Goal: Task Accomplishment & Management: Use online tool/utility

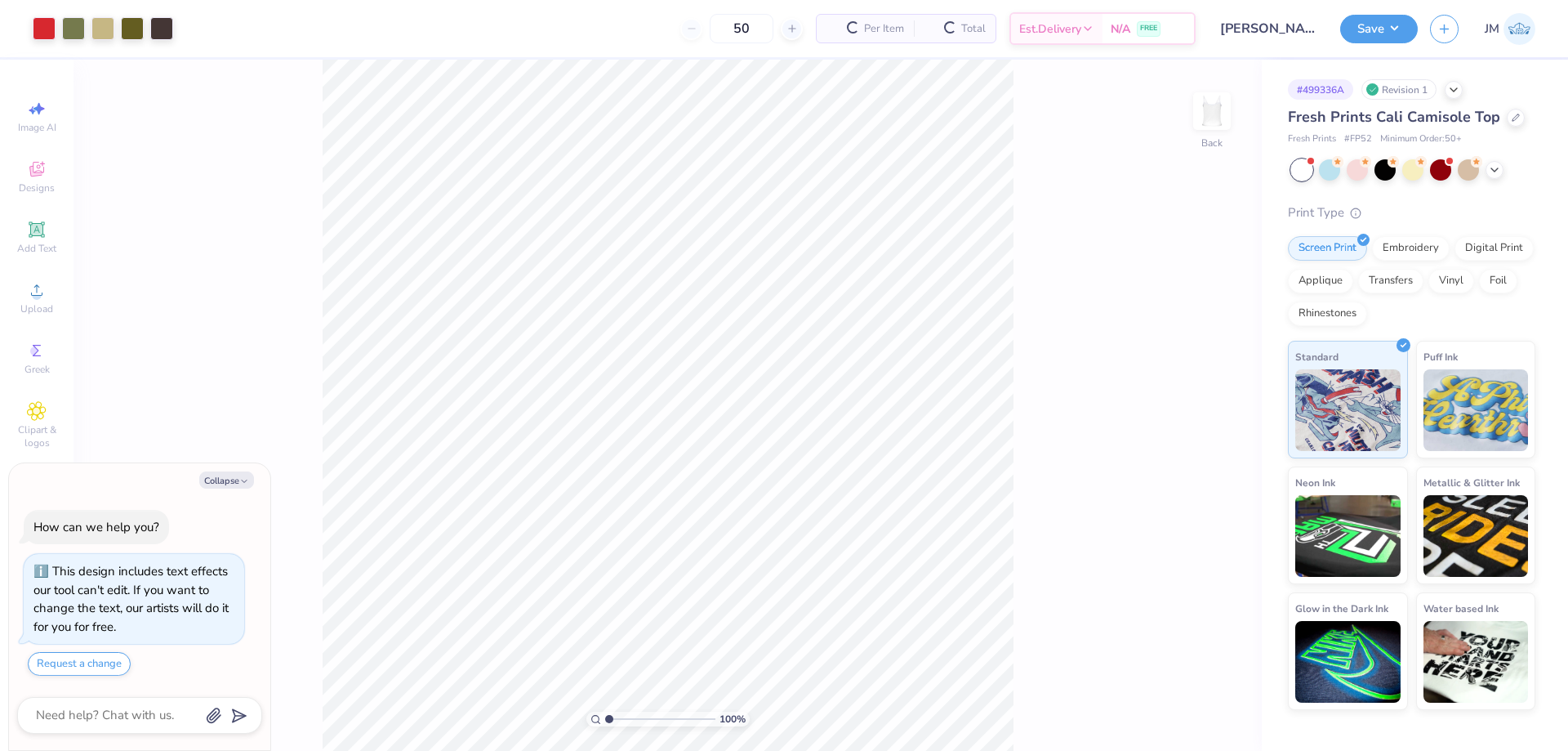
scroll to position [64, 0]
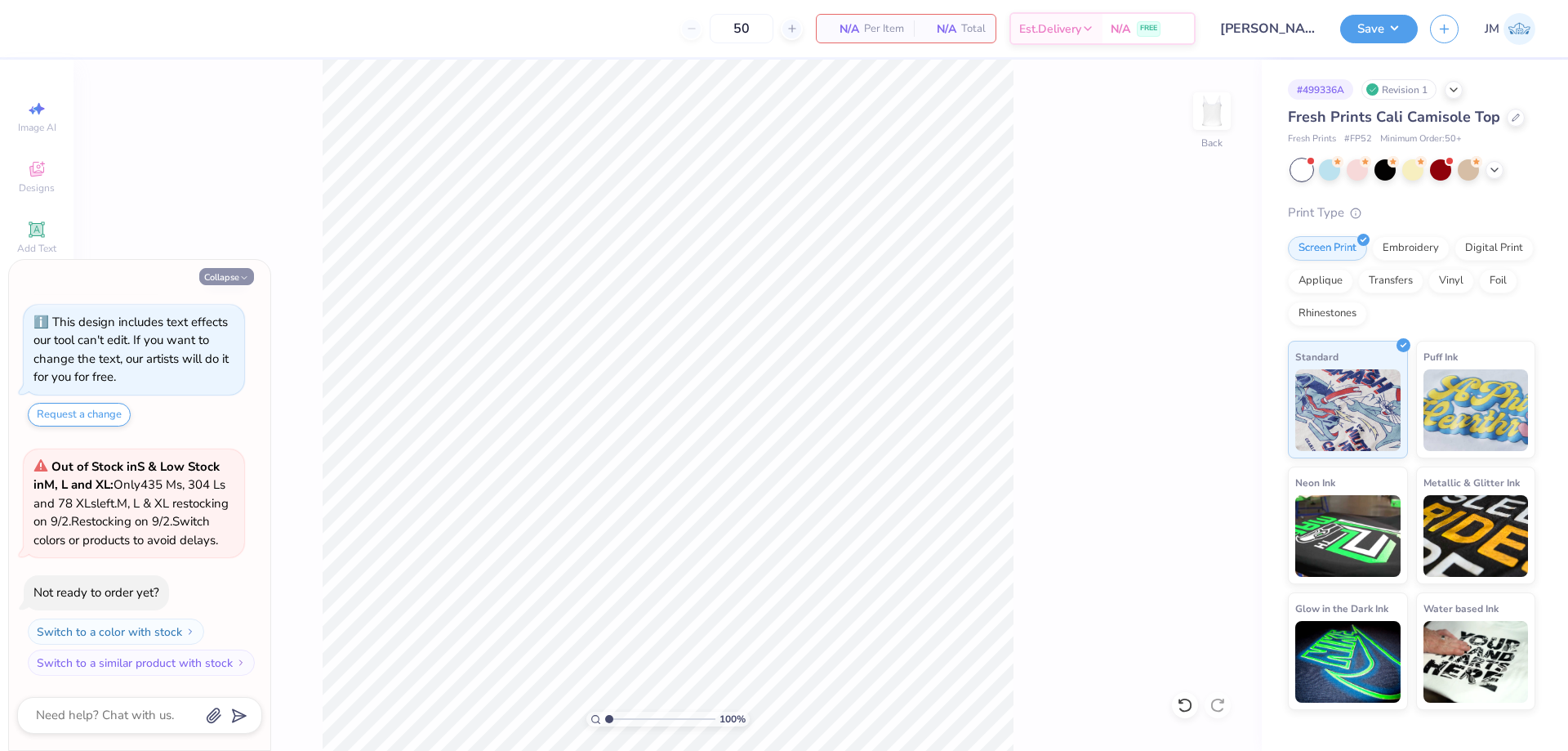
click at [234, 277] on button "Collapse" at bounding box center [227, 277] width 54 height 17
type textarea "x"
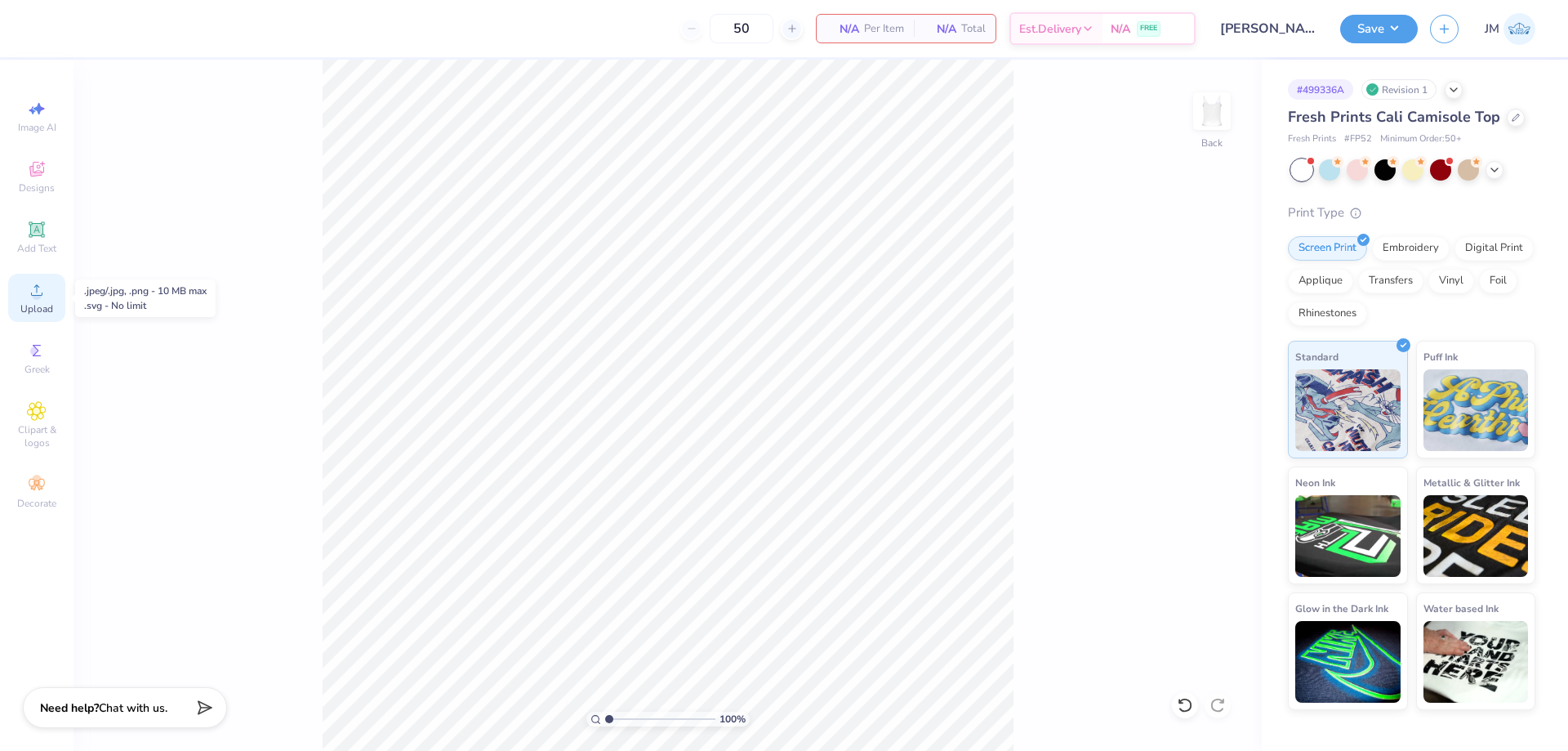
click at [43, 297] on icon at bounding box center [36, 289] width 20 height 20
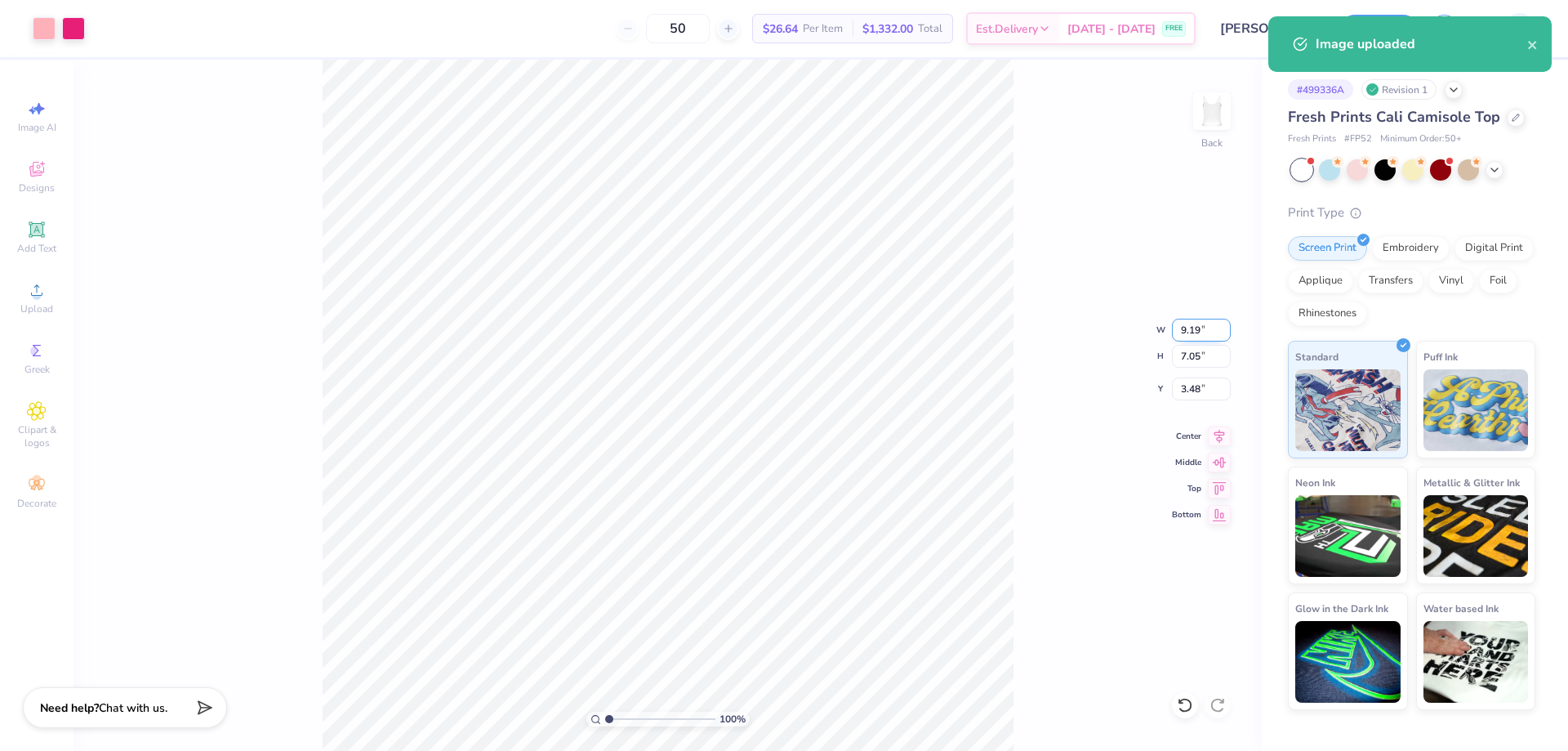
click at [1200, 322] on input "9.19" at bounding box center [1201, 329] width 59 height 23
type input "7.50"
type input "5.75"
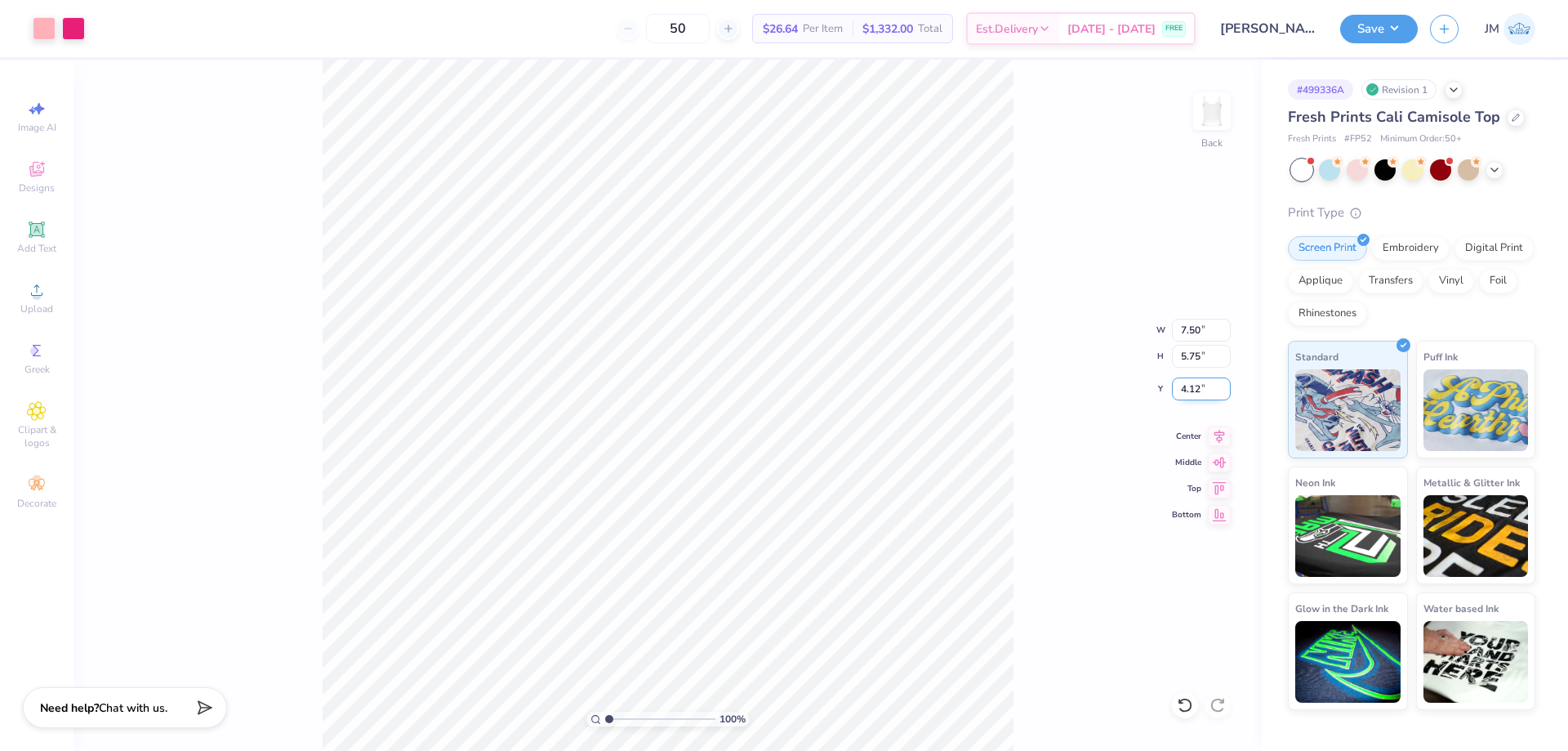
click at [1203, 392] on input "4.12" at bounding box center [1201, 389] width 59 height 23
type input "1.50"
click at [1389, 28] on button "Save" at bounding box center [1379, 26] width 77 height 29
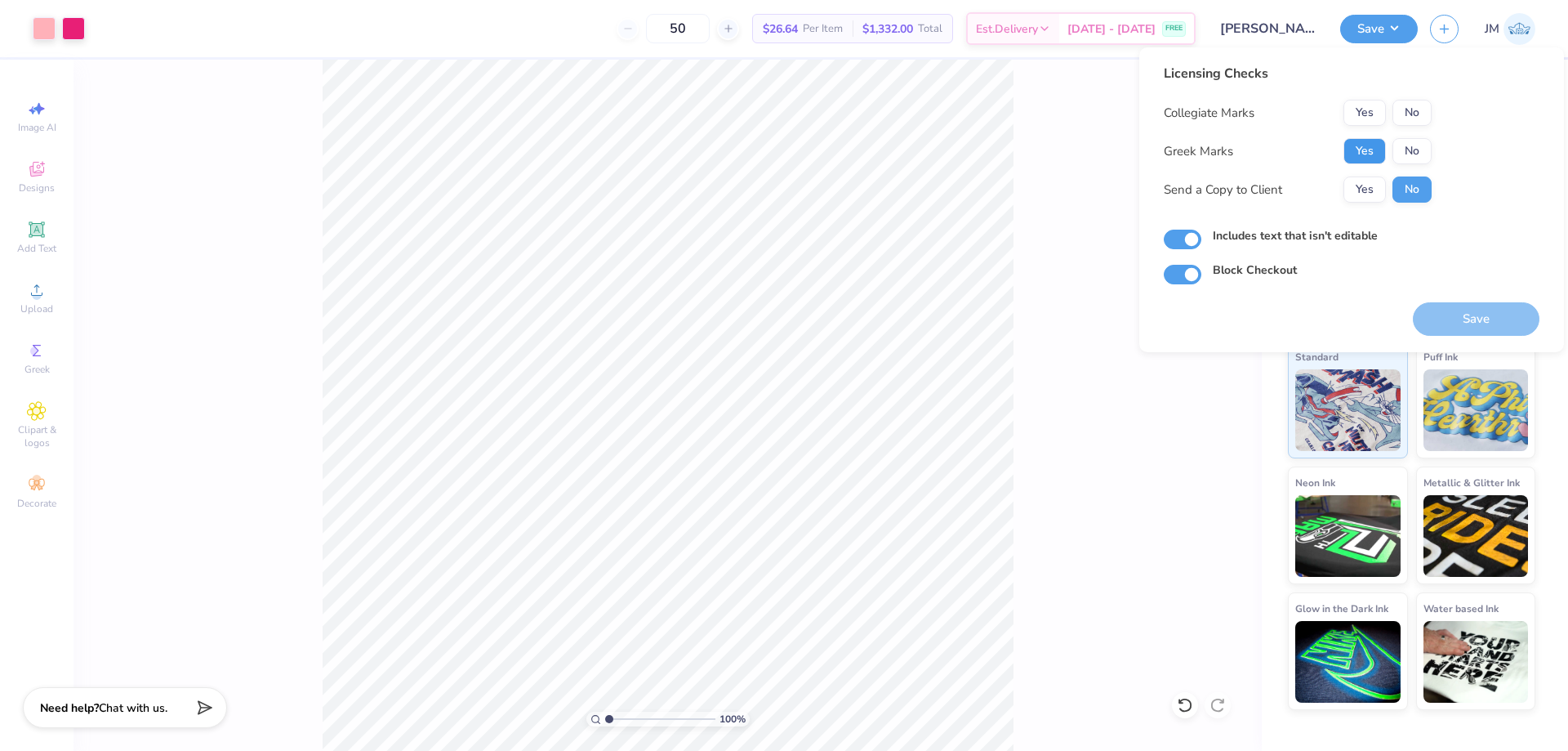
click at [1368, 152] on button "Yes" at bounding box center [1364, 151] width 42 height 26
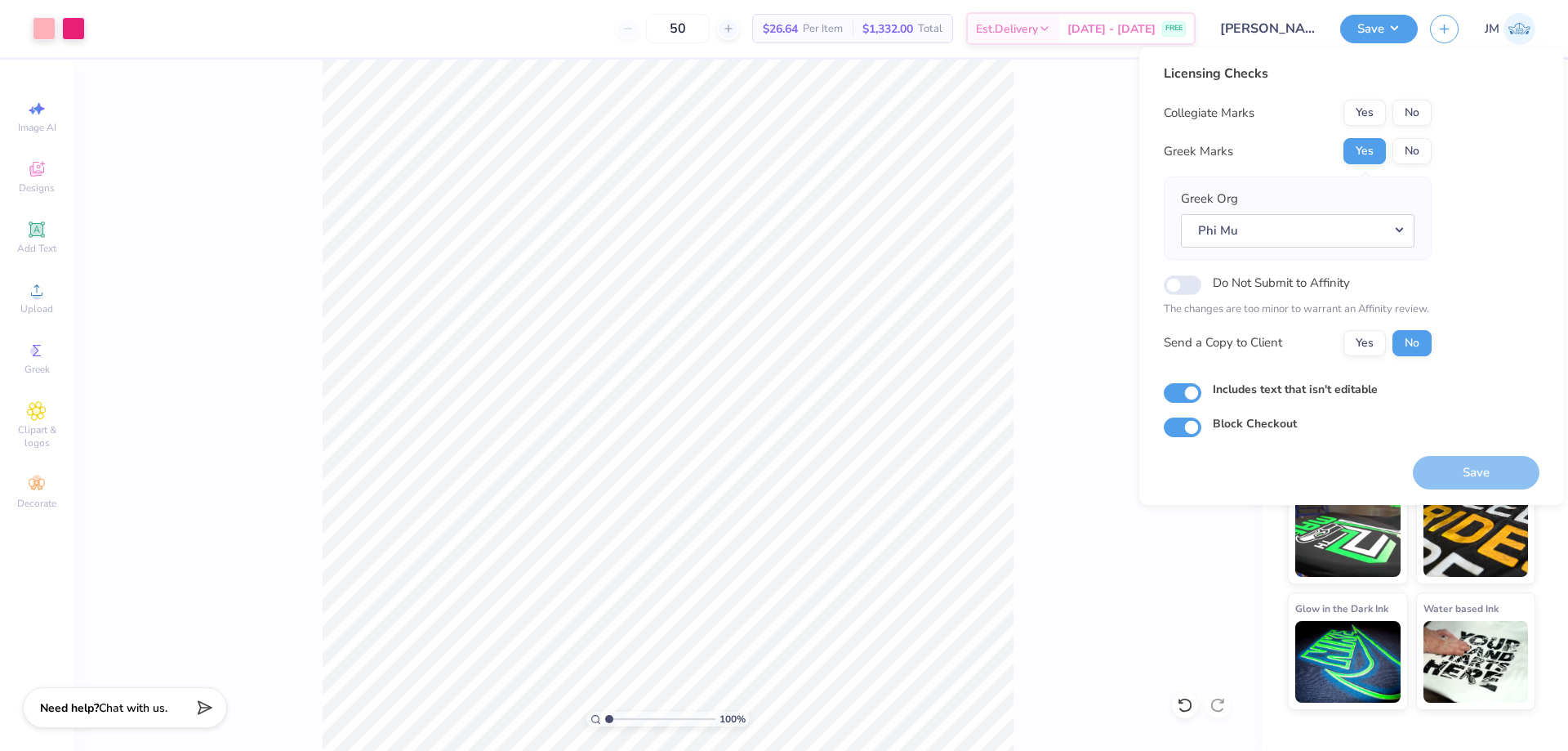
click at [1412, 97] on div "Licensing Checks Collegiate Marks Yes No Greek Marks Yes No Greek Org Phi Mu Do…" at bounding box center [1298, 216] width 268 height 305
click at [1414, 106] on button "No" at bounding box center [1412, 112] width 39 height 26
click at [1468, 468] on button "Save" at bounding box center [1476, 472] width 126 height 33
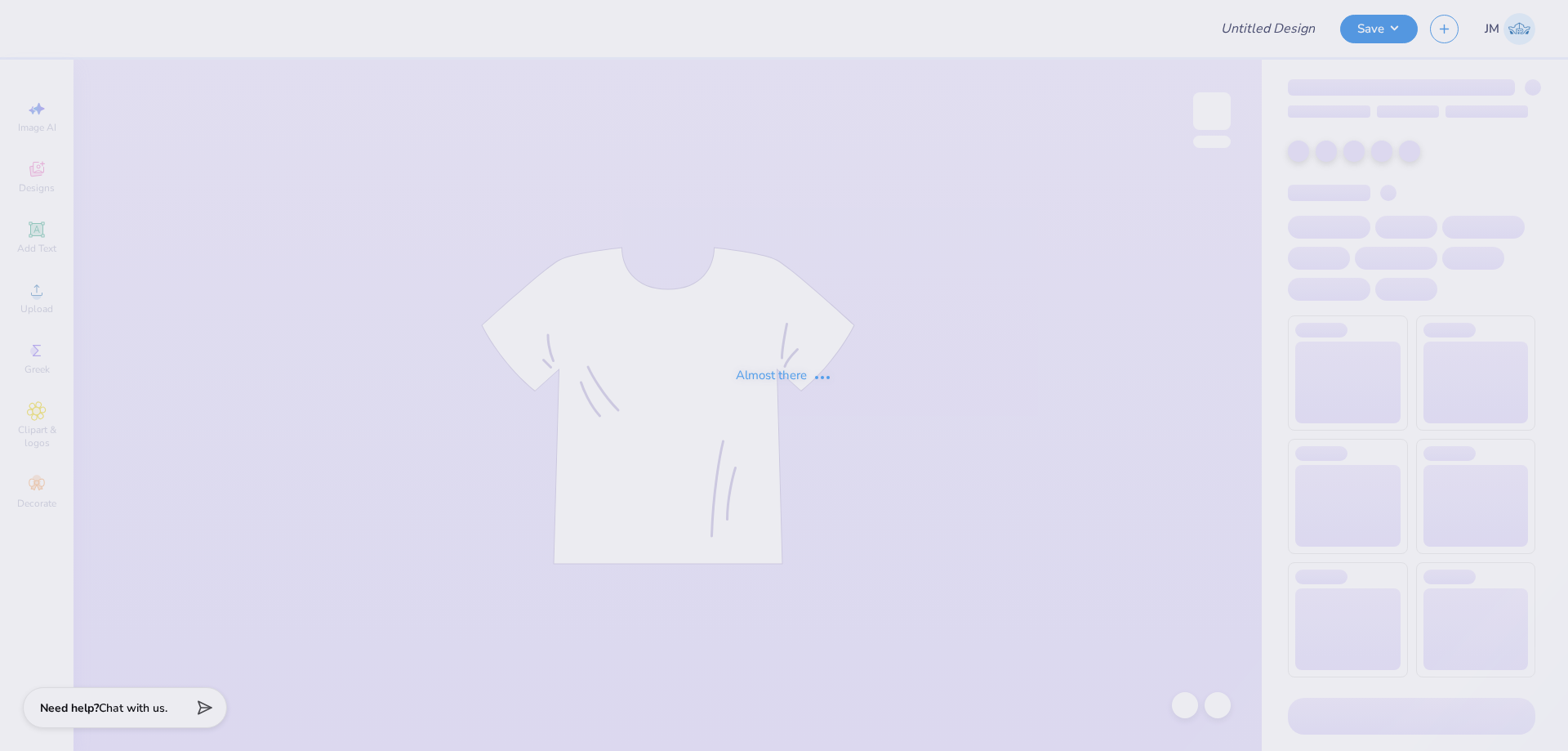
type input "MGC T-Shirts"
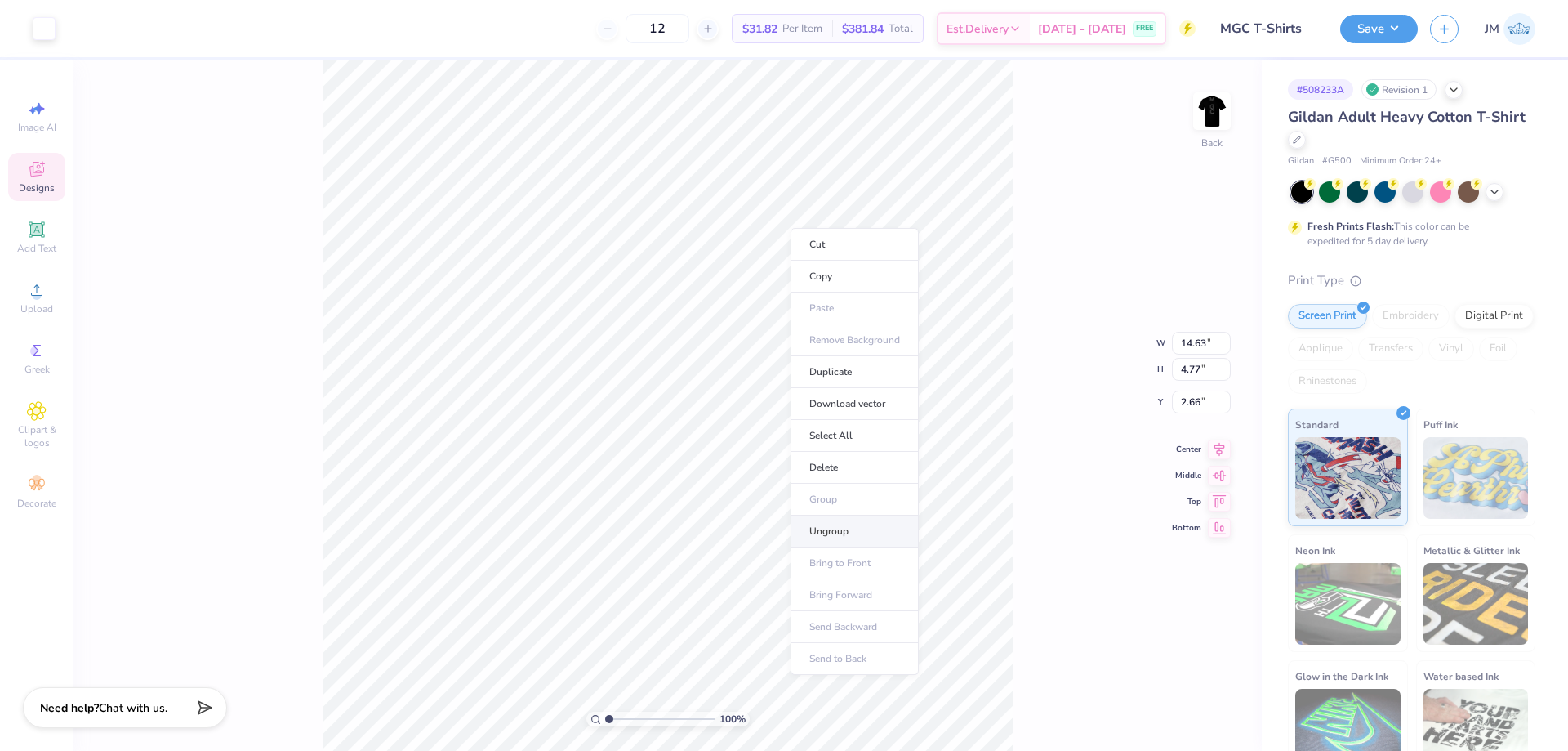
click at [837, 531] on li "Ungroup" at bounding box center [854, 531] width 128 height 32
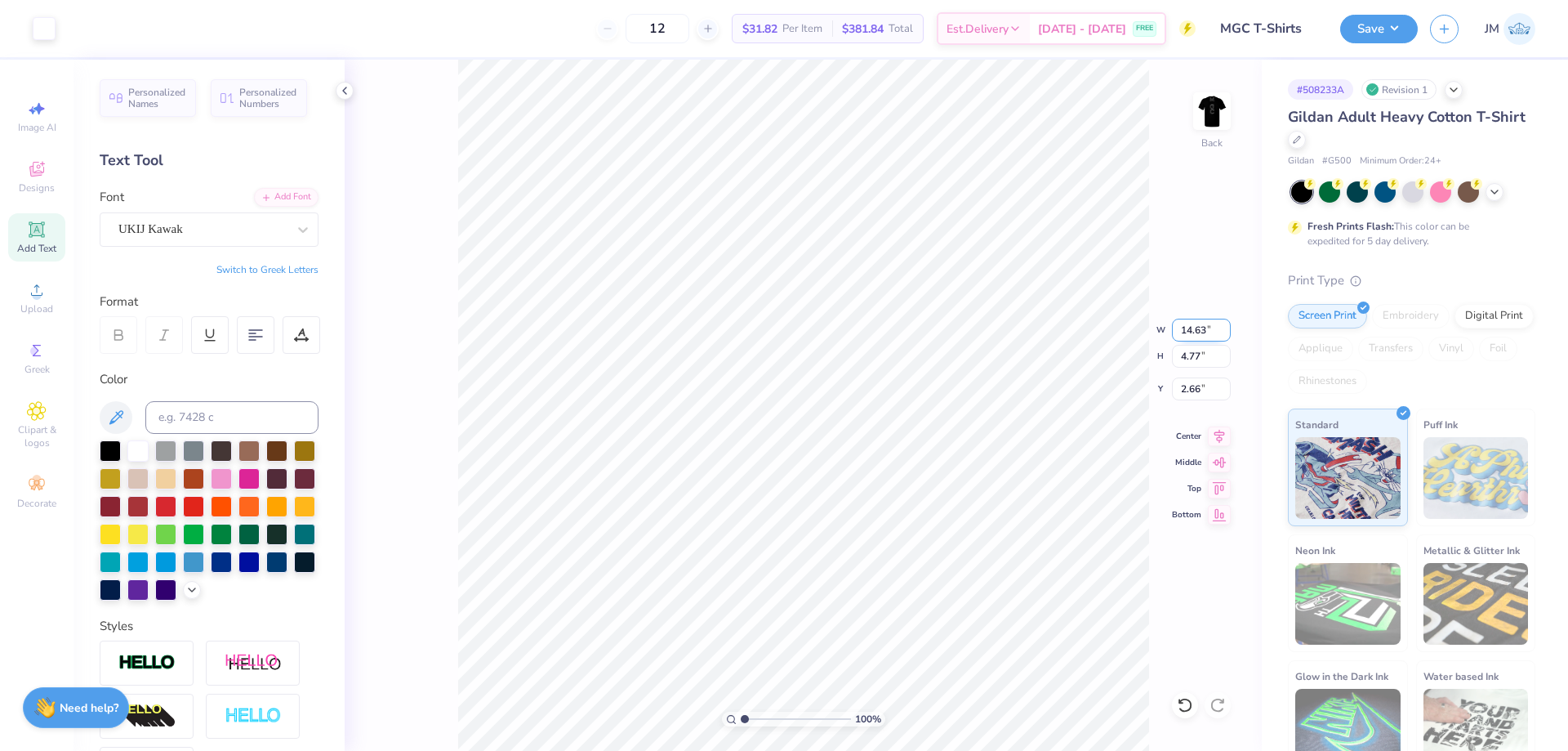
click at [1196, 339] on input "14.63" at bounding box center [1201, 329] width 59 height 23
type input "12.50"
type input "4.08"
click at [1184, 383] on input "3.00" at bounding box center [1201, 389] width 59 height 23
type input "3.00"
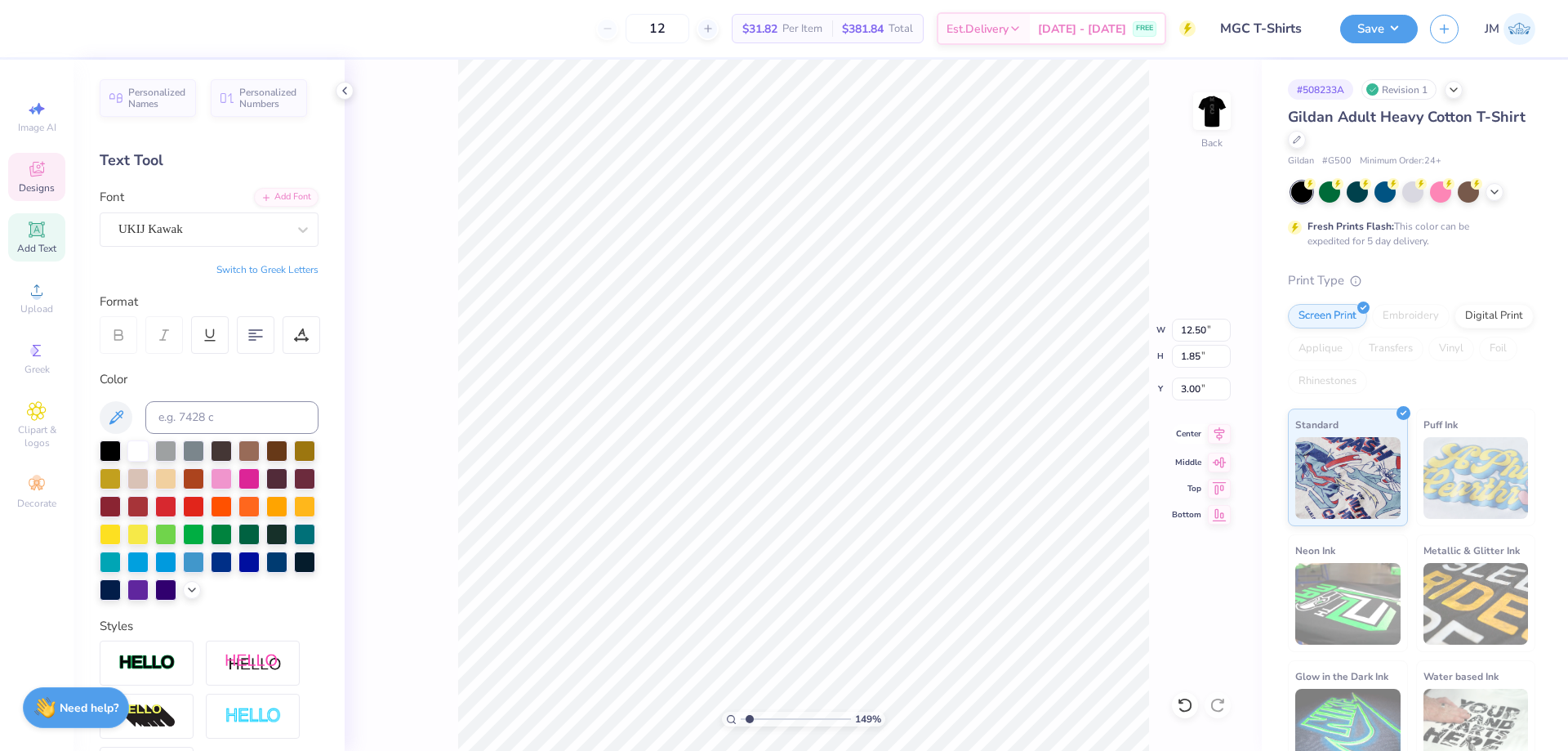
click at [1213, 434] on icon at bounding box center [1219, 434] width 23 height 20
click at [1223, 437] on icon at bounding box center [1219, 434] width 23 height 20
click at [850, 730] on li "Send to Back" at bounding box center [860, 731] width 128 height 32
click at [1181, 711] on icon at bounding box center [1184, 704] width 16 height 16
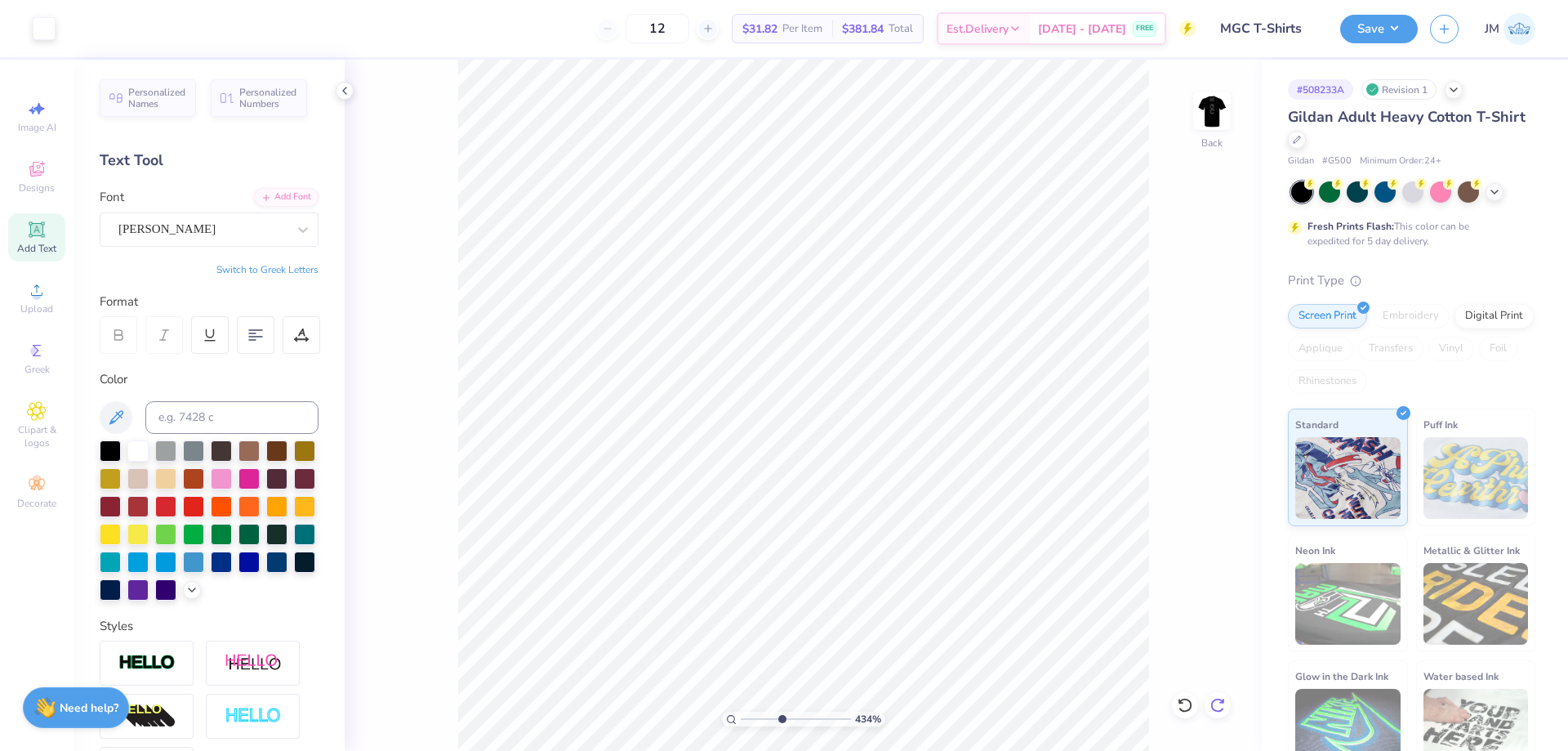
click at [1212, 709] on icon at bounding box center [1218, 704] width 16 height 16
type input "4.33794369691801"
type textarea "AUNIVERSITY OF TEXAS AT DALLAS"
type input "4.33794369691801"
type textarea "AT UNIVERSITY OF TEXAS AT DALLAS"
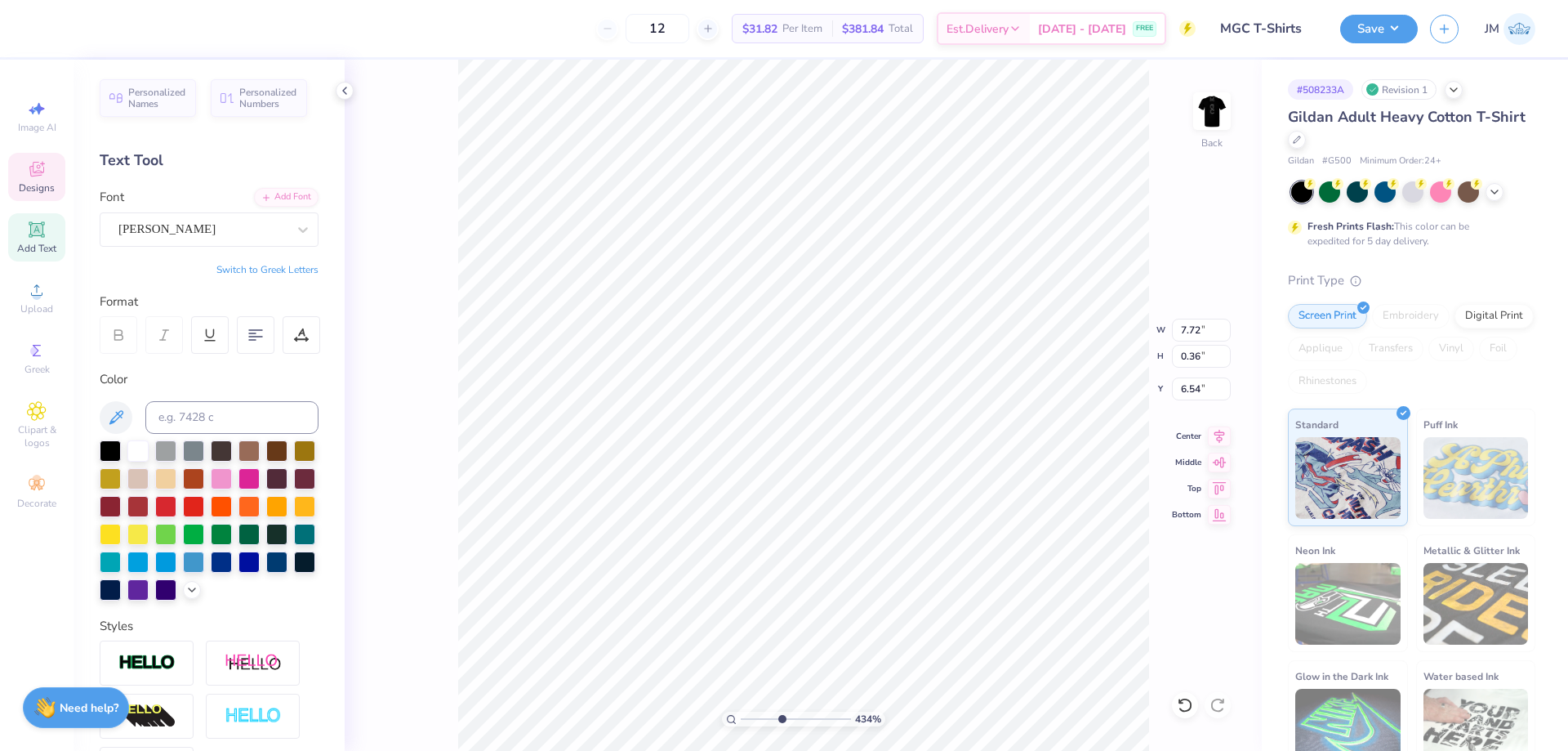
scroll to position [14, 3]
type input "4.33794369691801"
type input "8.46"
click at [1224, 433] on icon at bounding box center [1219, 434] width 23 height 20
type input "3.79619934512218"
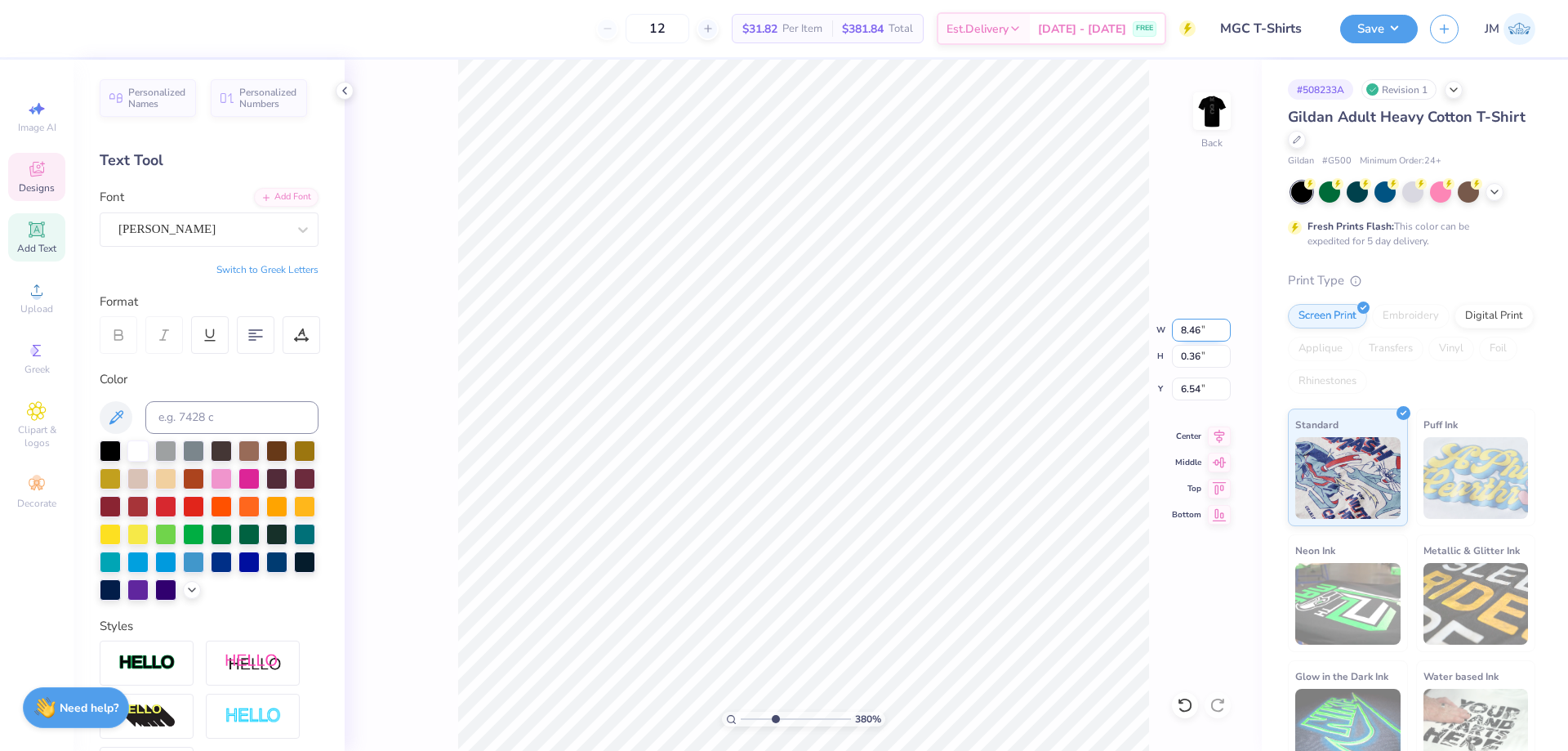
click at [1196, 324] on input "8.46" at bounding box center [1201, 329] width 59 height 23
type input "8.4"
type input "3.79619934512218"
type input "8.3"
type input "3.79619934512218"
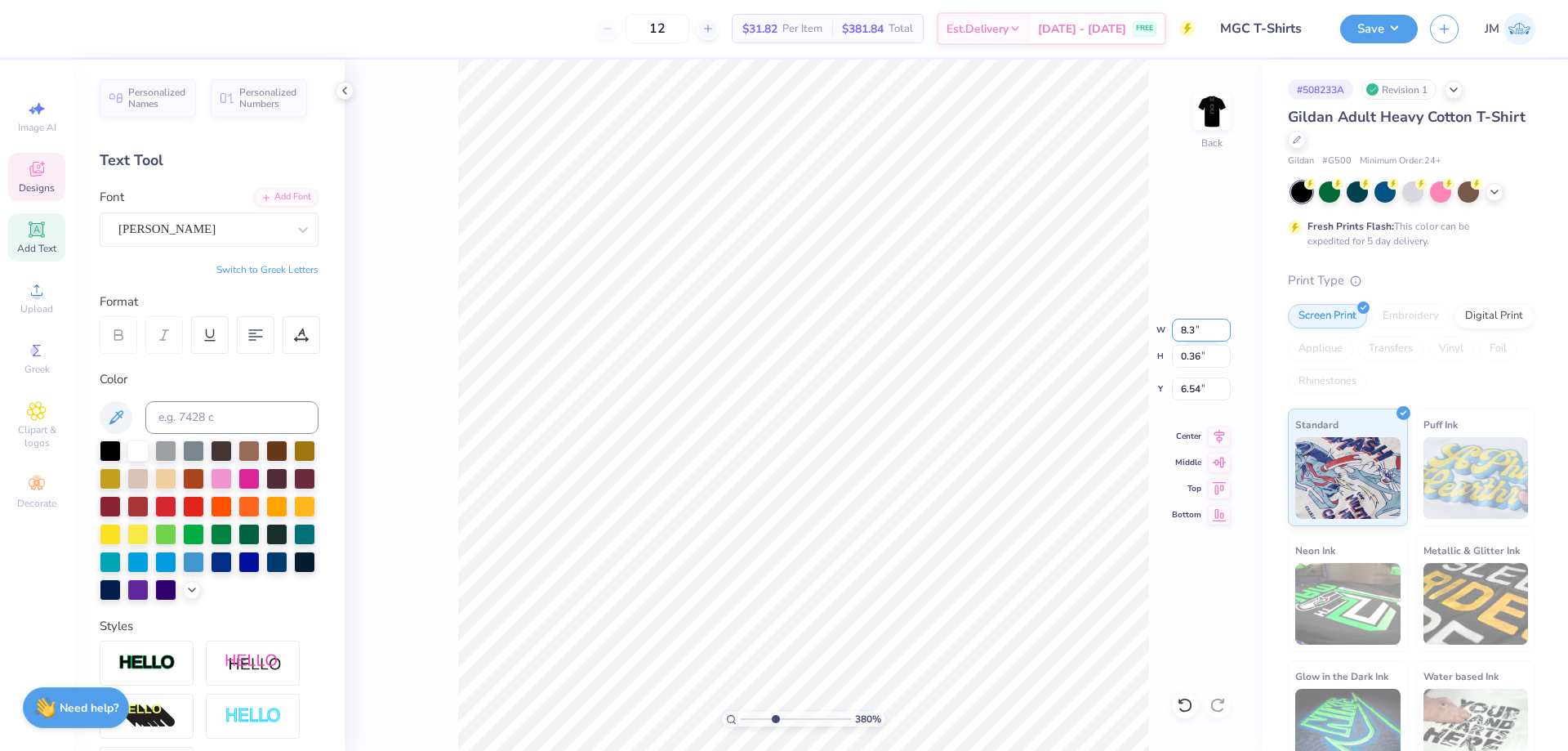
type input "8.30"
type input "0.35"
click at [889, 443] on li "Duplicate" at bounding box center [905, 444] width 128 height 32
type input "1.70505975587608"
type input "7.54"
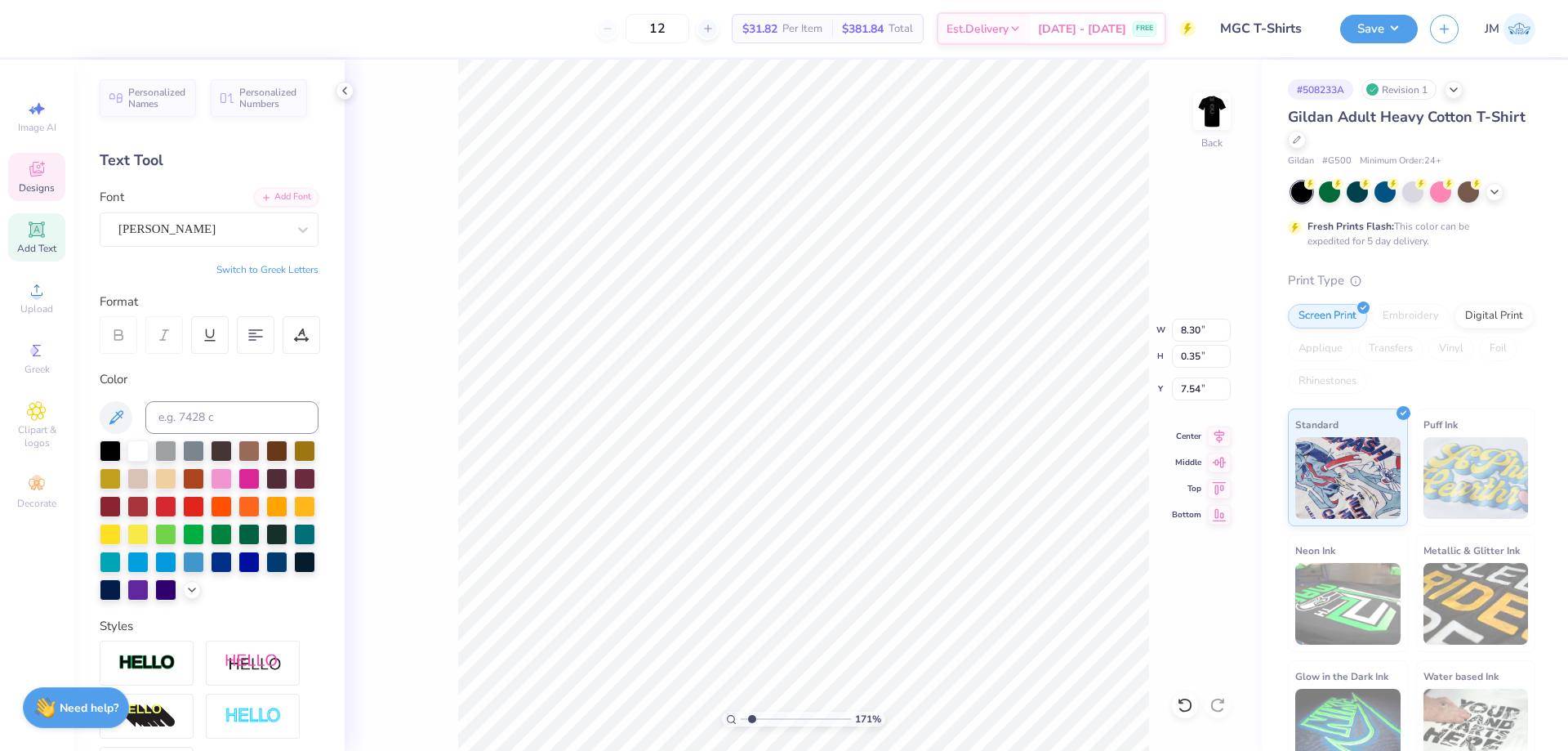
scroll to position [14, 2]
type input "1.70505975587608"
type textarea "T"
type input "1.70505975587608"
type textarea "TM"
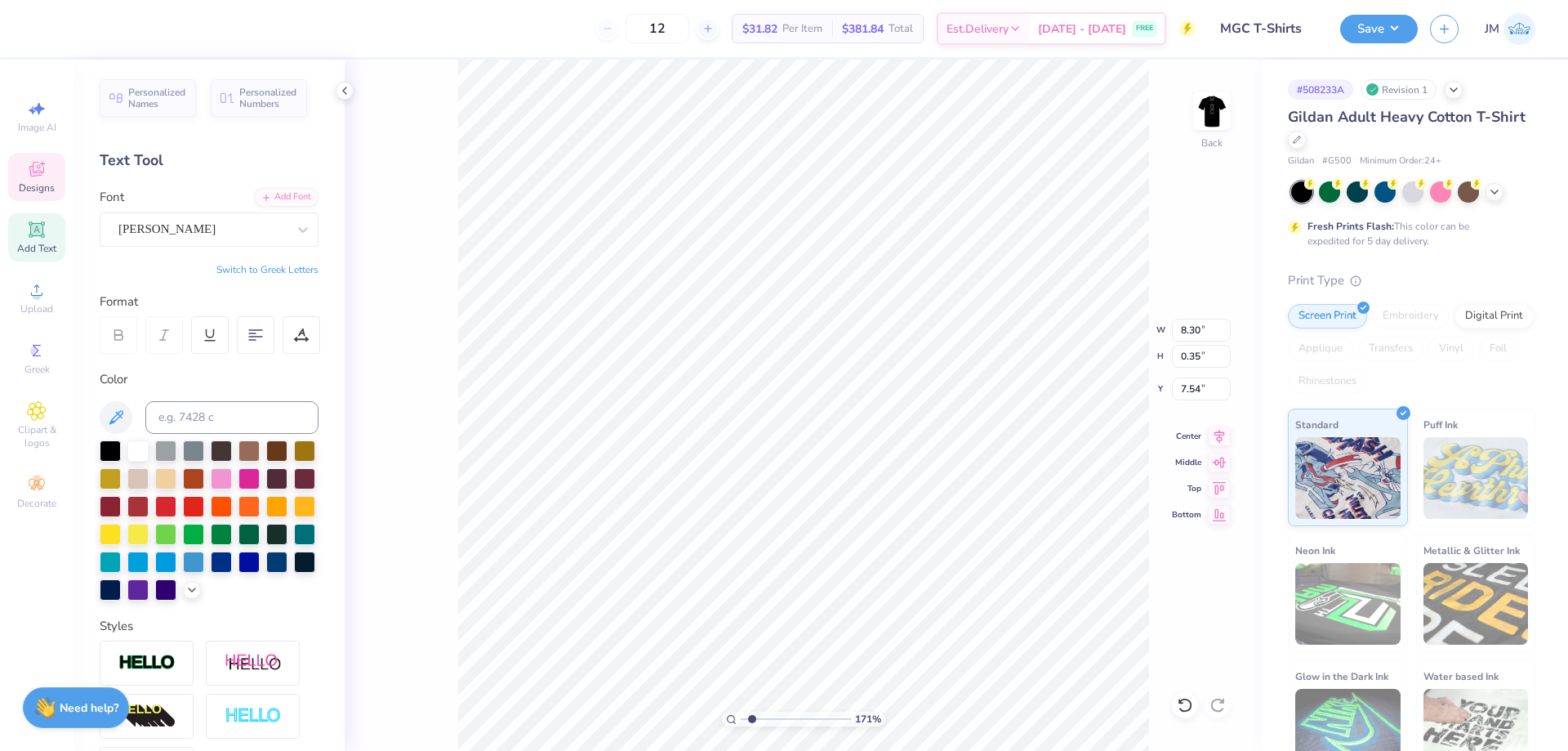
type input "1.70505975587608"
type input "0.68"
type input "0.34"
type input "4.95699885441733"
type input "0.25"
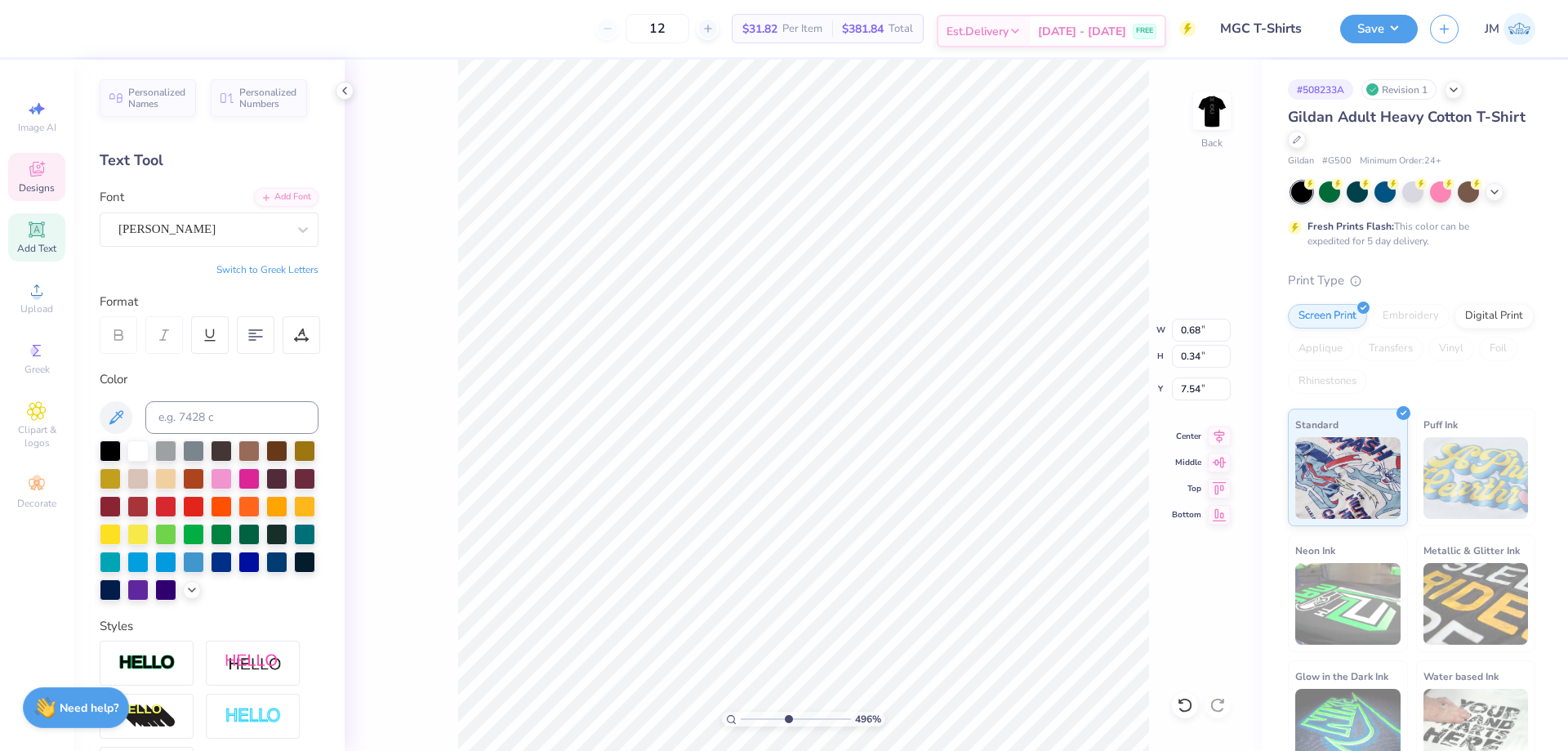
type input "0.13"
type input "4.95699885441733"
type input "6.54"
type input "1"
click at [1204, 116] on img at bounding box center [1212, 110] width 65 height 65
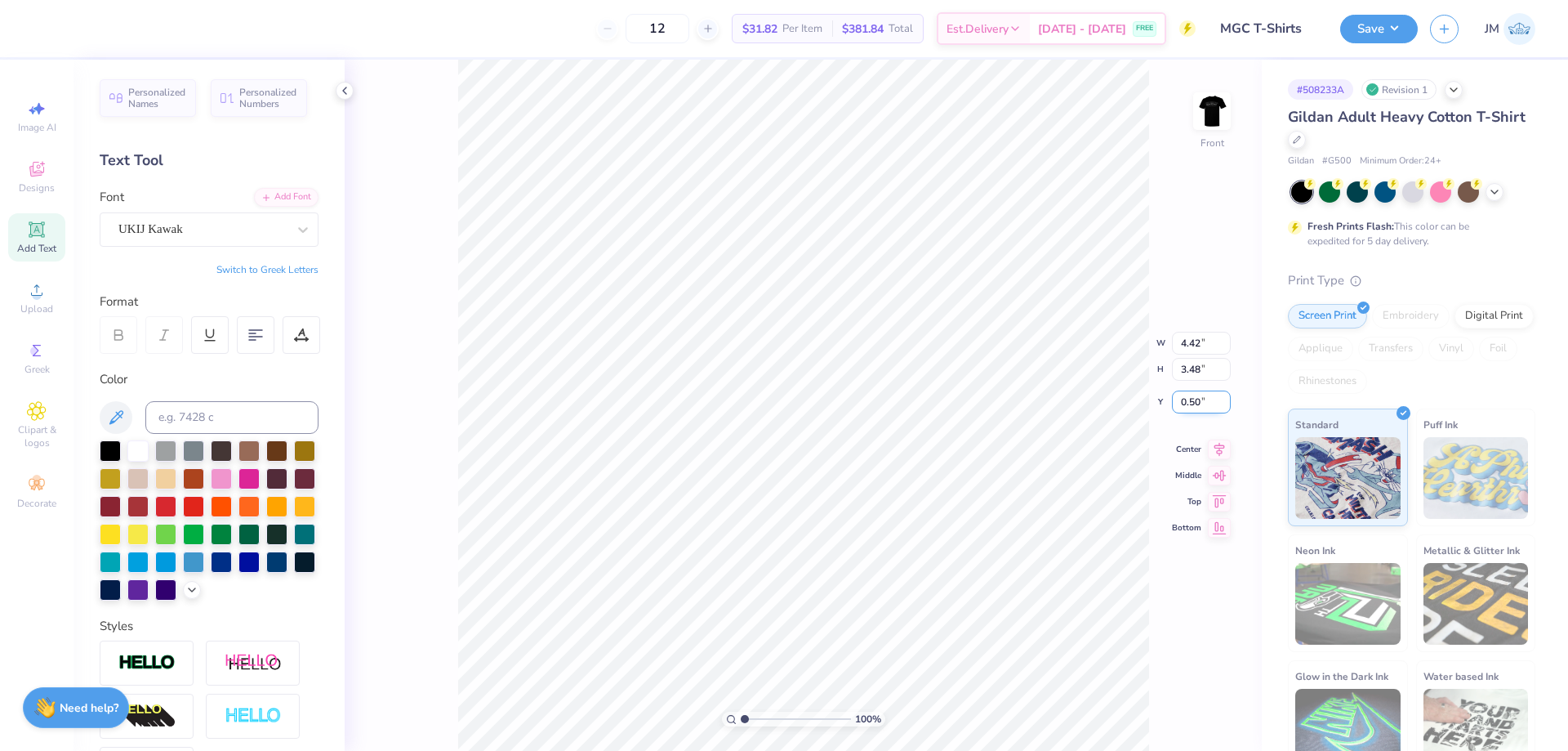
click at [1195, 406] on input "0.50" at bounding box center [1201, 401] width 59 height 23
type input "3.00"
type input "1.70505975587608"
type input "6.93"
click at [1232, 429] on div "171 % Front W 4.17 4.17 " H 4.28 4.28 " Y 6.93 6.93 " Center Middle Top Bottom" at bounding box center [803, 405] width 917 height 691
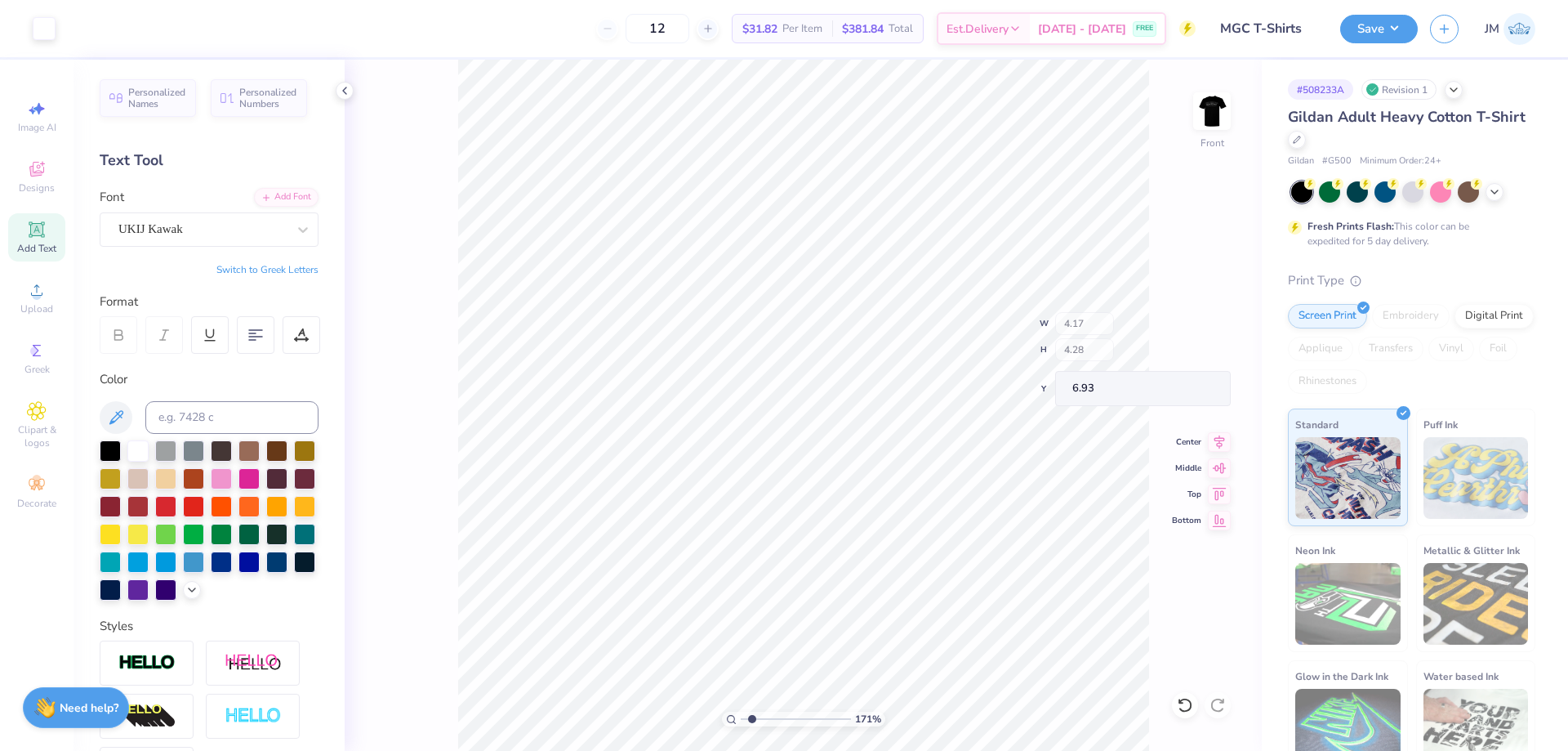
click at [1226, 429] on div "171 % Front W 4.17 H 4.28 Y 6.93 Center Middle Top Bottom" at bounding box center [803, 405] width 917 height 691
click at [1224, 431] on icon at bounding box center [1219, 433] width 11 height 14
click at [1224, 434] on icon at bounding box center [1219, 434] width 23 height 20
type input "1.70505975587608"
type input "11.43"
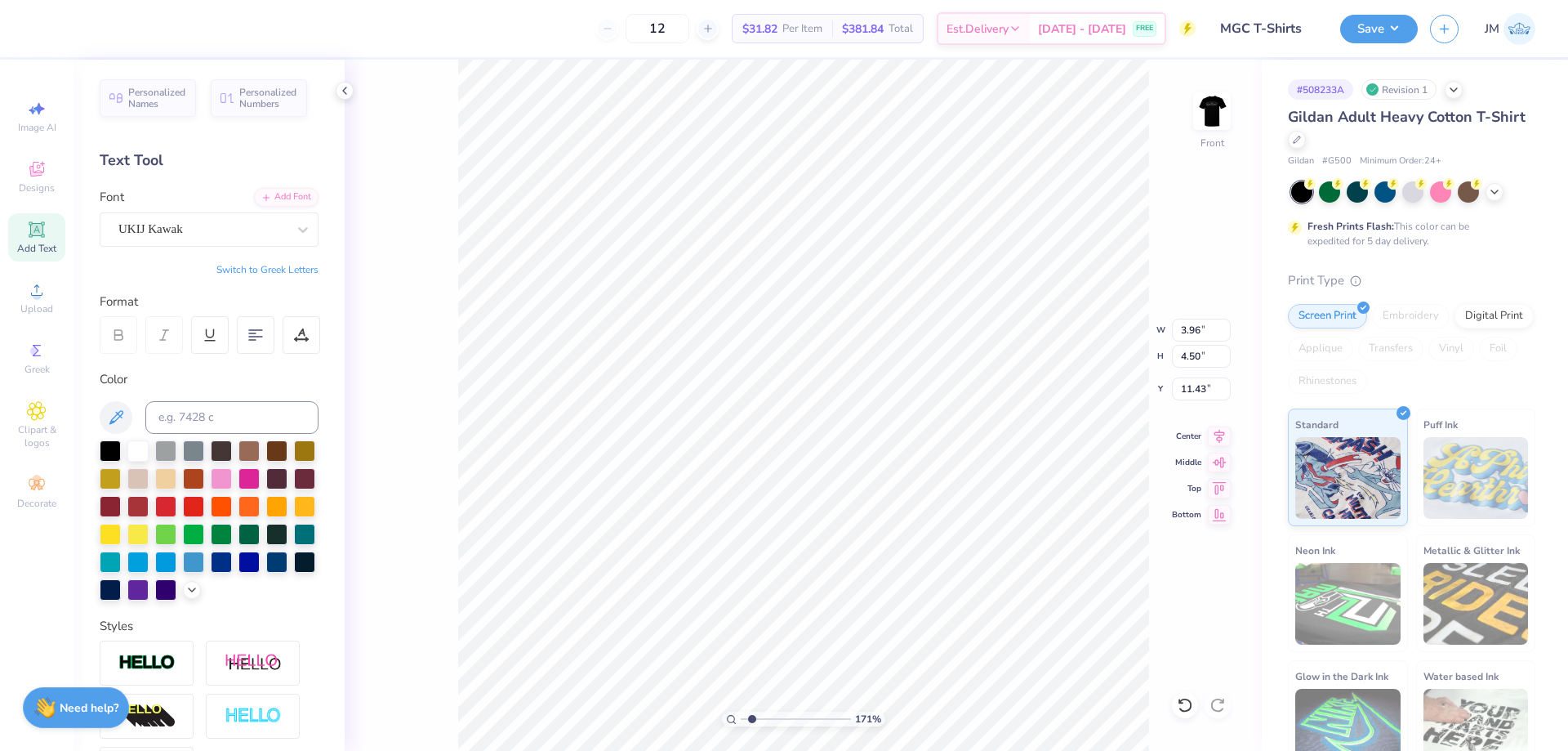
type input "1.70505975587608"
type input "11.79"
type input "3.79619934512219"
type input "11.62"
type input "3.79619934512219"
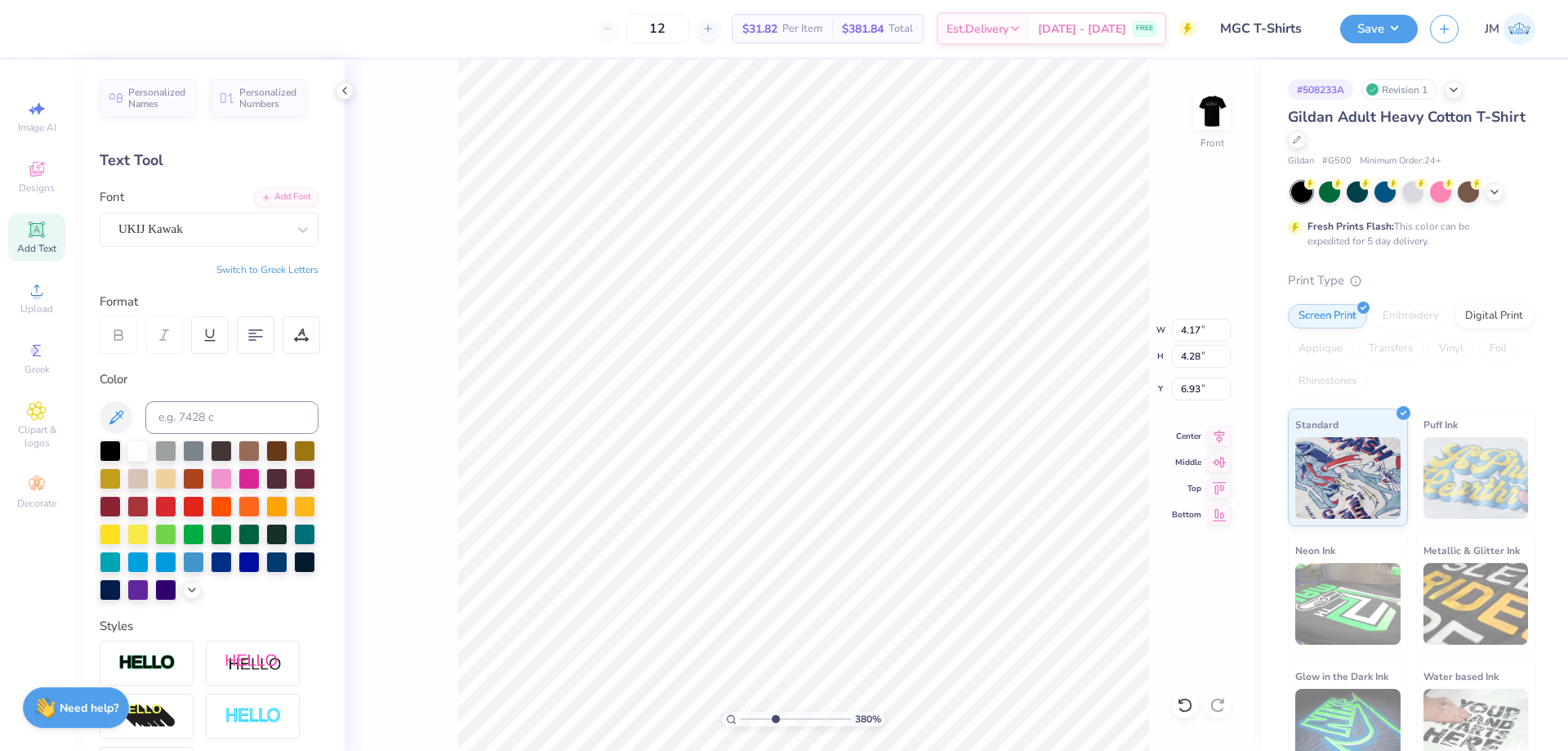
type input "7.05"
type input "3.79619934512219"
type input "3.96"
type input "4.50"
type input "11.62"
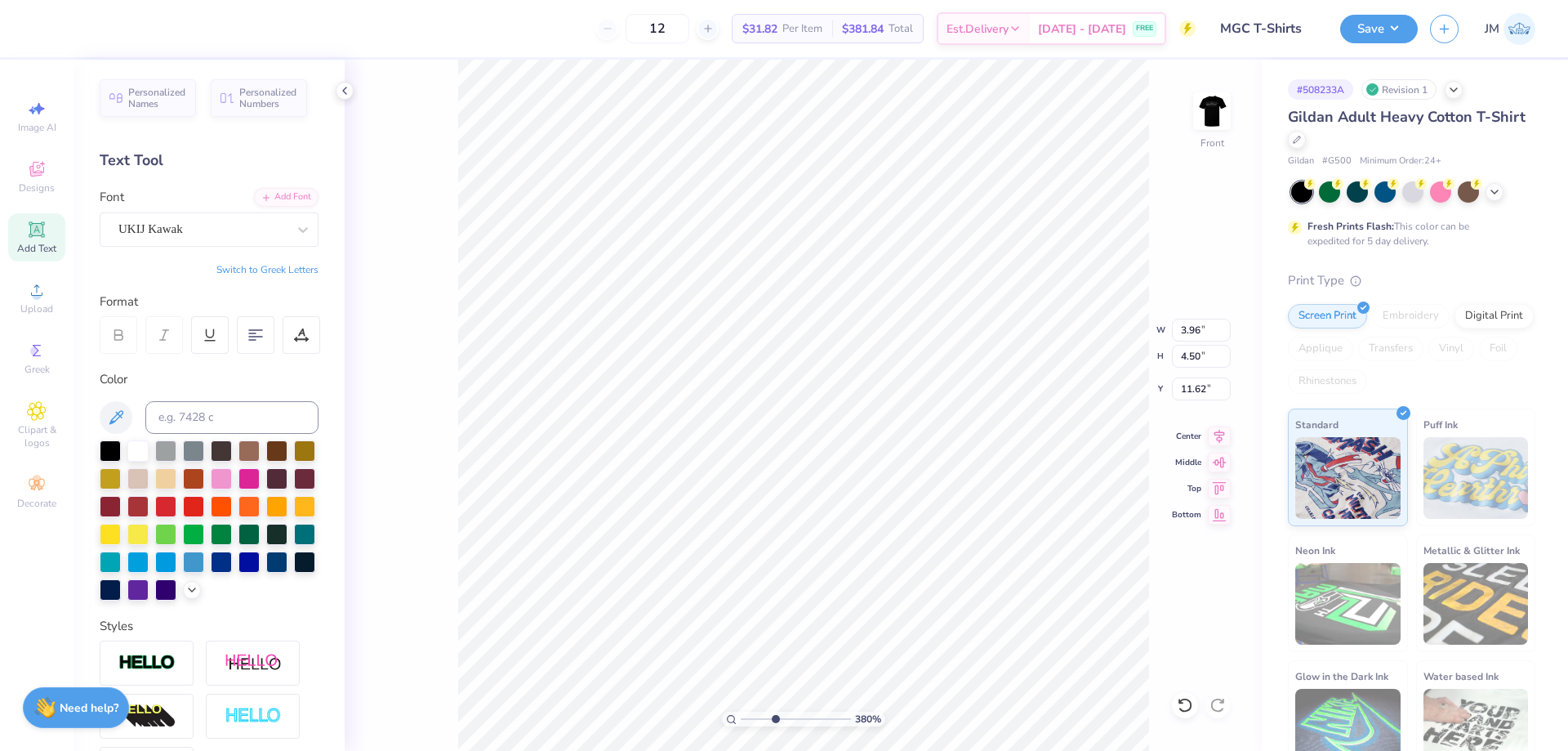
type input "3.79619934512219"
type input "11.74"
type input "3.79619934512219"
drag, startPoint x: 1195, startPoint y: 394, endPoint x: 1200, endPoint y: 409, distance: 15.8
click at [1202, 396] on input "7.05" at bounding box center [1201, 389] width 59 height 23
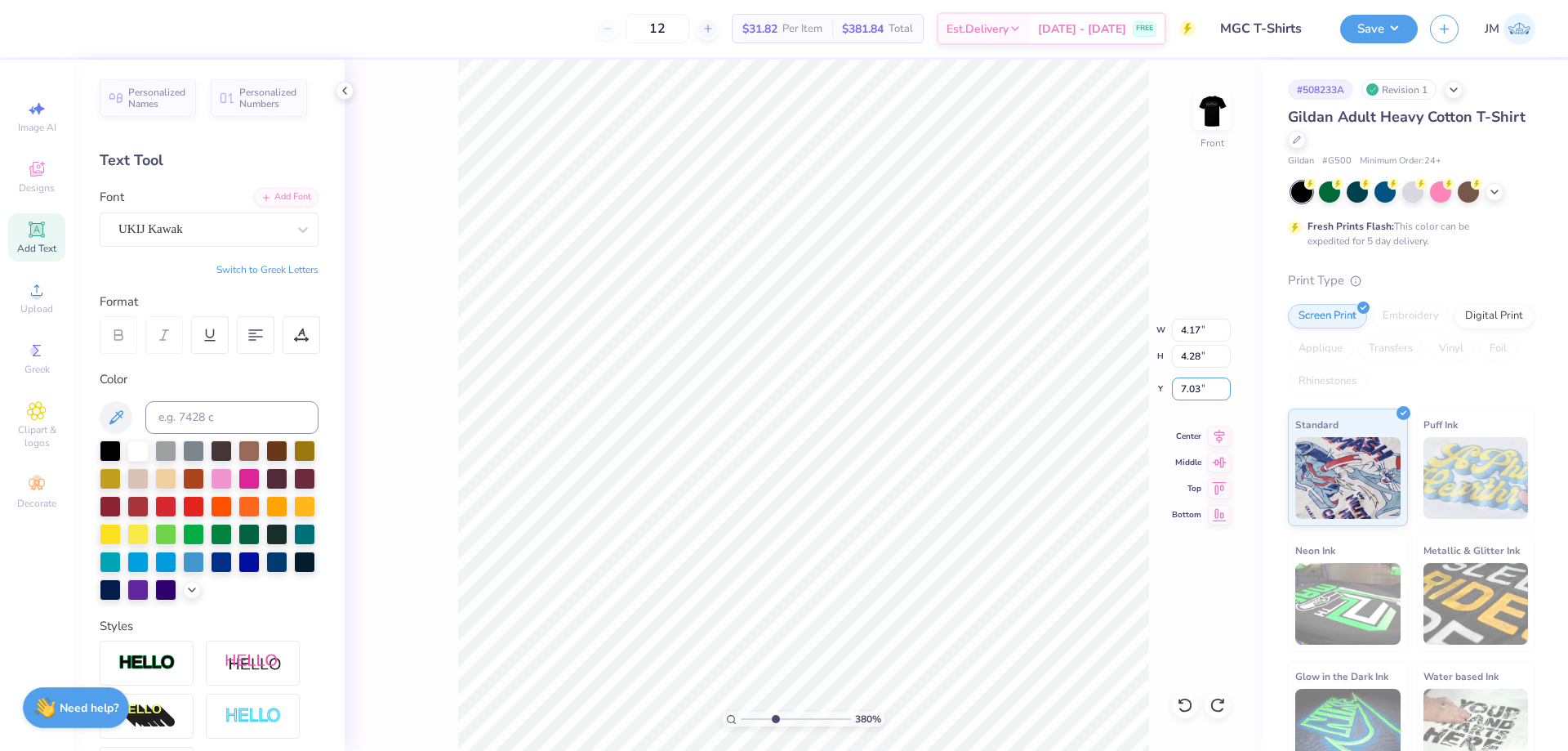
type input "7.03"
type input "3.79619934512219"
click at [1207, 391] on input "11.74" at bounding box center [1201, 389] width 59 height 23
type input "11.72"
type input "3.79619934512219"
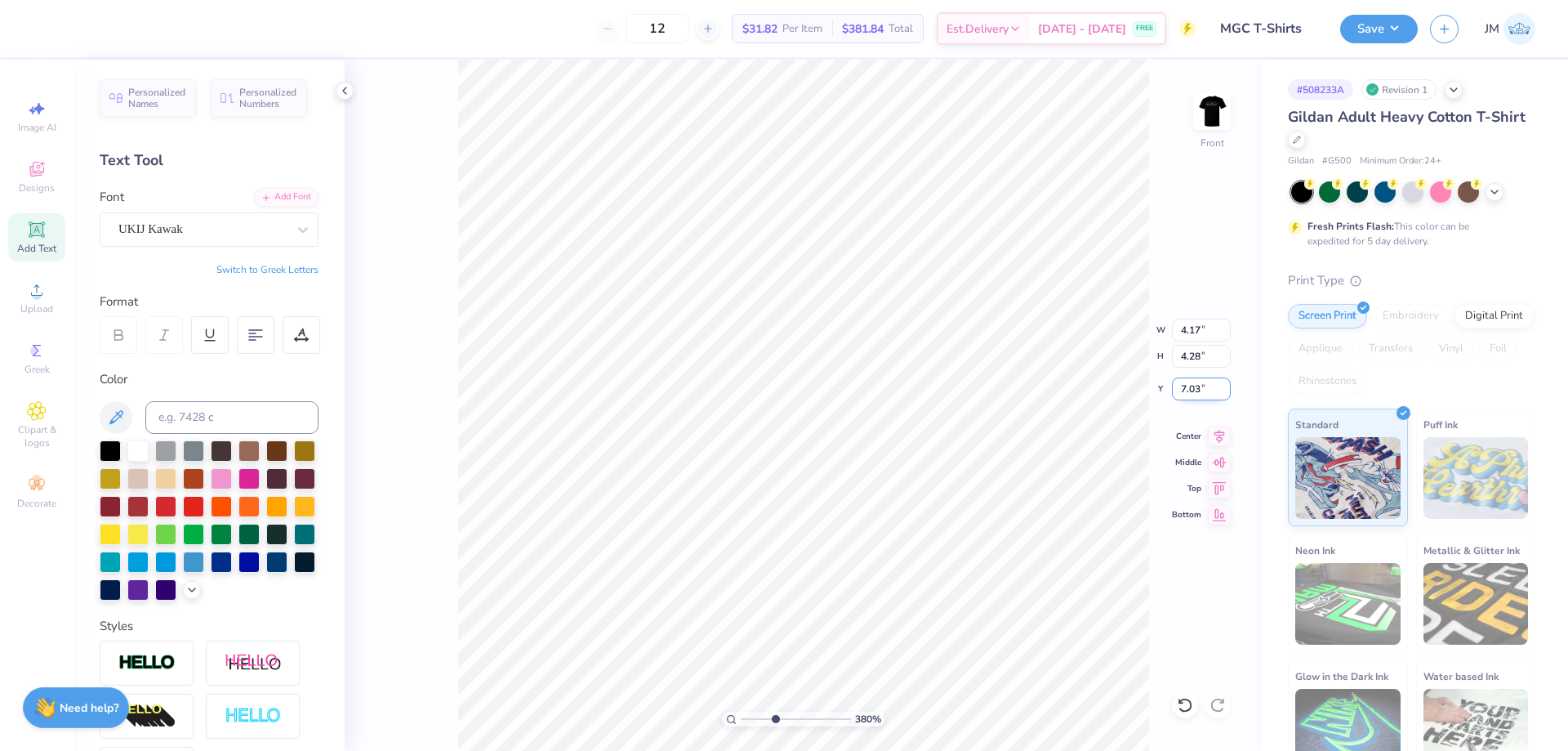
click at [1196, 391] on input "7.03" at bounding box center [1201, 389] width 59 height 23
type input "7.02"
type input "3.79619934512219"
drag, startPoint x: 1200, startPoint y: 390, endPoint x: 1209, endPoint y: 394, distance: 9.8
click at [1210, 394] on input "11.72" at bounding box center [1201, 389] width 59 height 23
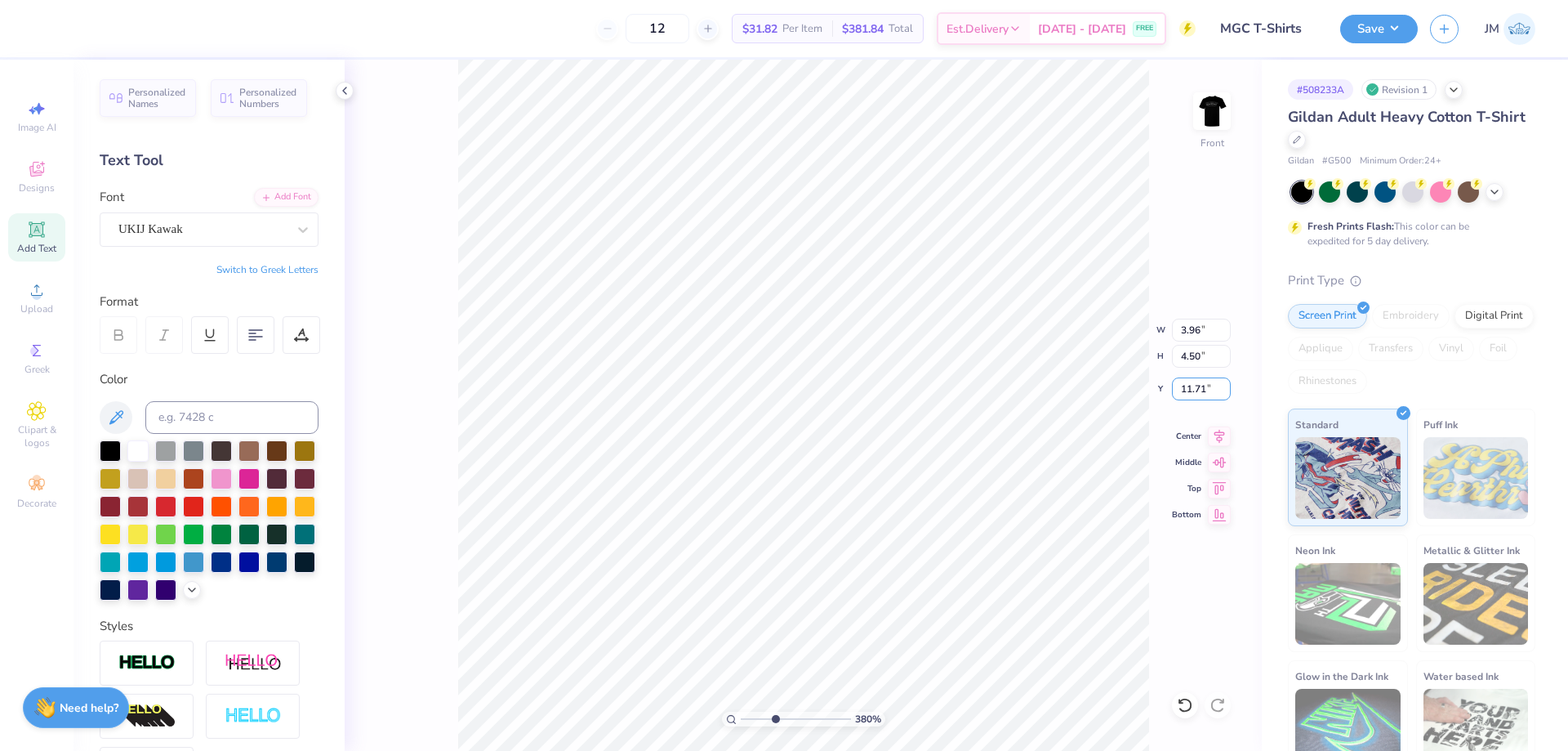
type input "11.71"
click at [1201, 363] on input "4.28" at bounding box center [1201, 356] width 59 height 23
type input "3.79619934512219"
drag, startPoint x: 1191, startPoint y: 394, endPoint x: 1200, endPoint y: 395, distance: 9.1
click at [1200, 395] on input "7.03" at bounding box center [1201, 389] width 59 height 23
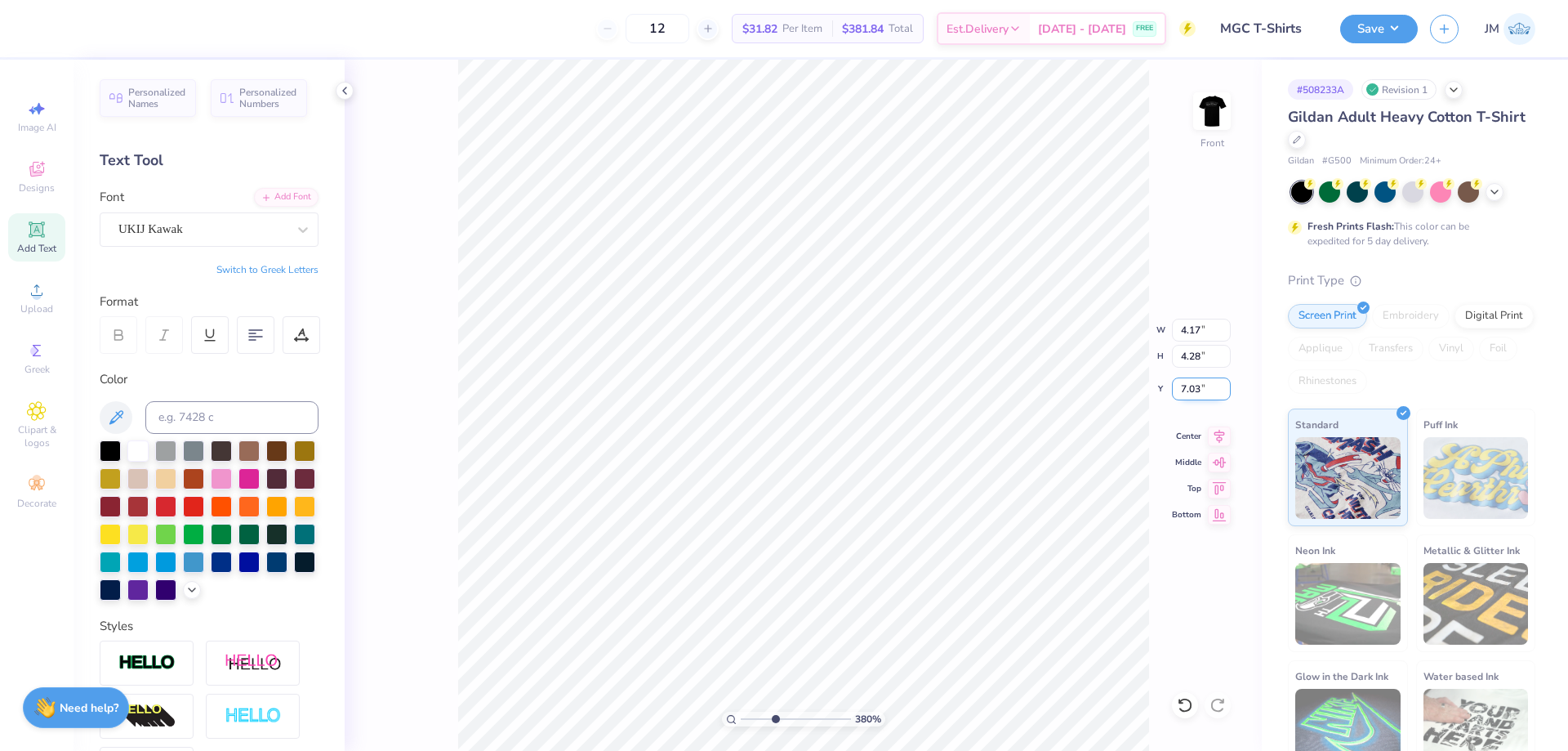
click at [1190, 391] on input "7.03" at bounding box center [1201, 389] width 59 height 23
click at [1204, 393] on input "7.03" at bounding box center [1201, 389] width 59 height 23
type input "7.01"
type input "3.79619934512219"
click at [1202, 394] on input "11.72" at bounding box center [1201, 389] width 59 height 23
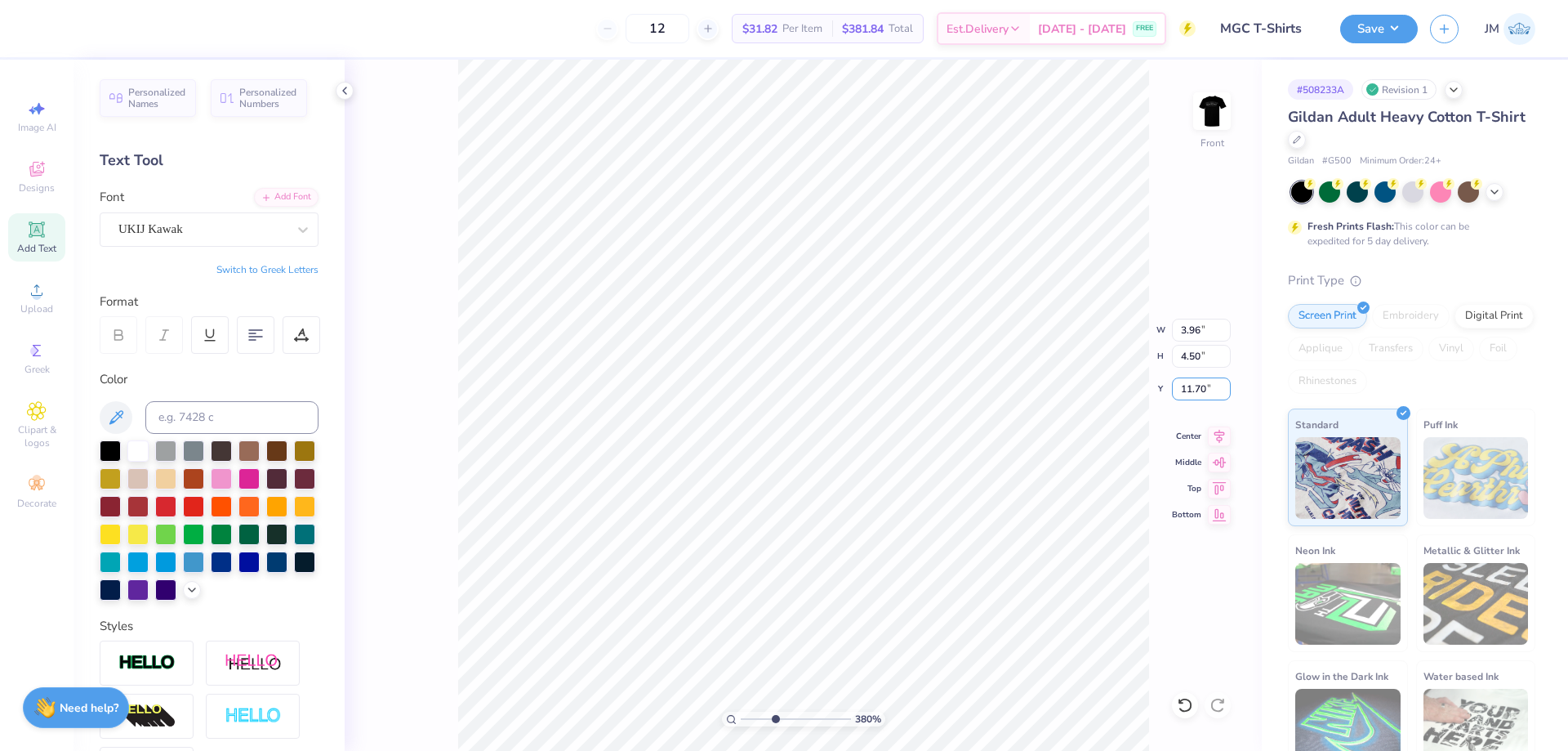
type input "11.70"
type input "1"
click at [1224, 431] on icon at bounding box center [1219, 433] width 11 height 14
click at [1198, 105] on img at bounding box center [1212, 110] width 65 height 65
click at [1397, 32] on button "Save" at bounding box center [1379, 26] width 77 height 29
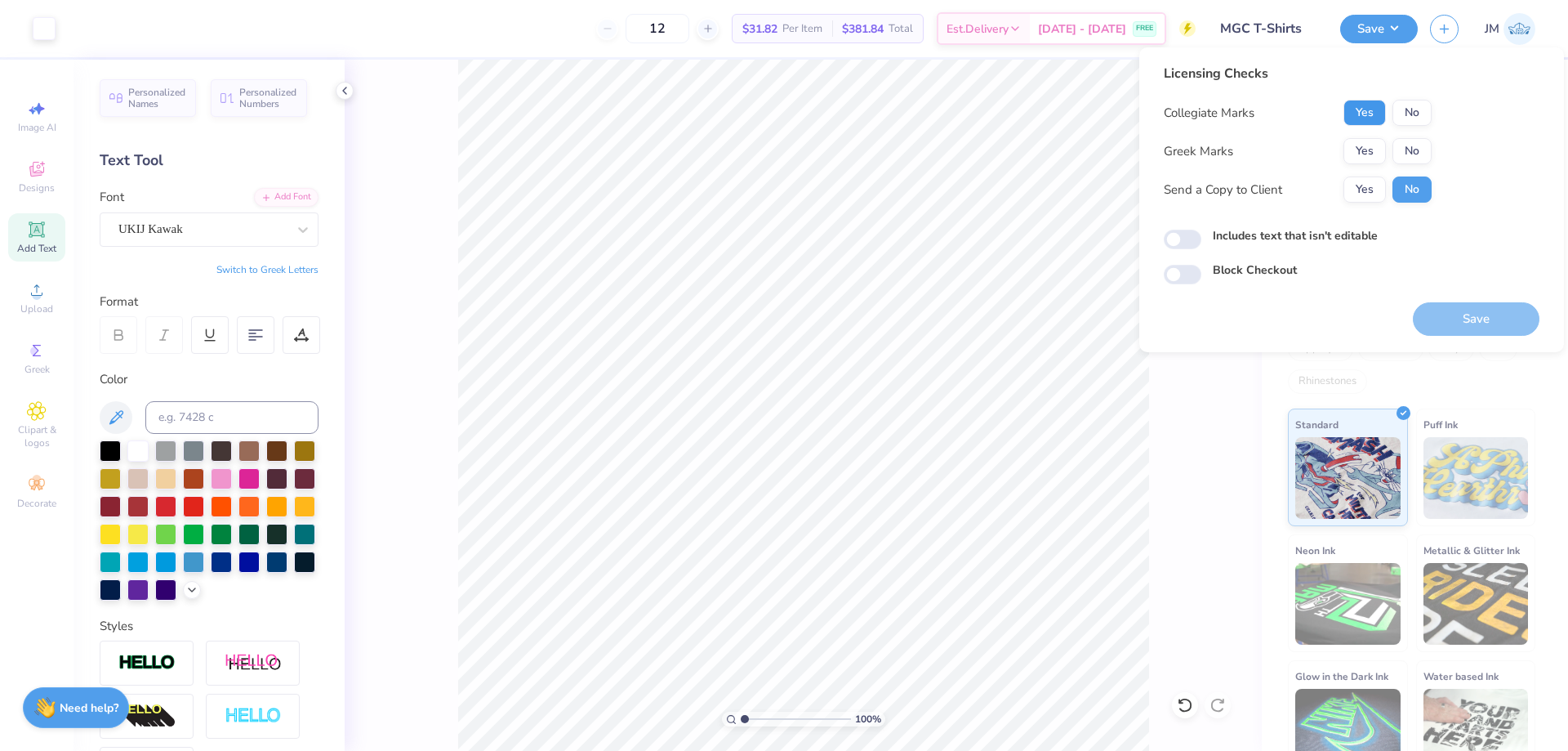
click at [1366, 114] on button "Yes" at bounding box center [1364, 112] width 42 height 26
click at [1425, 141] on button "No" at bounding box center [1412, 151] width 39 height 26
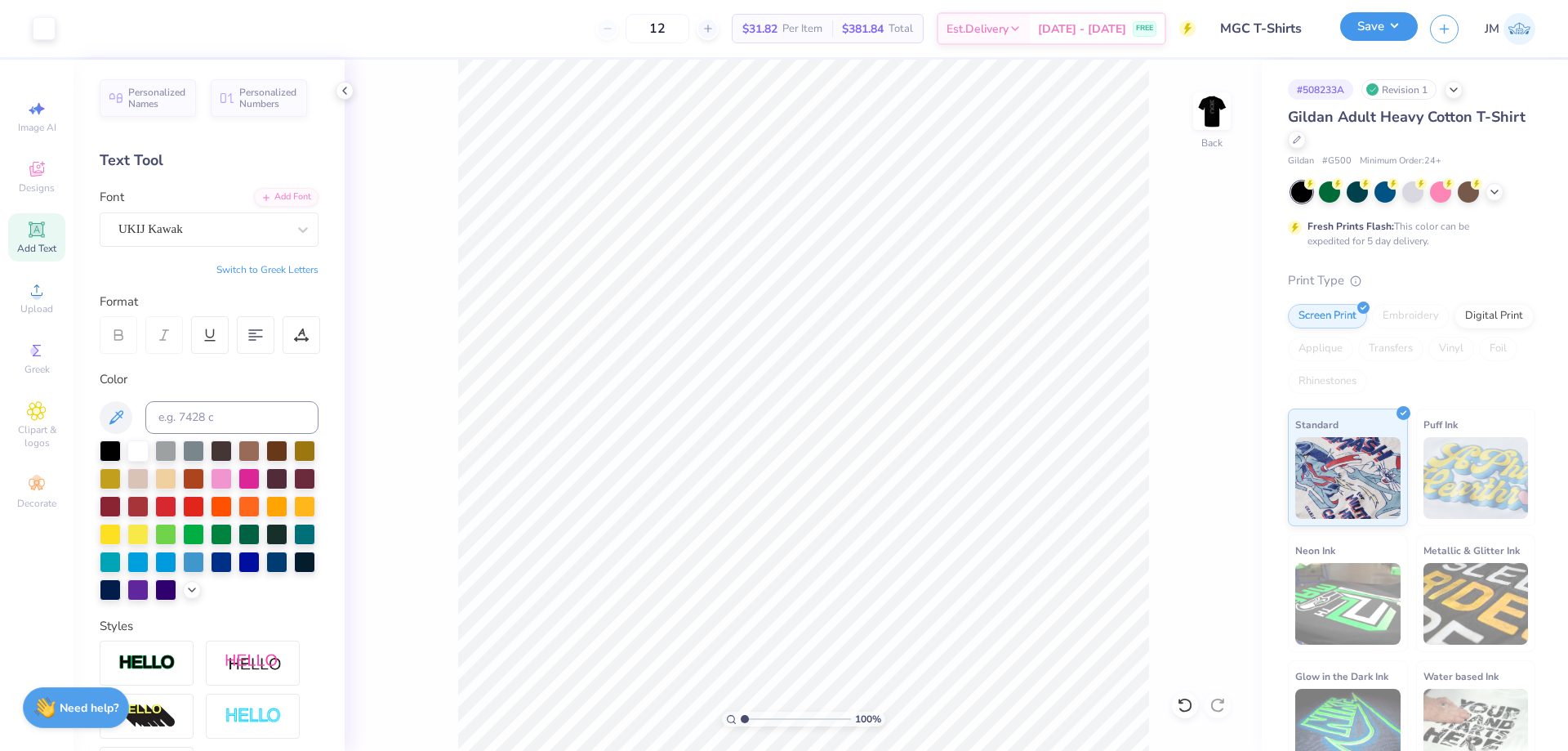
click at [1408, 23] on button "Save" at bounding box center [1379, 26] width 77 height 29
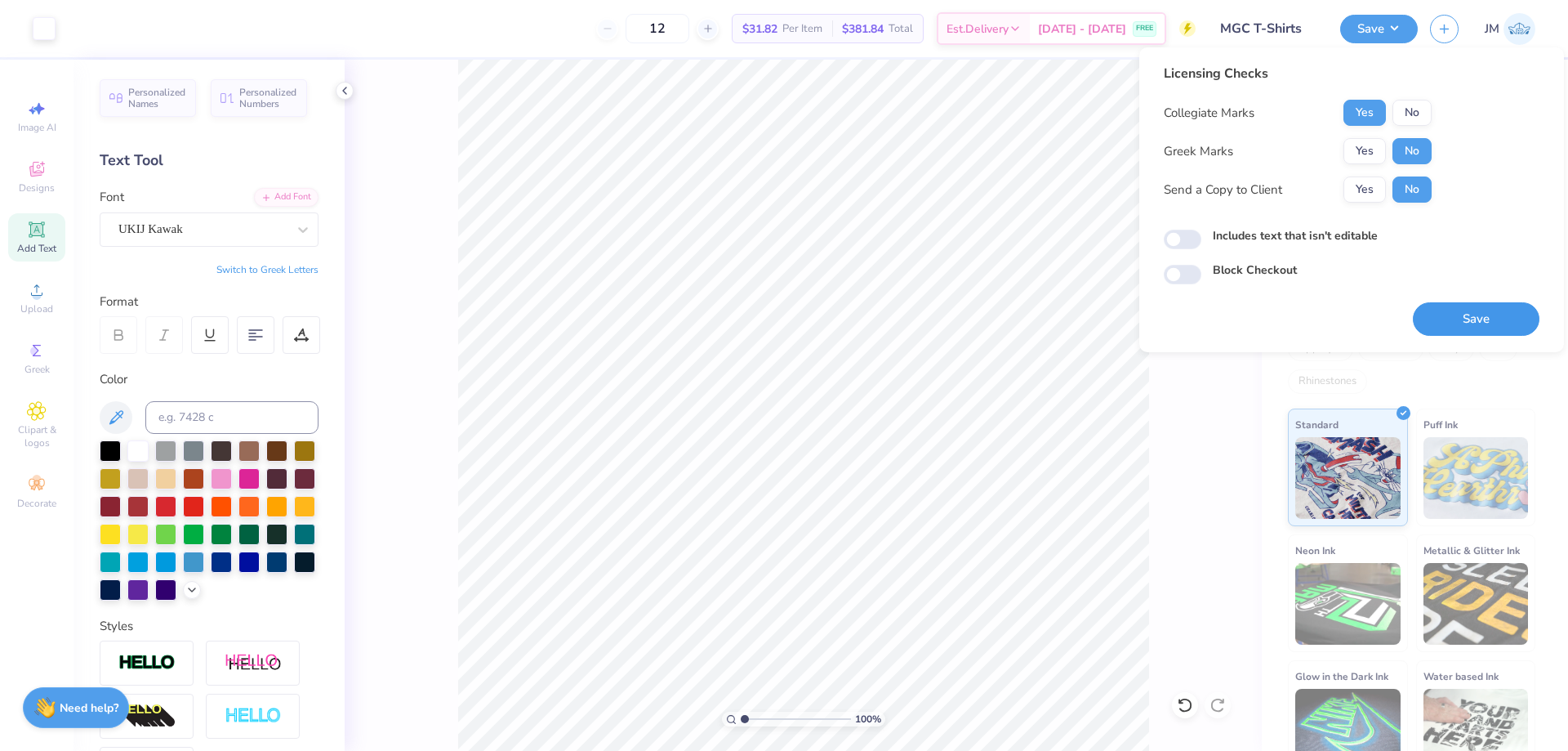
click at [1453, 324] on button "Save" at bounding box center [1476, 318] width 126 height 33
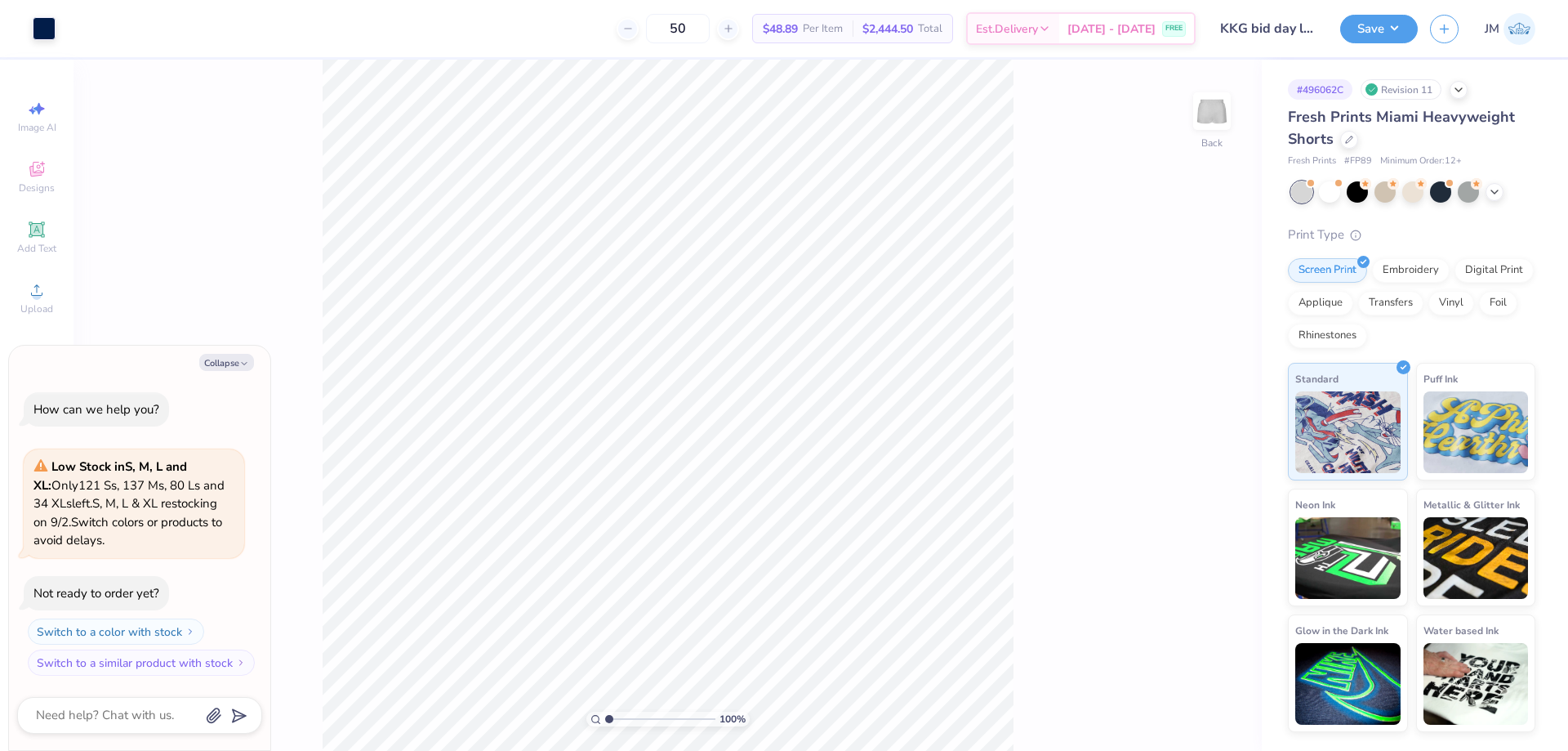
type textarea "x"
type input "3.79619934512219"
type textarea "x"
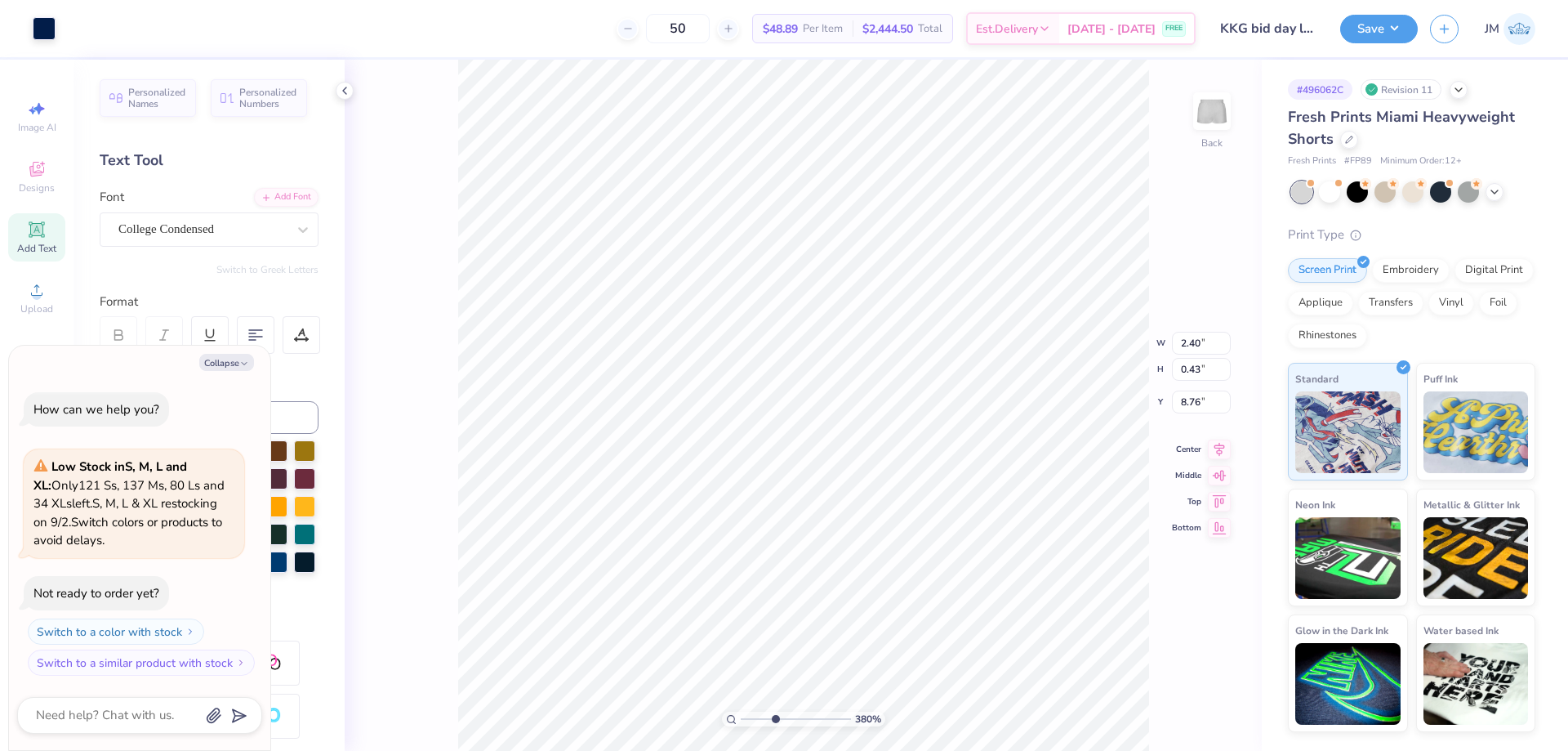
type input "3.79619934512219"
type textarea "x"
type input "3.79619934512219"
type textarea "x"
type input "3.79619934512219"
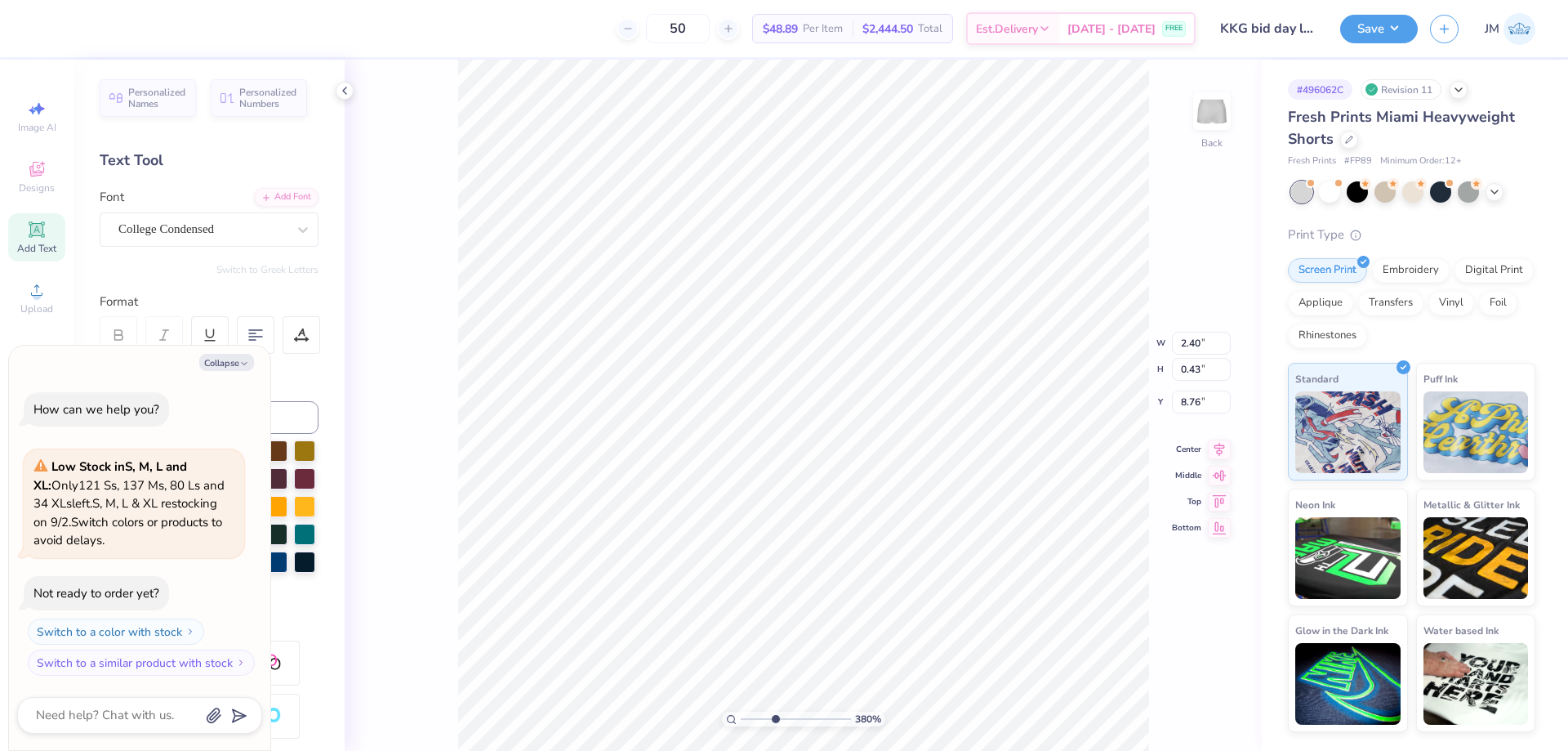
type textarea "x"
type input "3.79619934512219"
type textarea "x"
type input "3.79619934512219"
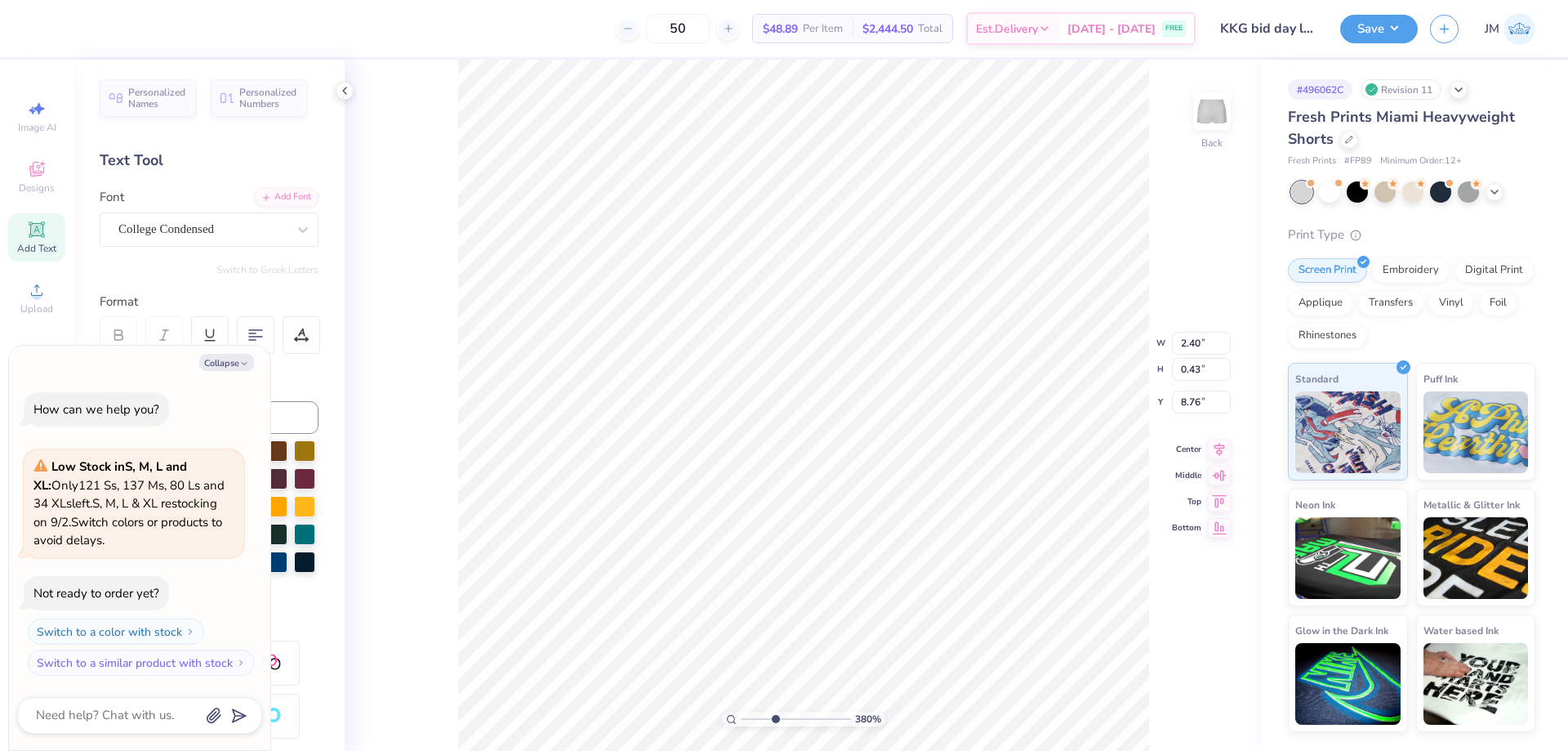
type textarea "x"
type textarea "TEXAS A M"
type input "3.79619934512219"
type textarea "x"
type input "2.46"
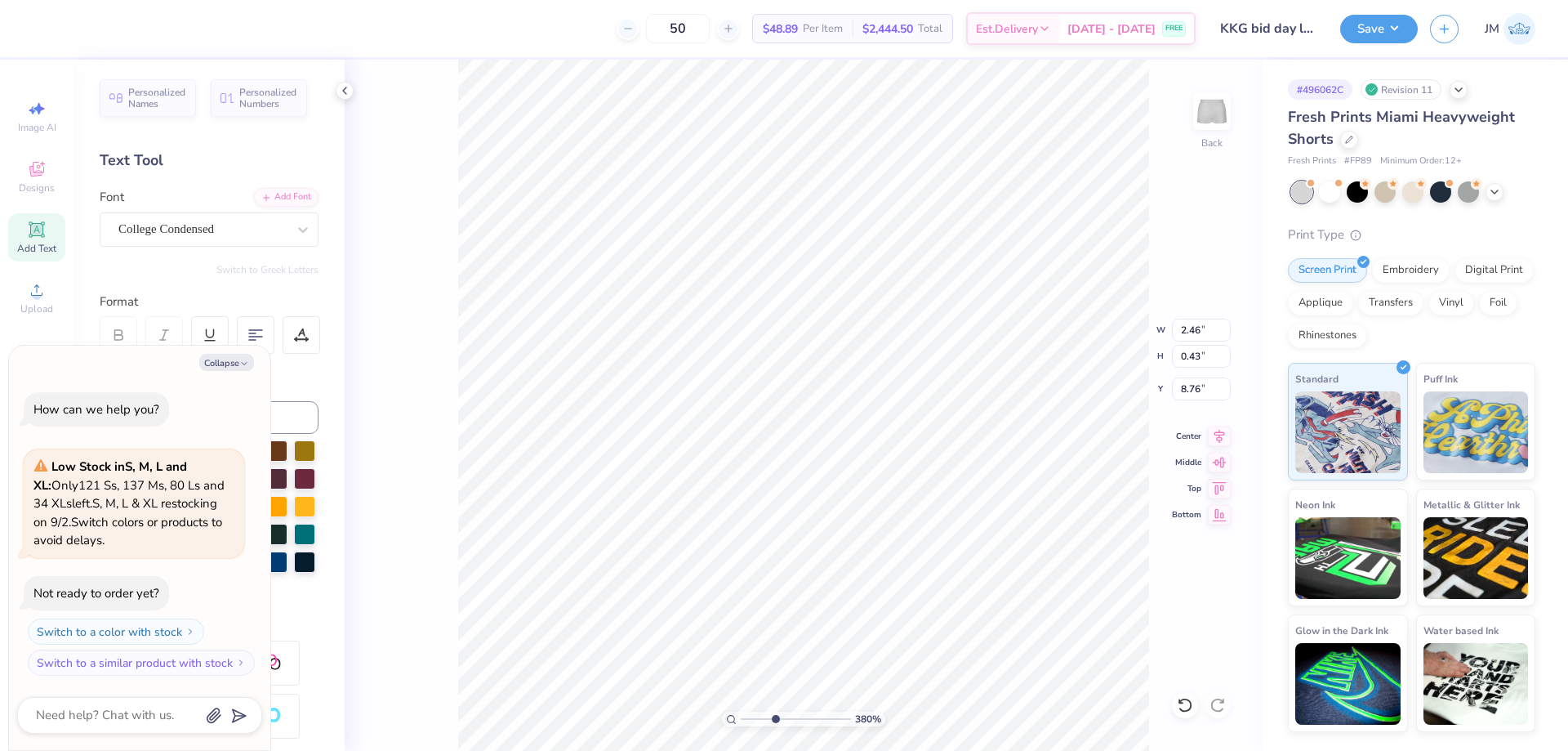
type input "3.79619934512219"
type textarea "x"
type input "3.79619934512219"
type textarea "x"
click at [1209, 435] on icon at bounding box center [1219, 434] width 23 height 20
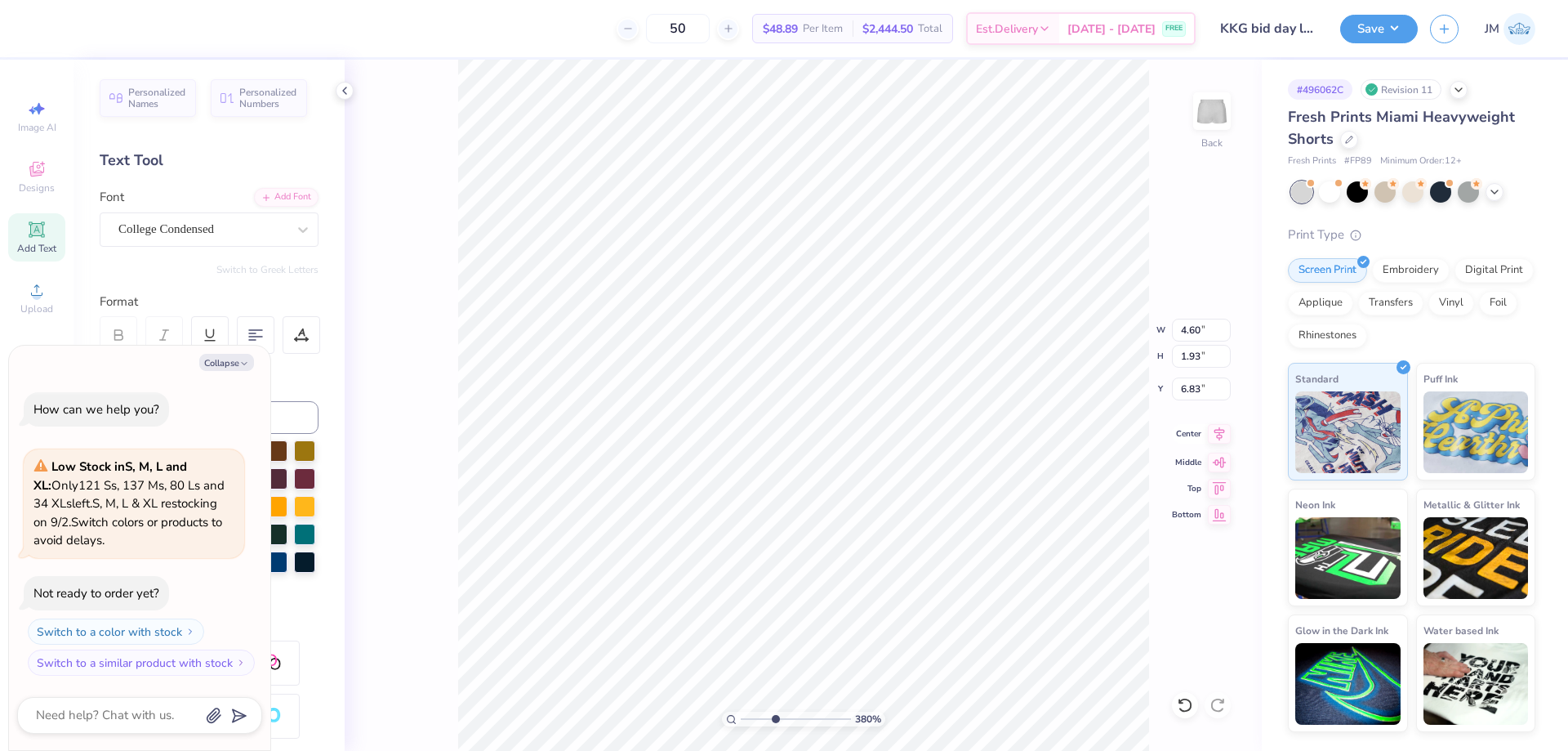
type input "3.79619934512219"
type textarea "x"
type input "3.79619934512219"
type textarea "x"
click at [1190, 704] on icon at bounding box center [1184, 704] width 16 height 16
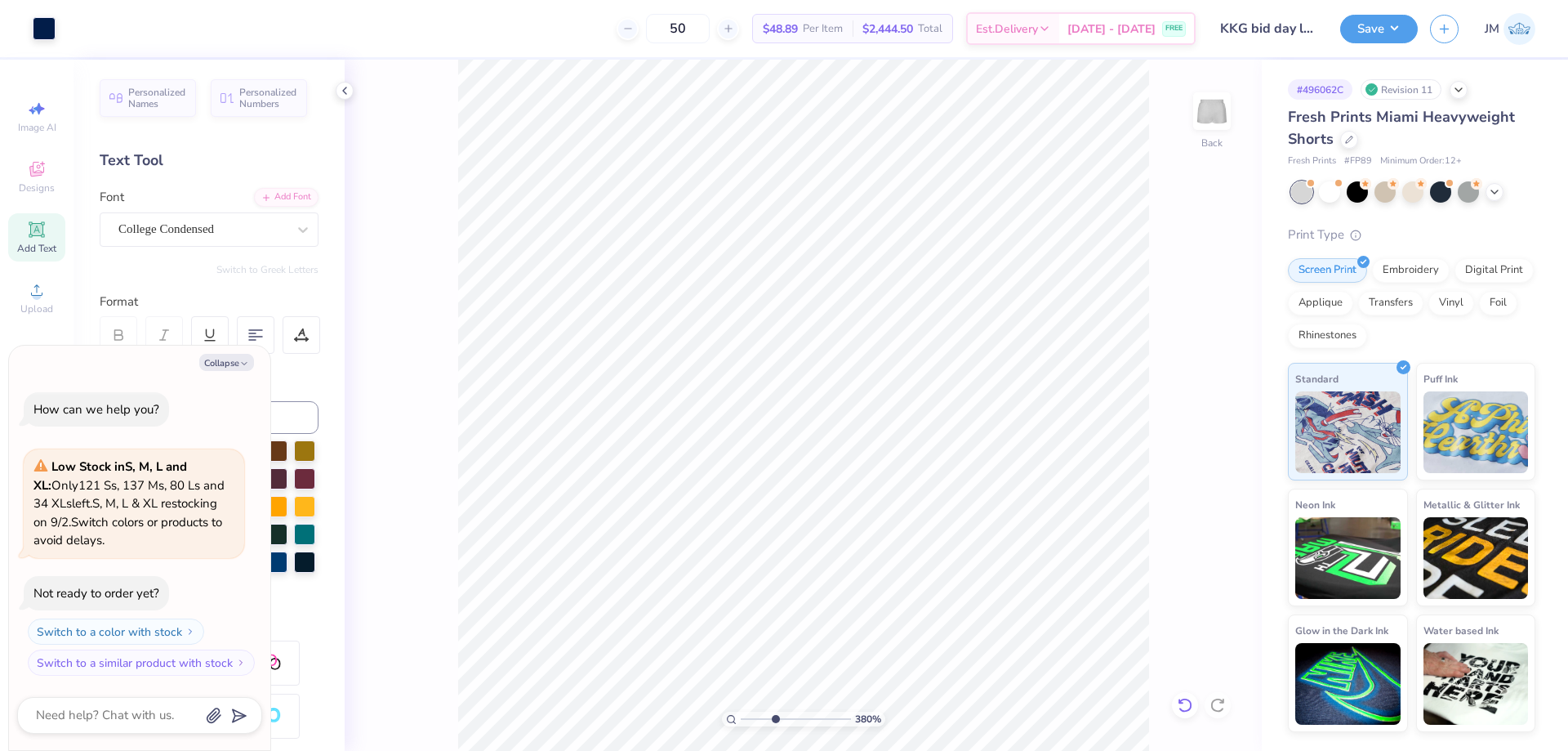
click at [1190, 704] on icon at bounding box center [1184, 704] width 14 height 14
type input "3.79619934512219"
type textarea "x"
type input "3.79619934512219"
type textarea "x"
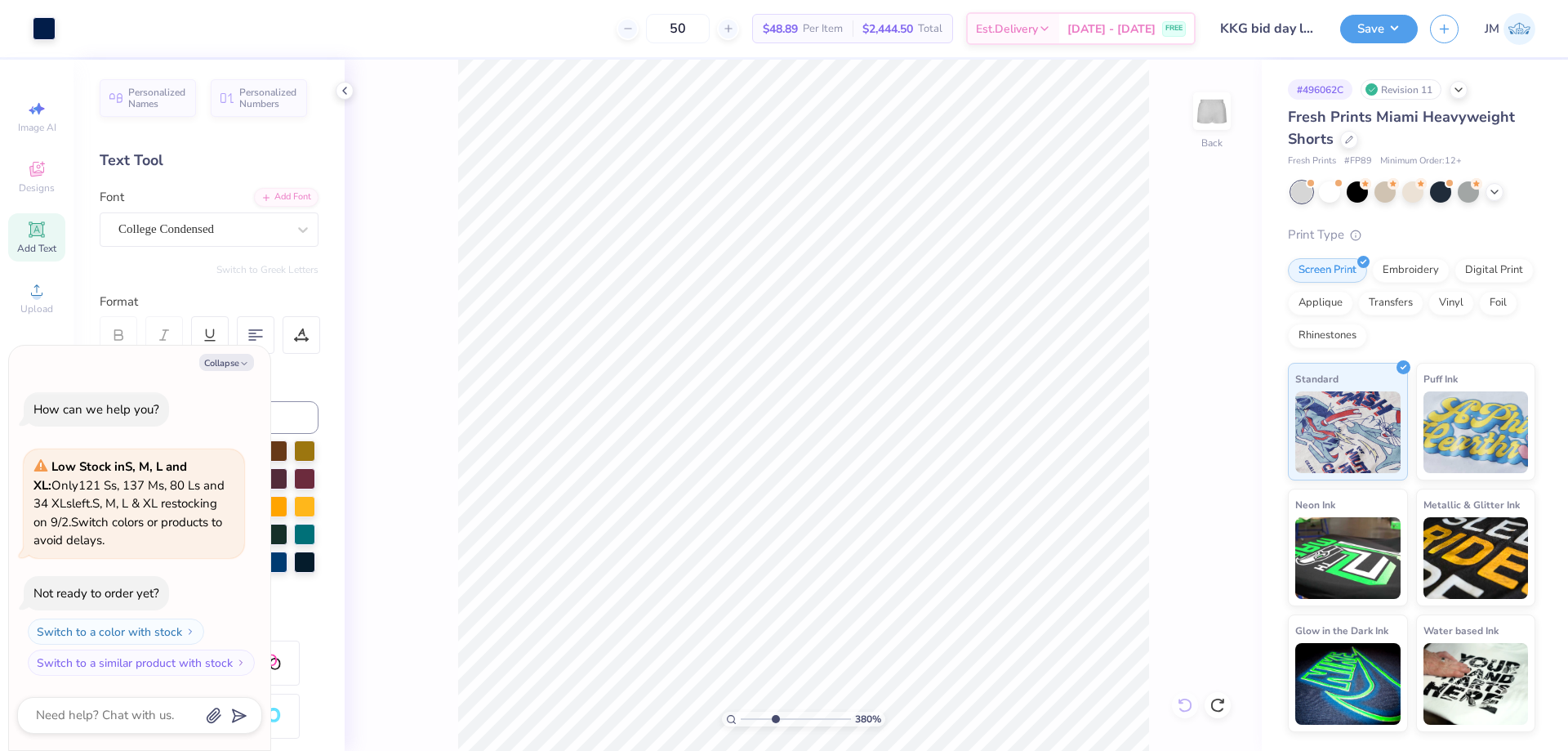
click at [1190, 704] on div "380 % Back" at bounding box center [803, 405] width 917 height 691
type input "3.79619934512219"
type textarea "x"
click at [1212, 429] on icon at bounding box center [1219, 434] width 23 height 20
type input "3.79619934512219"
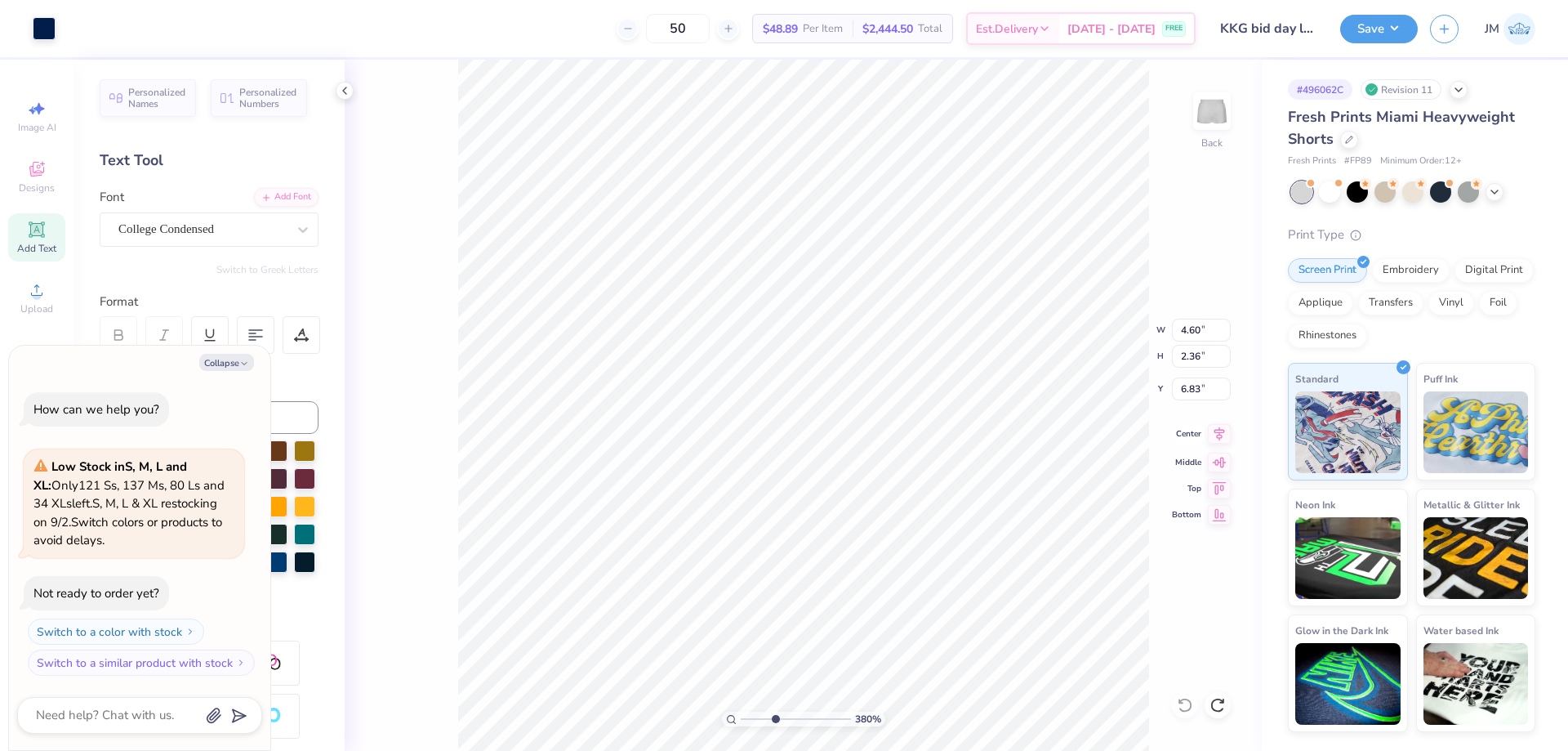
type textarea "x"
type input "3.79619934512219"
type textarea "x"
type input "3.79619934512219"
type textarea "x"
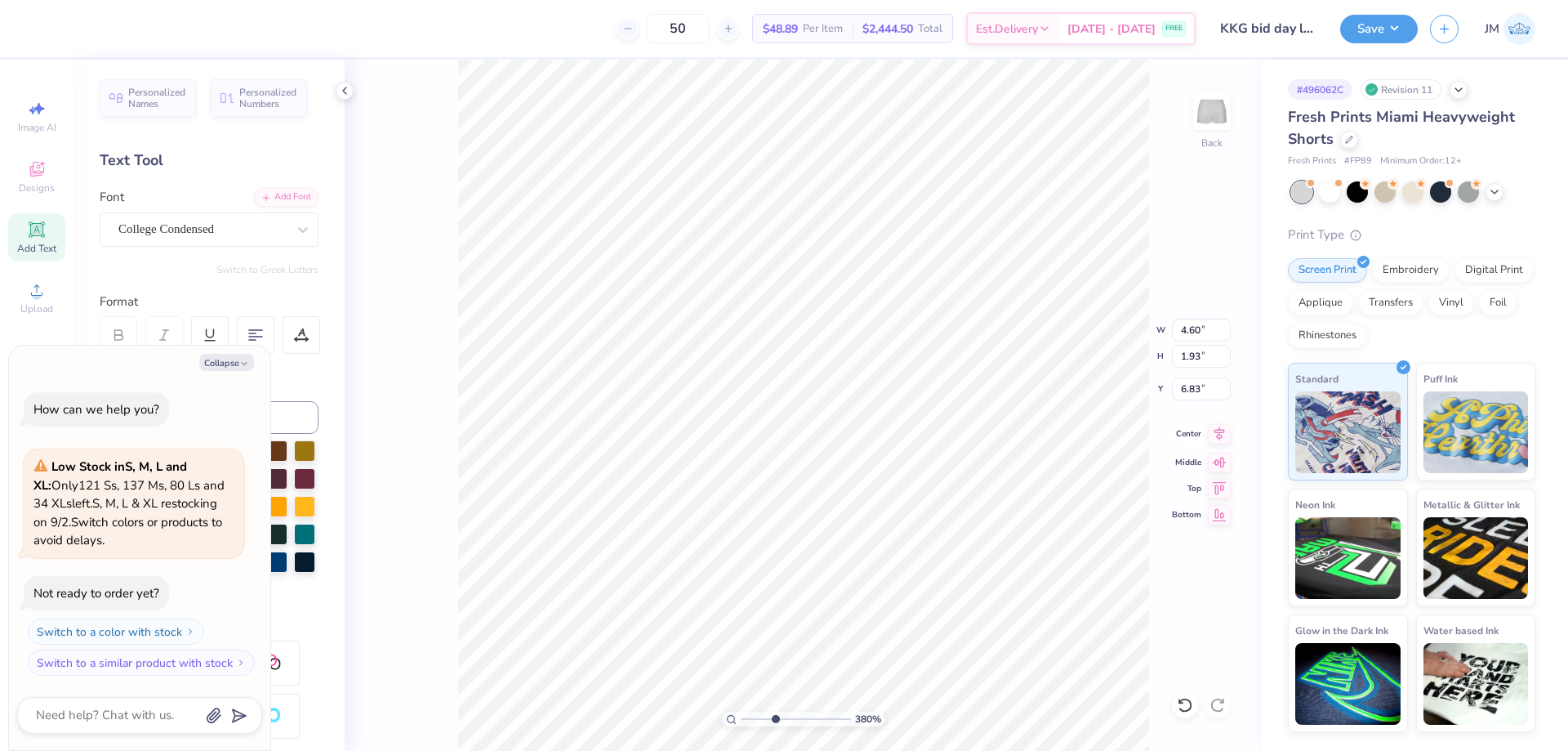
click at [1223, 434] on icon at bounding box center [1219, 434] width 23 height 20
type input "3.79619934512219"
type textarea "x"
type input "3.79619934512219"
type textarea "x"
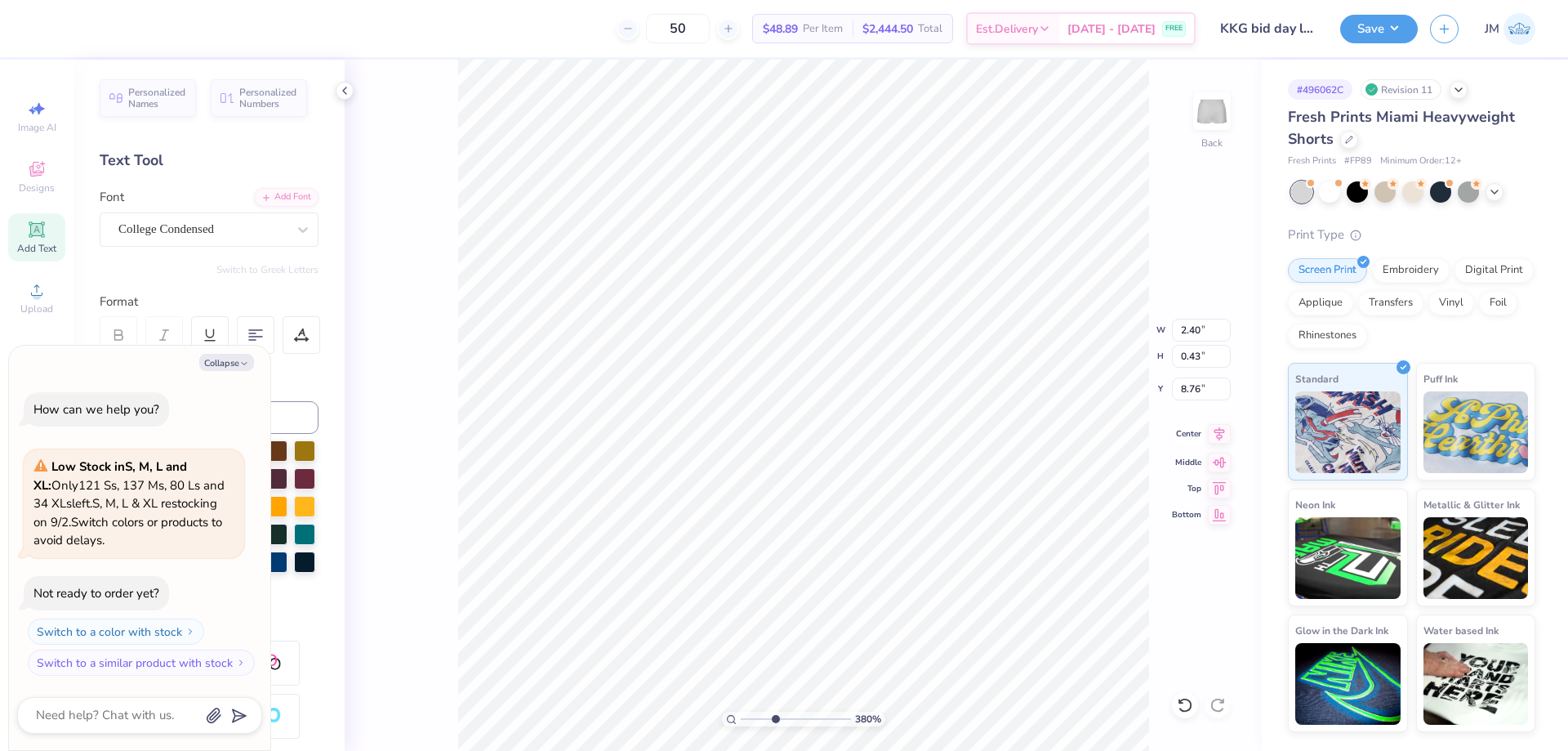
click at [1217, 436] on icon at bounding box center [1219, 433] width 11 height 14
type input "3.79619934512219"
type textarea "x"
type input "3.79619934512219"
type textarea "x"
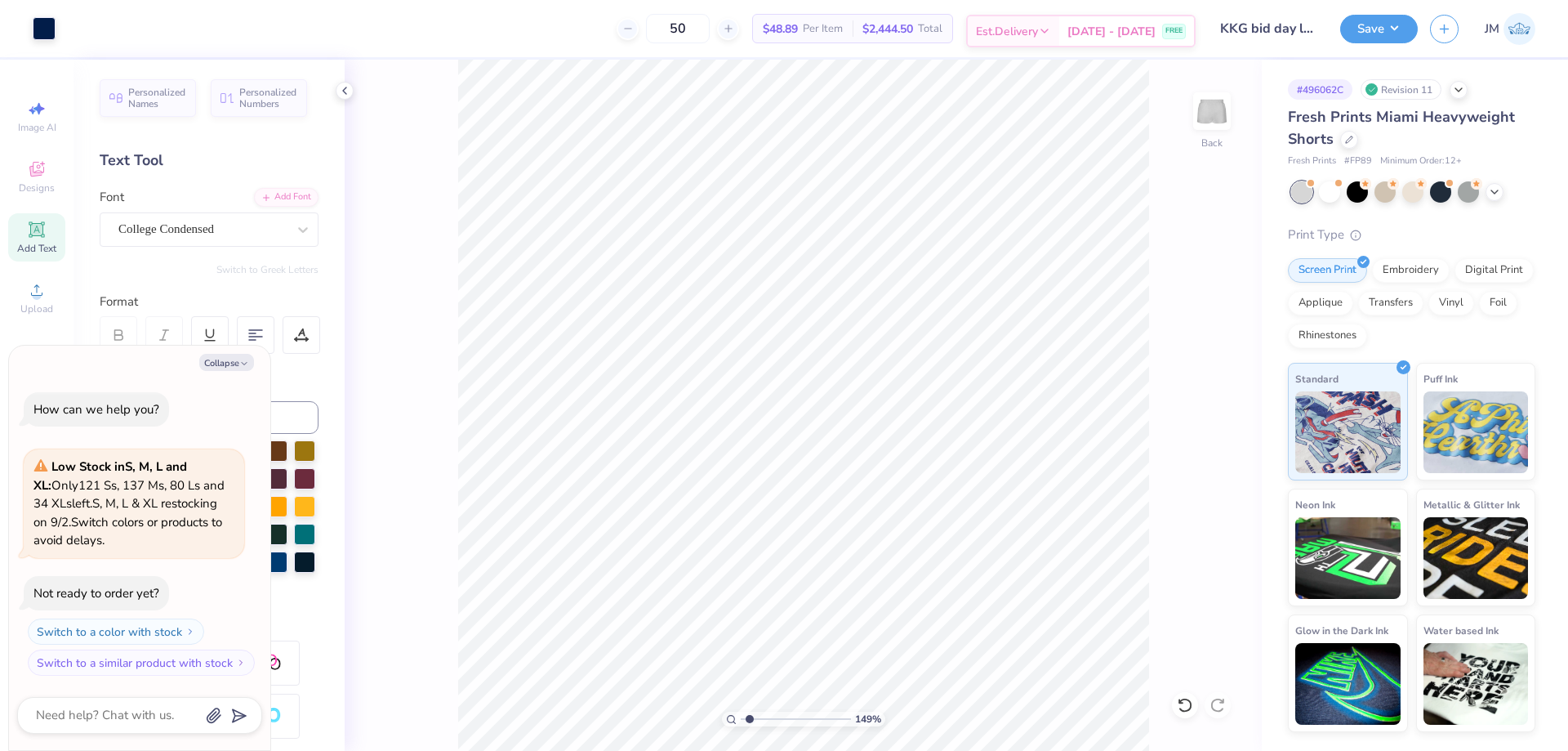
type input "1.49212326873899"
type textarea "x"
type input "1.14270703473249"
type textarea "x"
type input "1.14270703473249"
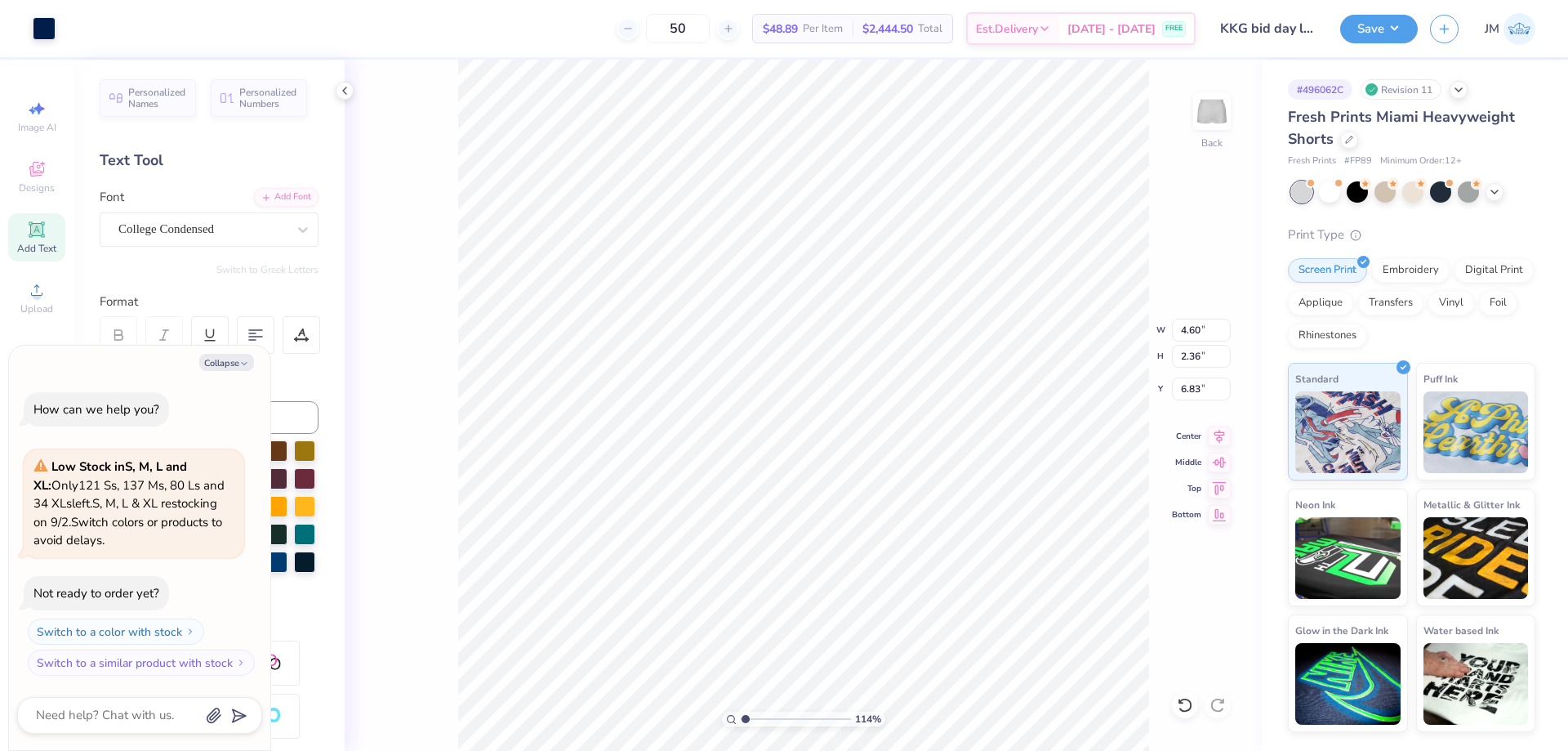
type textarea "x"
type input "1.14270703473249"
type textarea "x"
type input "2.22643184911232"
type textarea "x"
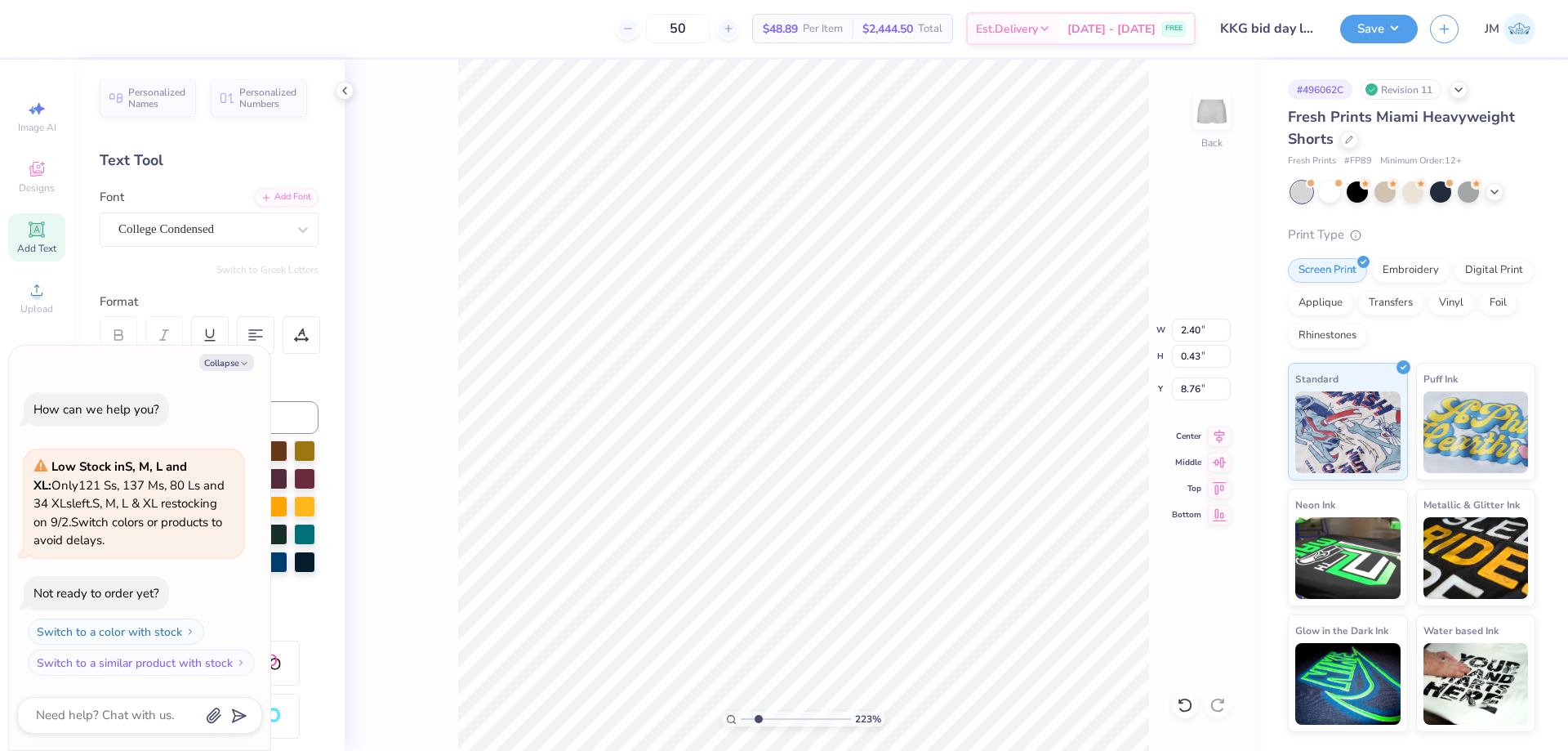
type input "2.22643184911232"
type textarea "x"
type input "2.22643184911232"
type textarea "x"
click at [1180, 702] on icon at bounding box center [1181, 701] width 3 height 3
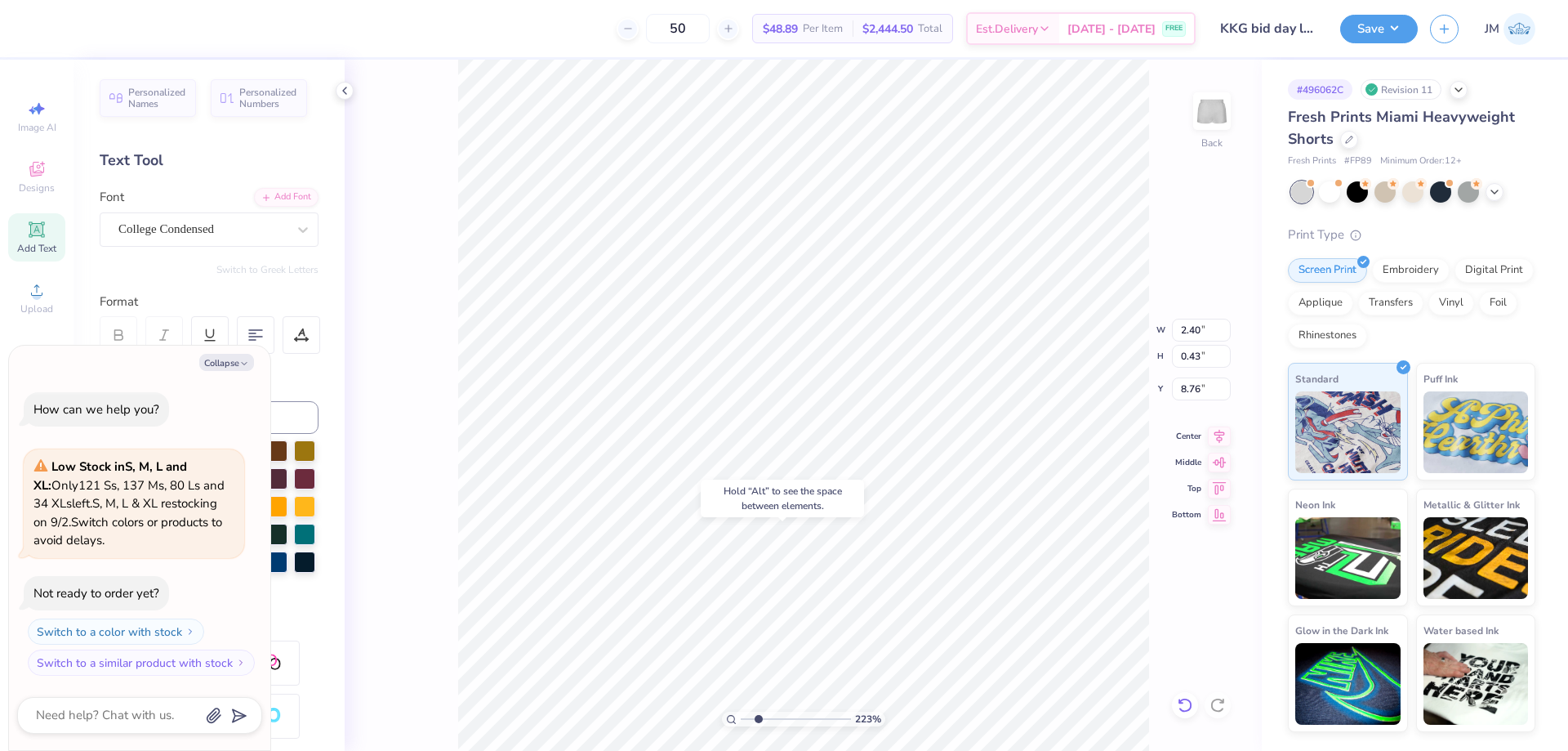
type input "2.22643184911232"
type textarea "x"
type input "2.22643184911232"
type textarea "x"
type input "2.22643184911232"
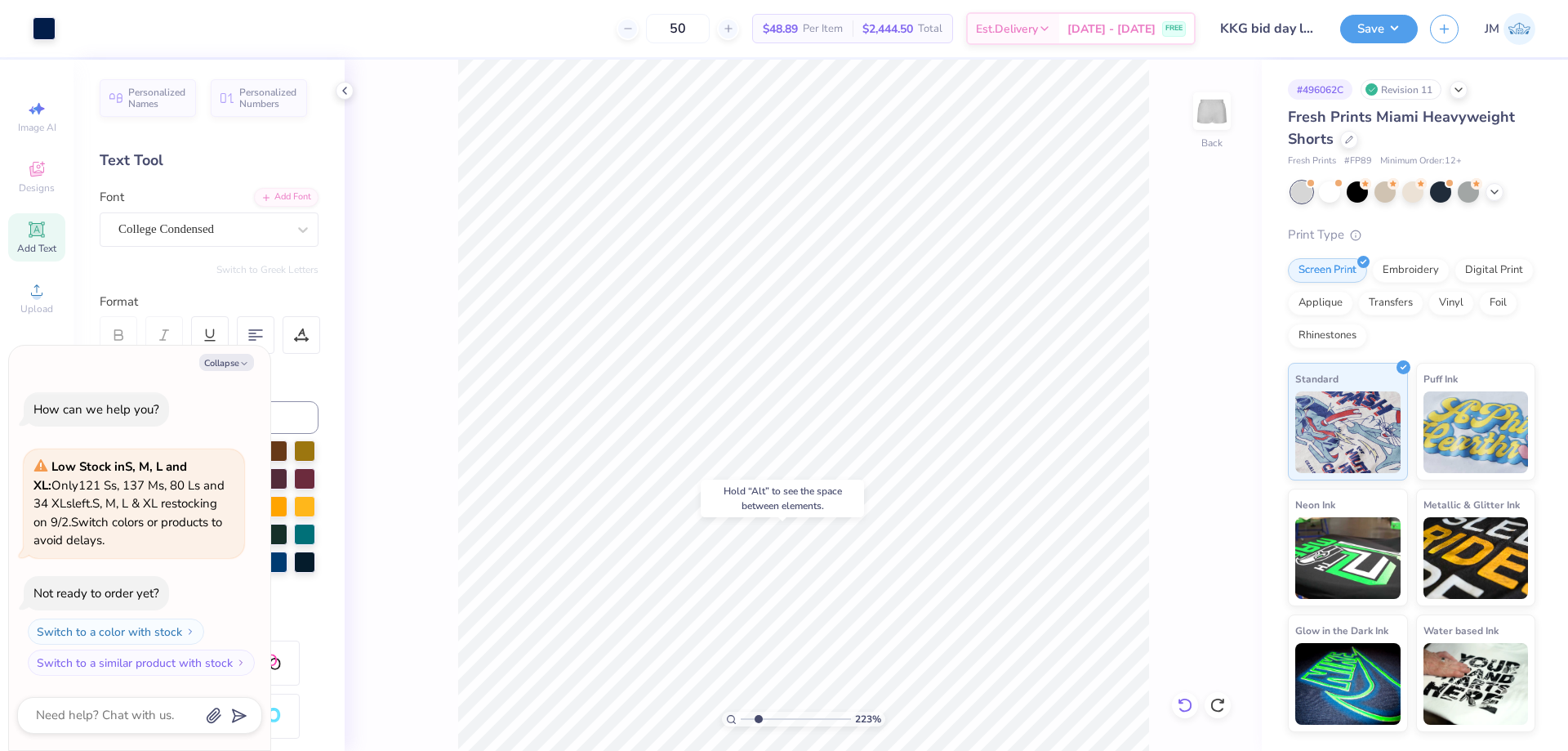
type textarea "x"
type input "2.22643184911232"
type textarea "x"
type input "2.22643184911232"
type textarea "x"
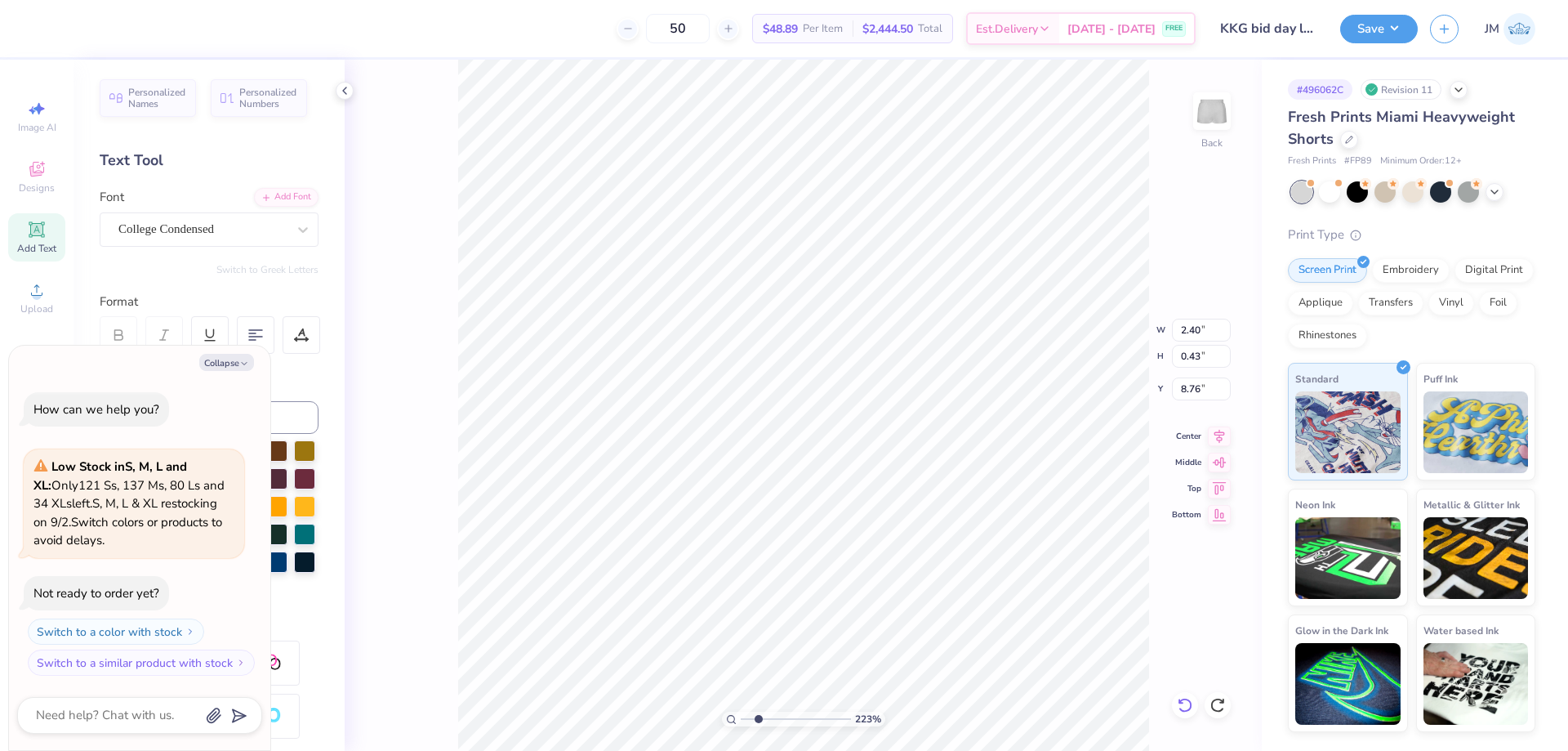
scroll to position [14, 3]
type input "2.22643184911232"
type textarea "x"
type textarea "TEXAS A"
type input "2.22643184911232"
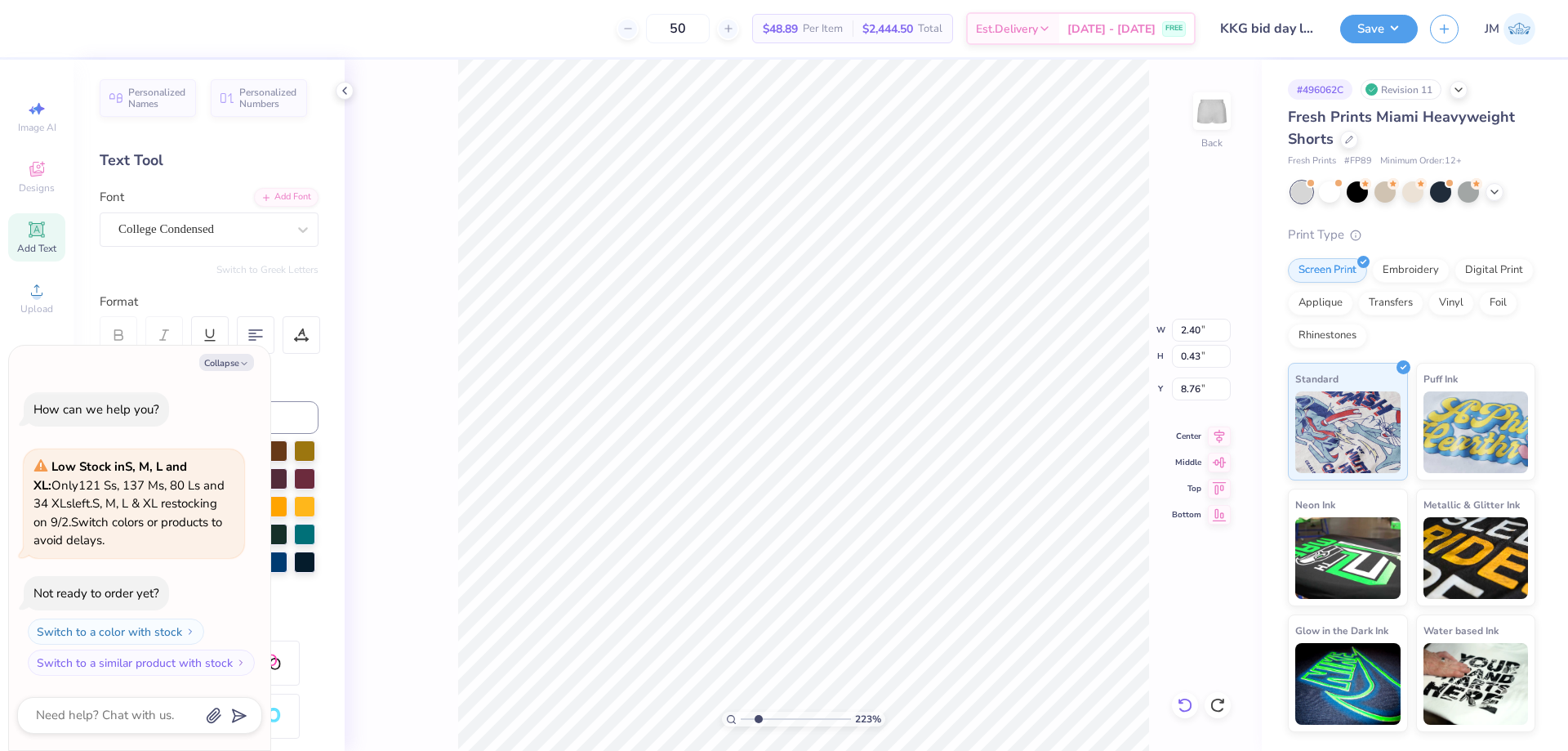
type textarea "x"
type input "2.22643184911232"
type textarea "x"
type textarea "TEXAS A M"
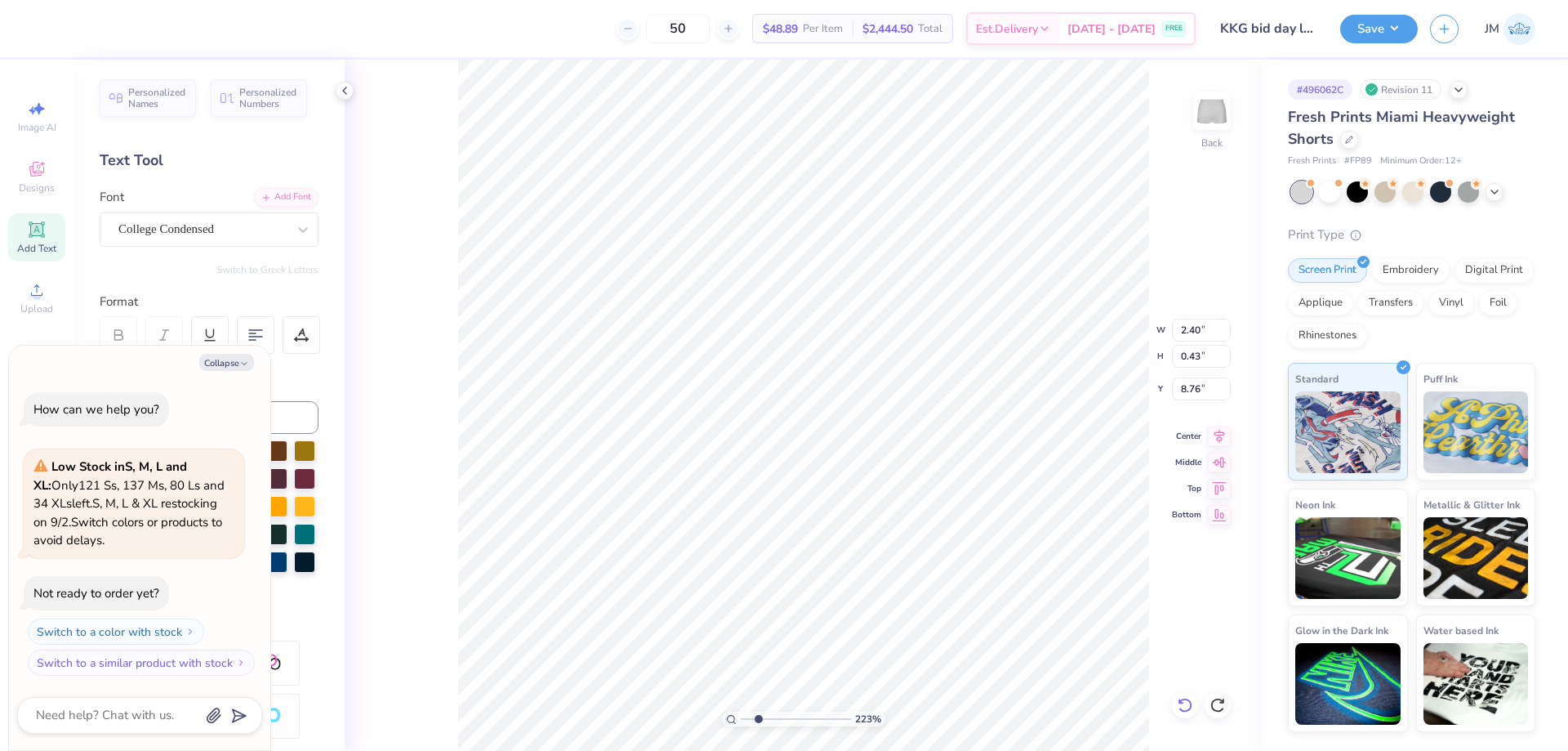
type input "2.22643184911232"
type textarea "x"
type input "2.46"
click at [1217, 426] on icon at bounding box center [1219, 434] width 23 height 20
type input "2.22643184911232"
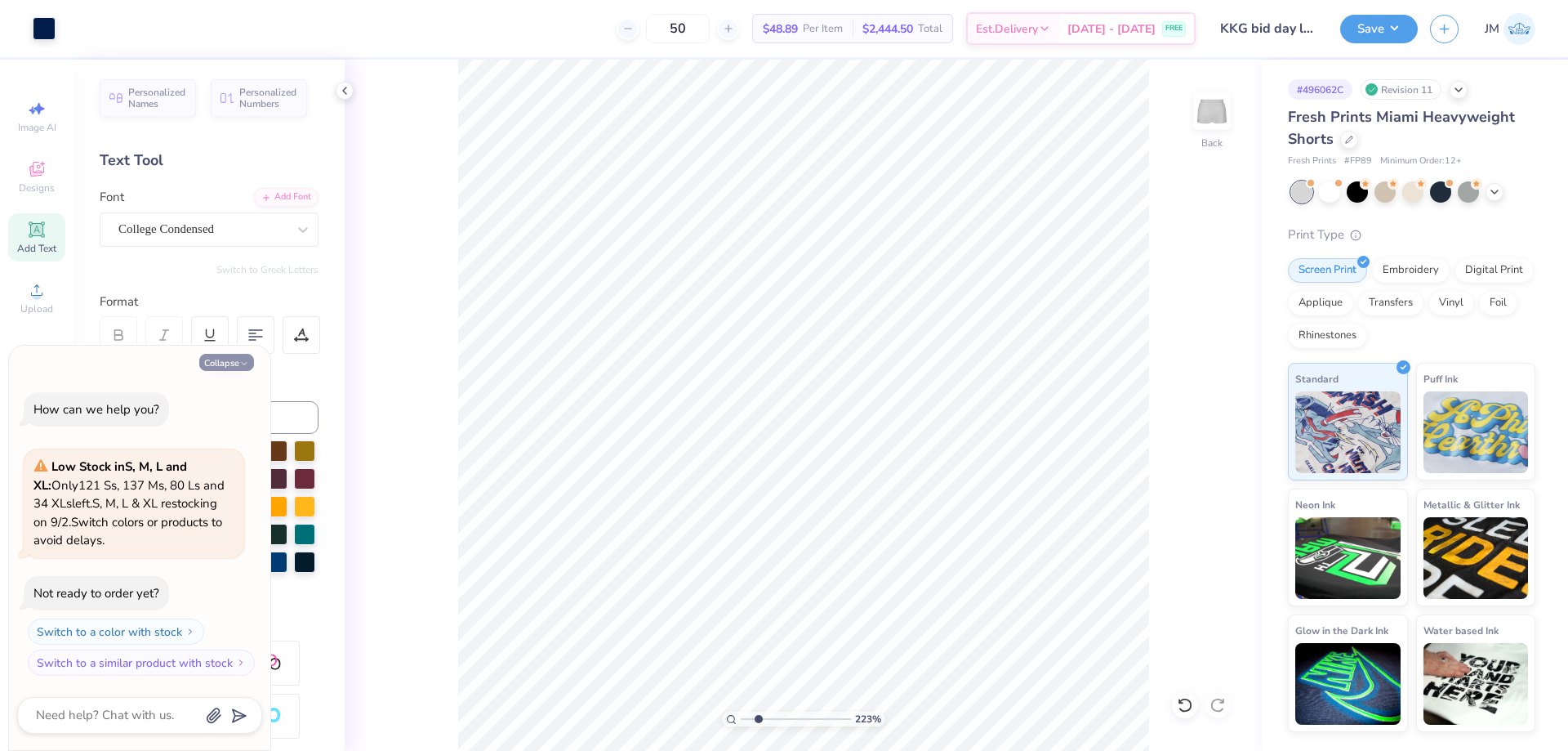
click at [232, 358] on button "Collapse" at bounding box center [227, 362] width 54 height 17
type textarea "x"
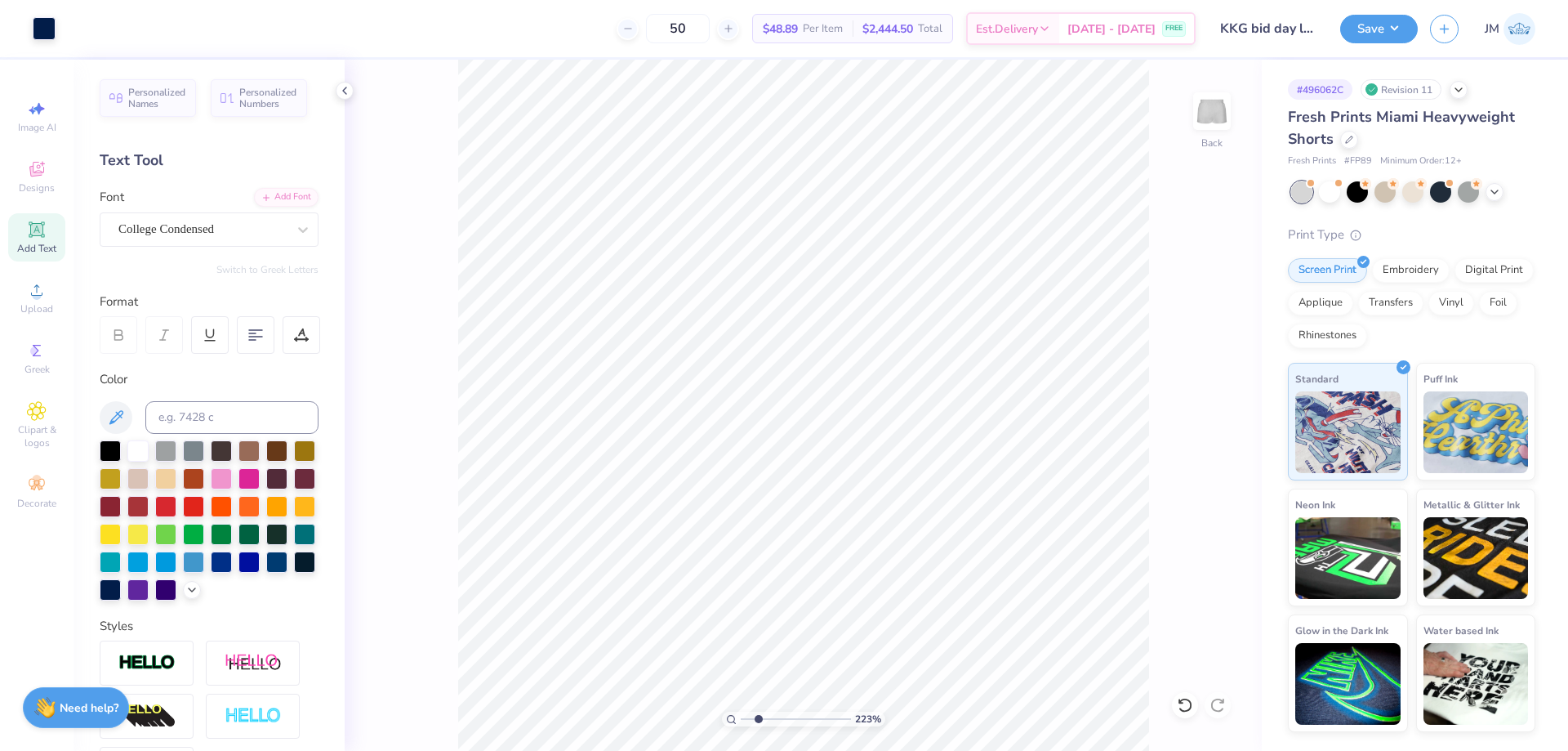
click at [36, 233] on icon at bounding box center [36, 229] width 12 height 12
type input "1"
type input "4.67"
click at [273, 225] on div "Super Dream" at bounding box center [203, 229] width 171 height 25
type input "1.94838377767887"
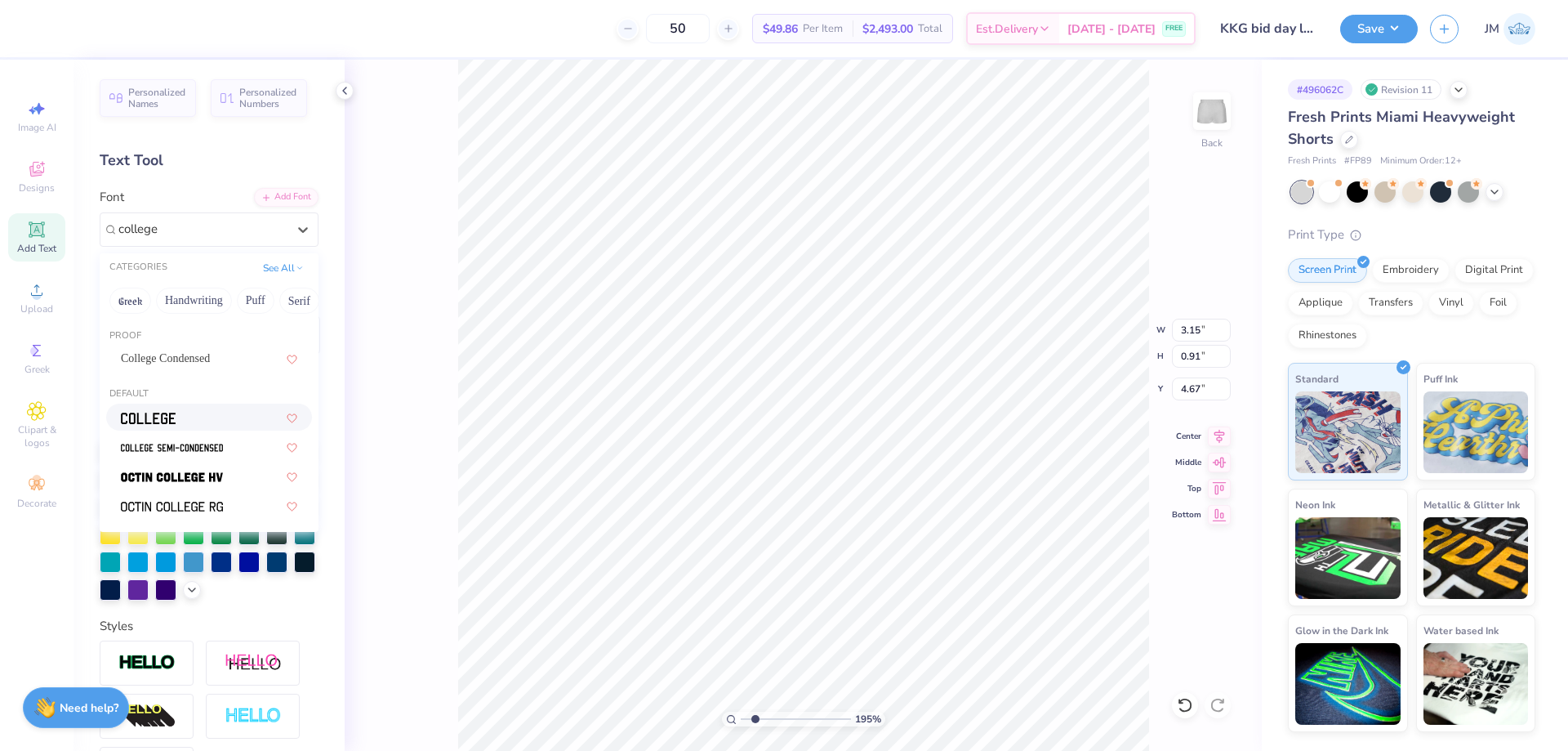
click at [230, 423] on div at bounding box center [209, 417] width 176 height 17
type input "college"
type input "1.94838377767887"
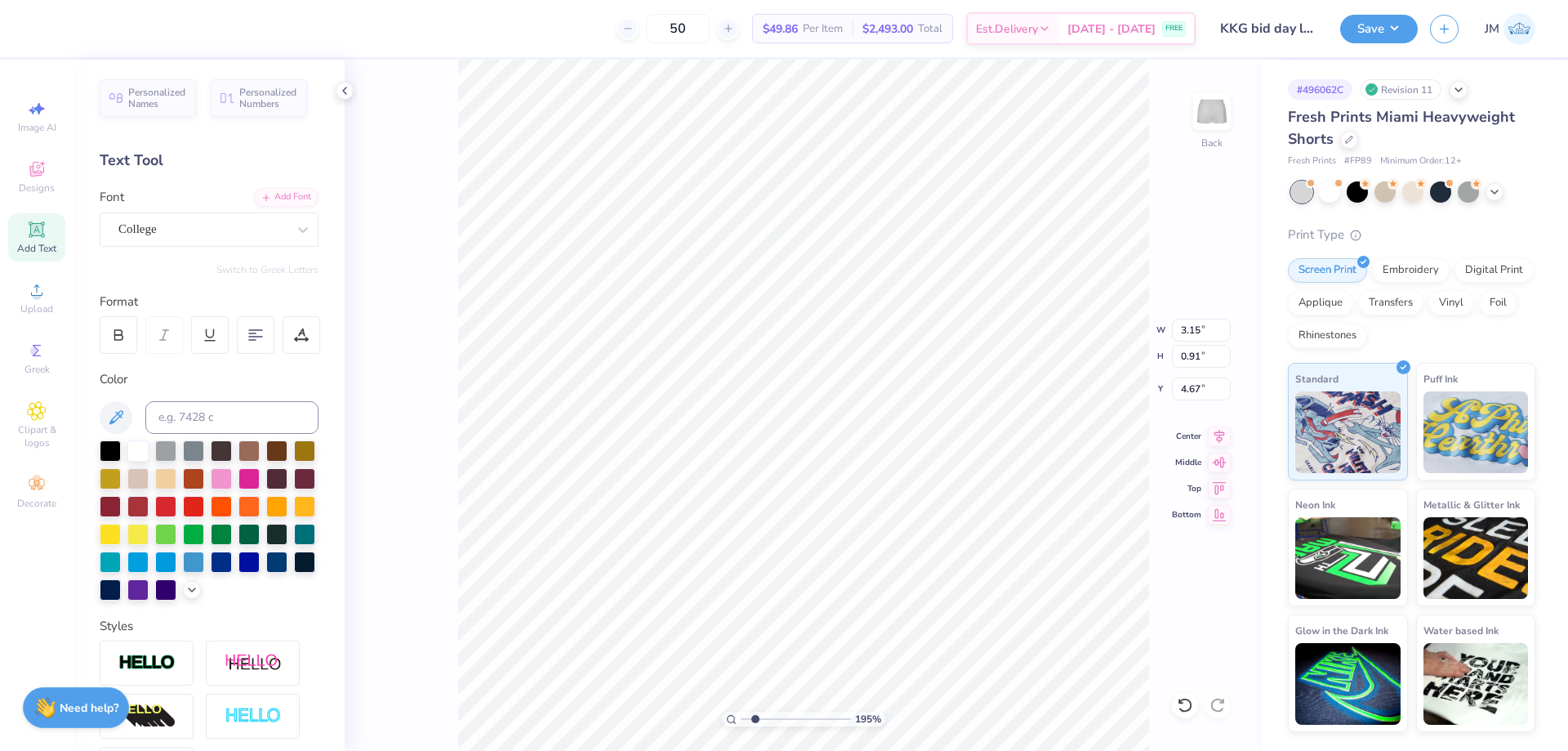
type input "1.94838377767887"
type input "2.86"
type input "0.89"
type input "4.68"
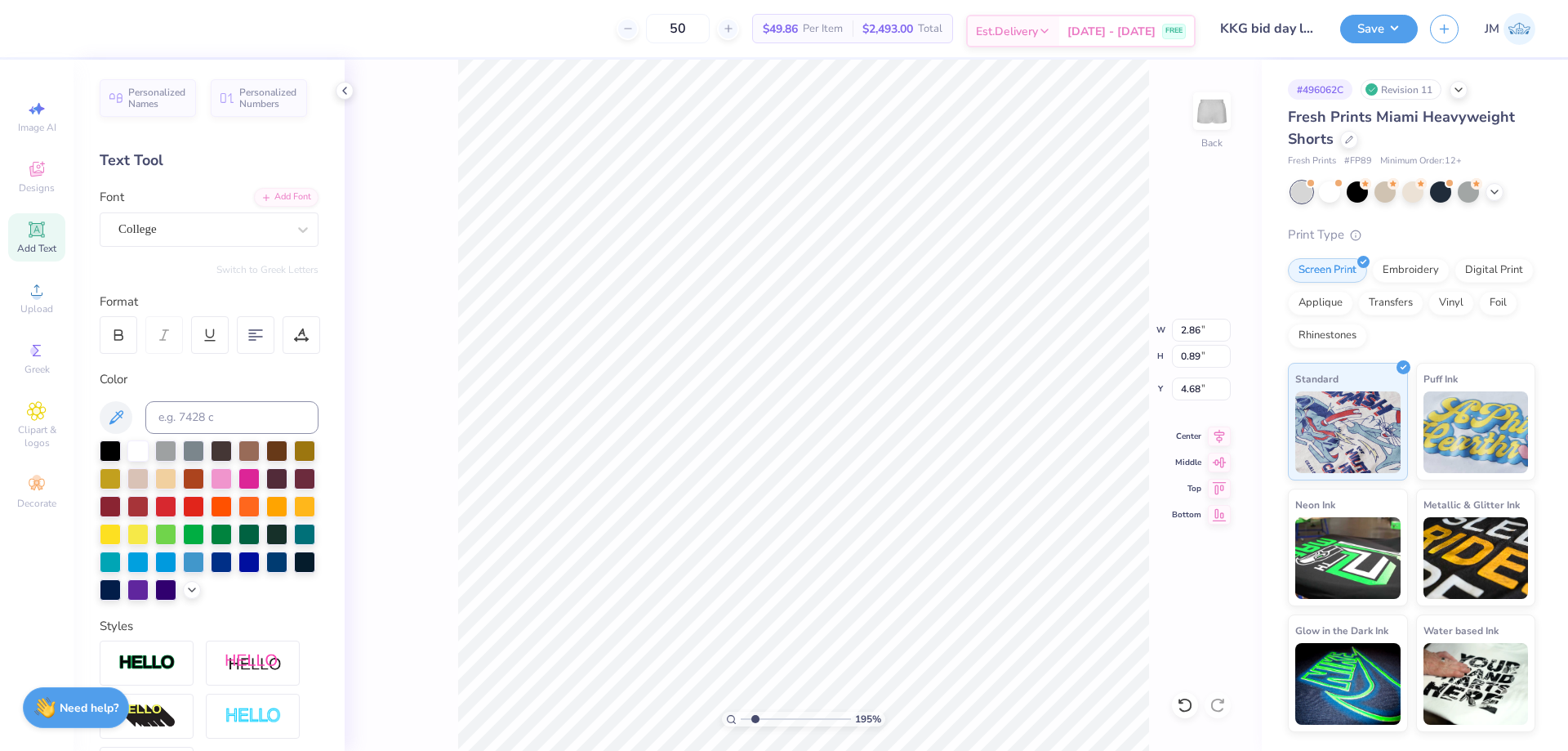
type input "1.94838377767887"
click at [1181, 703] on icon at bounding box center [1181, 701] width 3 height 3
click at [227, 233] on div "College" at bounding box center [203, 229] width 171 height 25
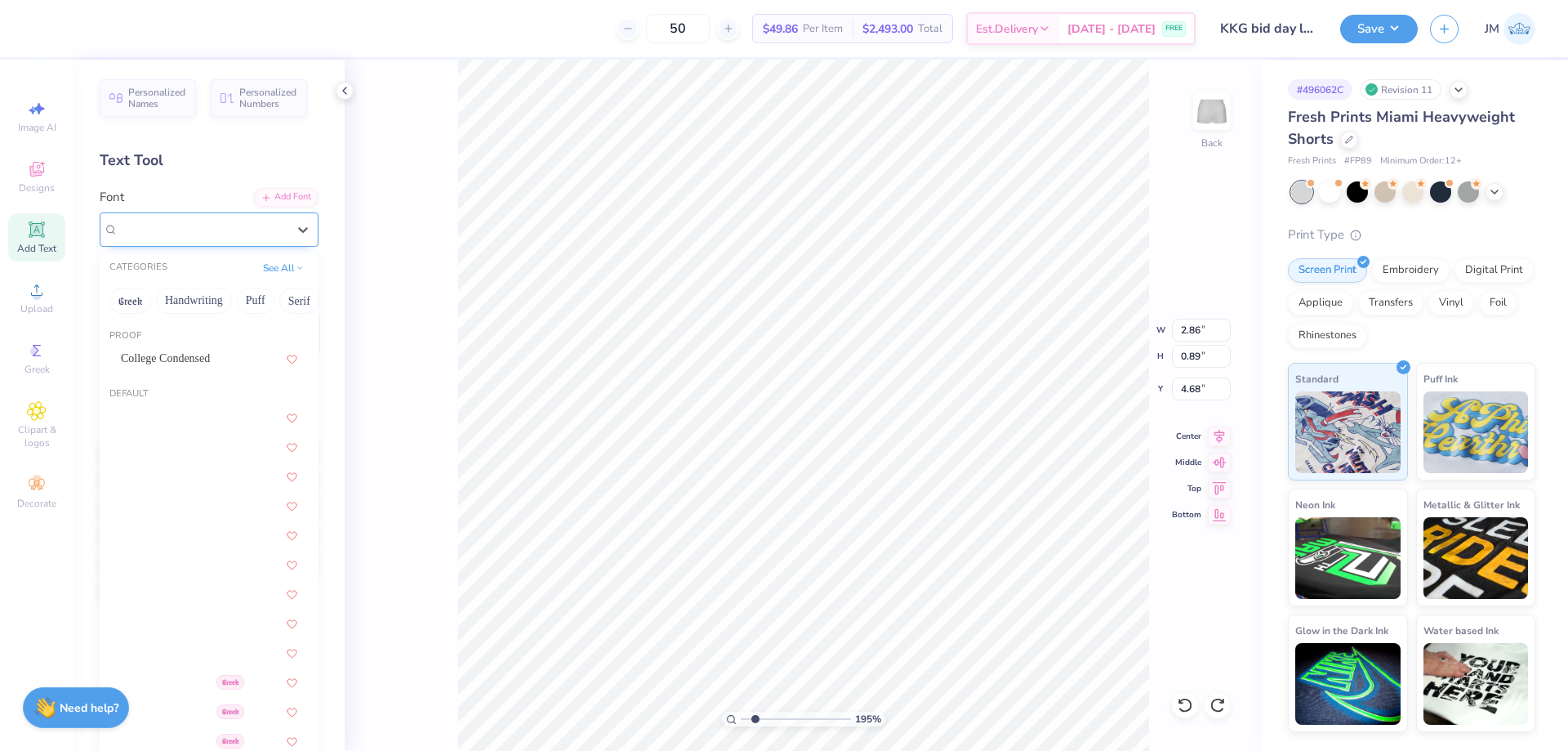
type input "1.94838377767887"
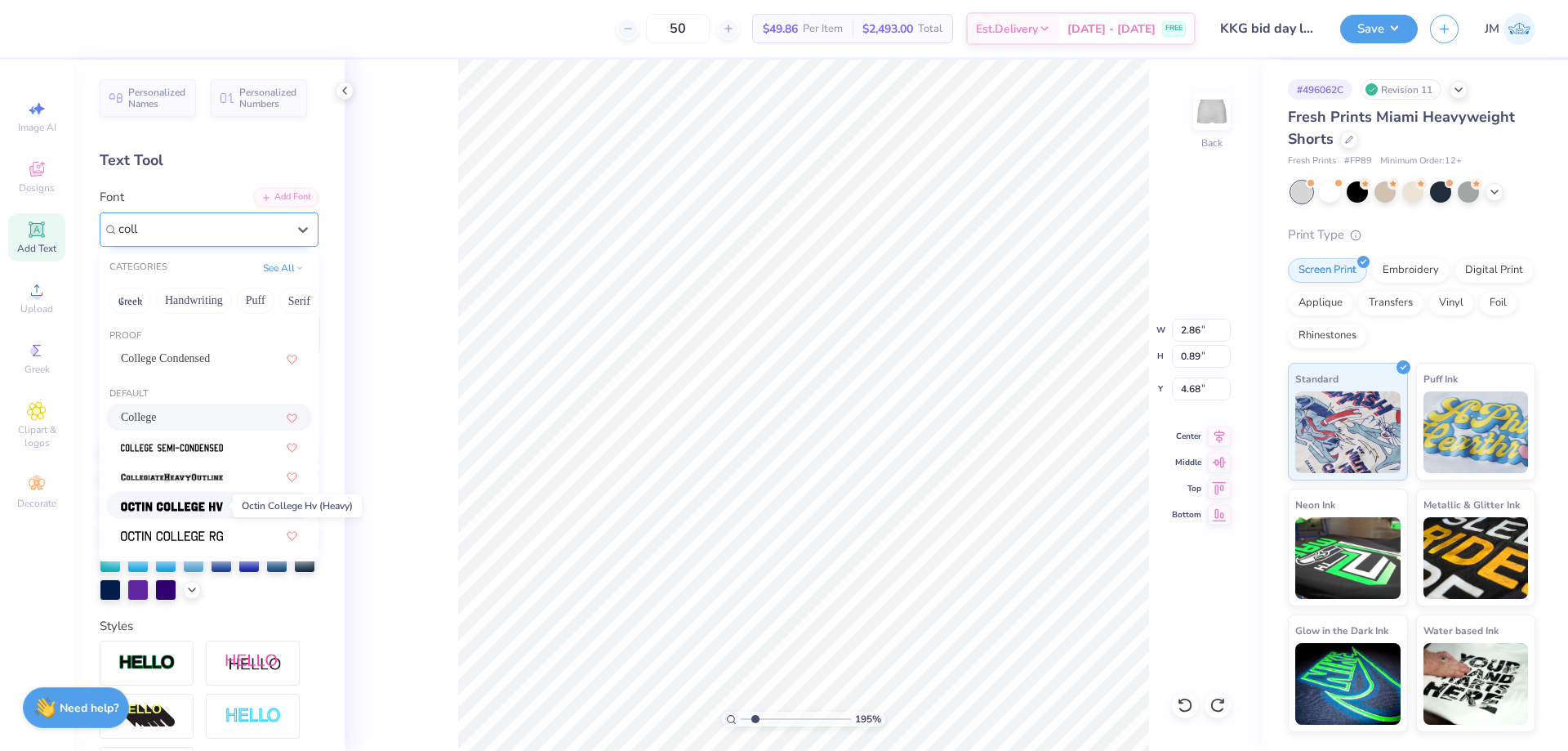
click at [203, 512] on img at bounding box center [171, 506] width 102 height 11
type input "coll"
type input "1.94838377767887"
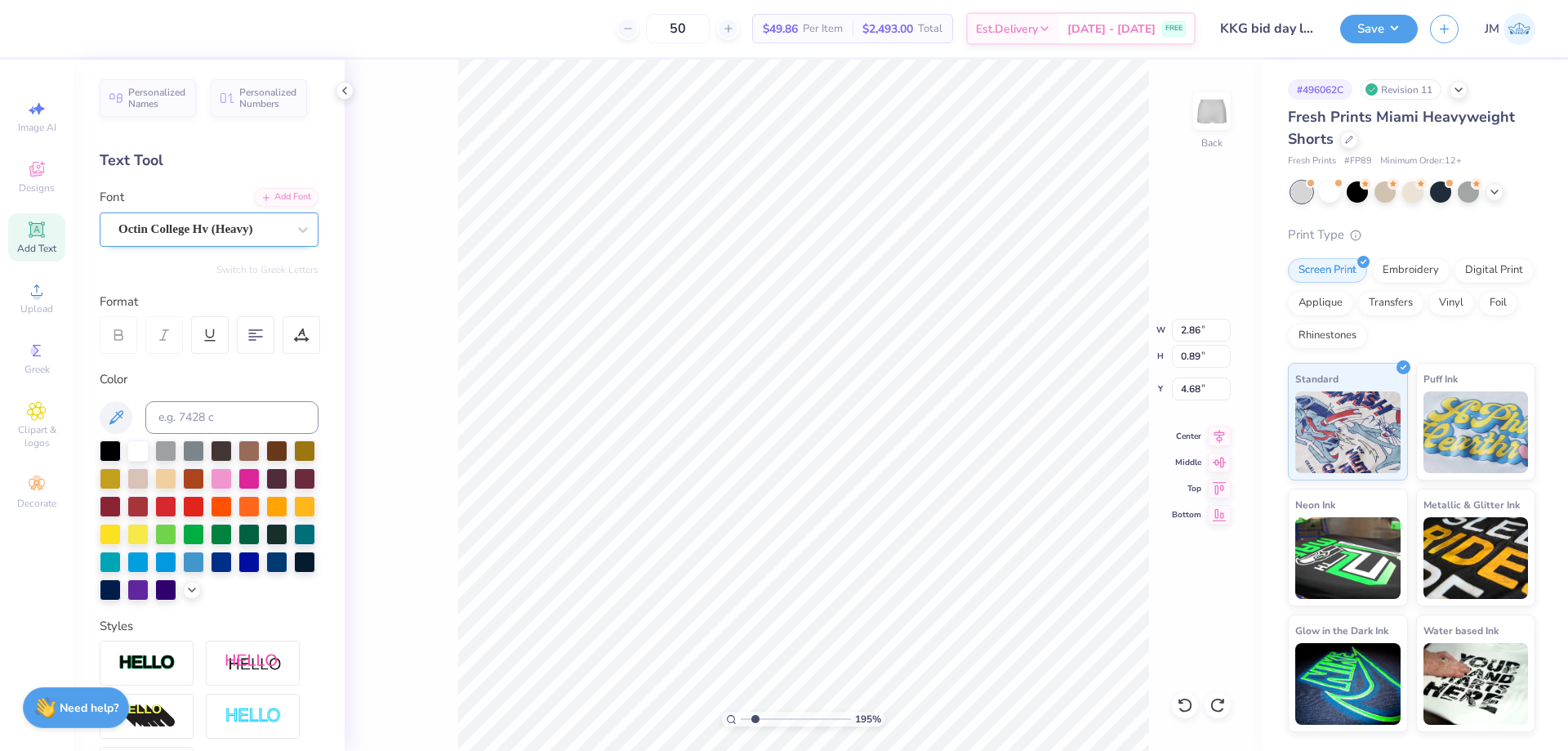
click at [159, 222] on div "Octin College Hv (Heavy)" at bounding box center [203, 229] width 171 height 25
type input "1.94838377767887"
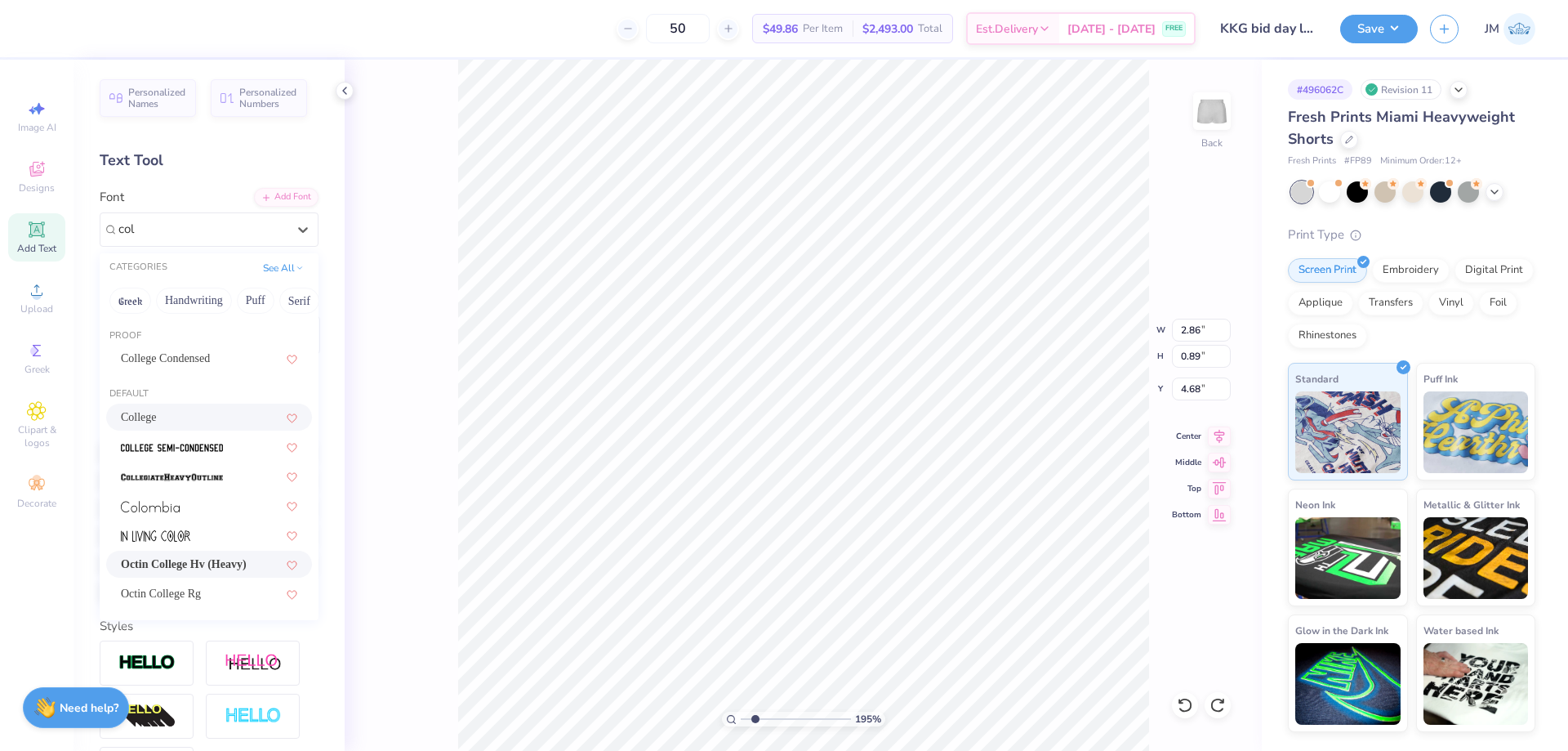
click at [217, 420] on div "College" at bounding box center [209, 417] width 176 height 17
type input "col"
type input "1.94838377767887"
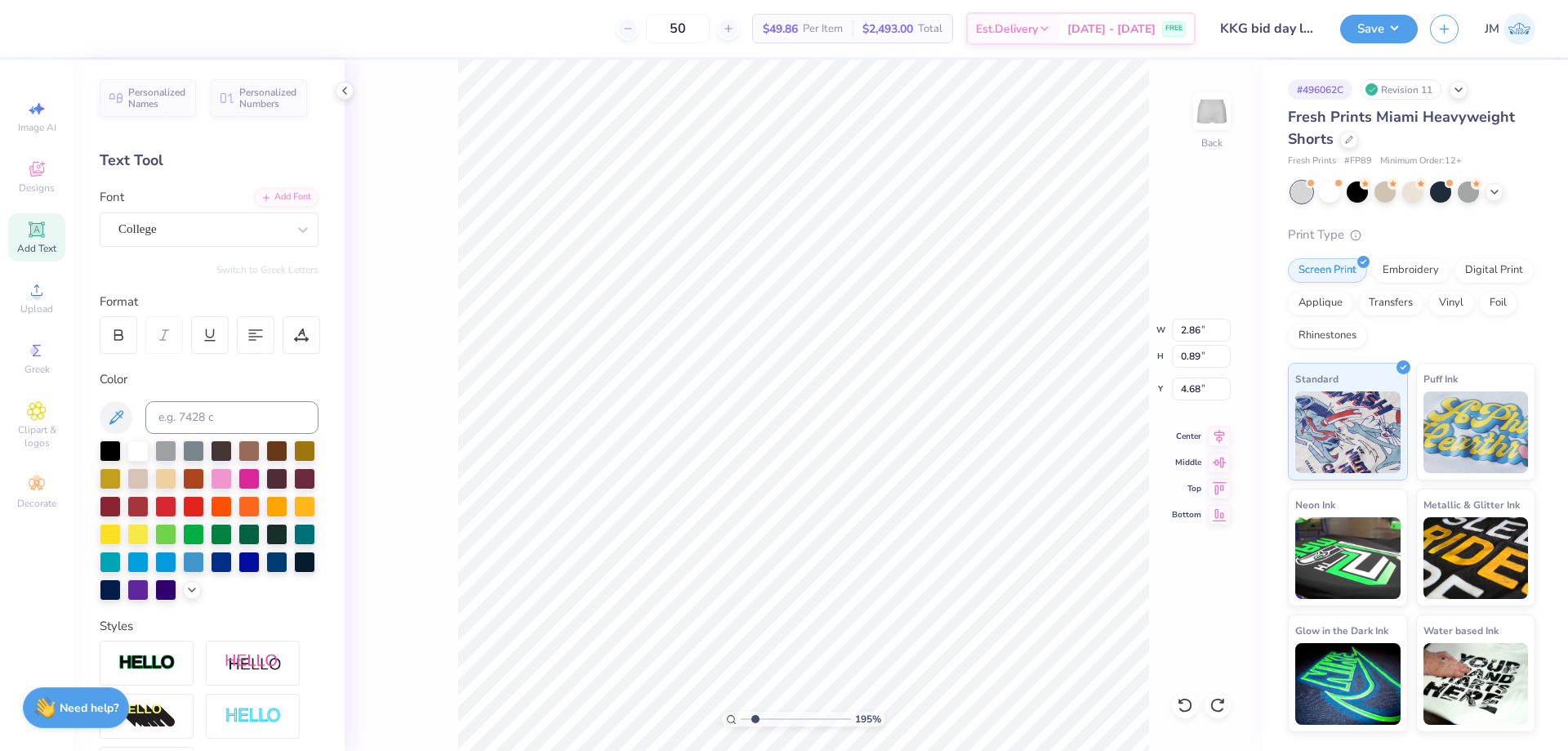
type input "1.94838377767887"
click at [1186, 709] on icon at bounding box center [1184, 704] width 16 height 16
click at [183, 221] on div "College" at bounding box center [203, 229] width 171 height 25
type input "1.94838377767887"
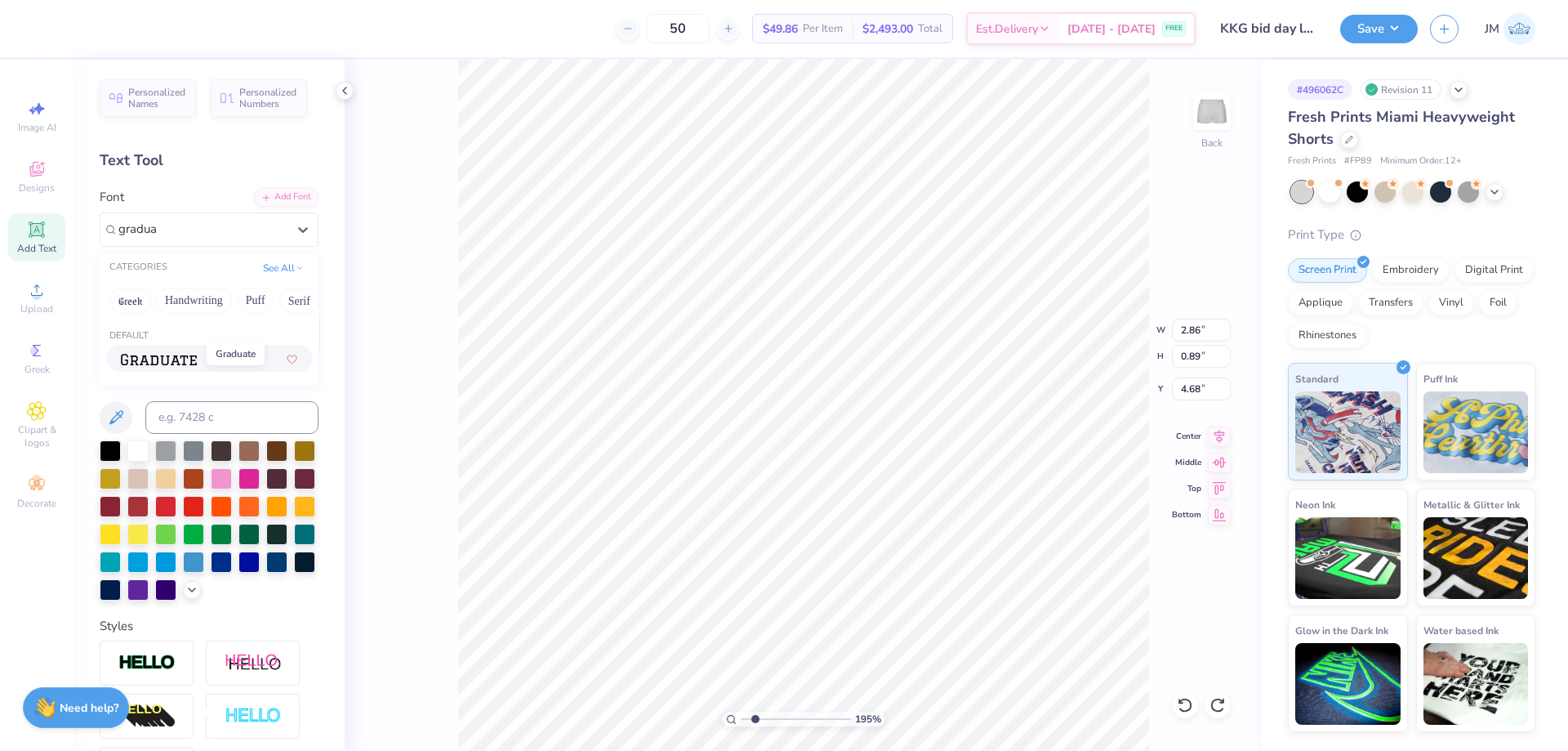
click at [192, 361] on img at bounding box center [159, 359] width 76 height 11
type input "gradua"
type input "1.94838377767887"
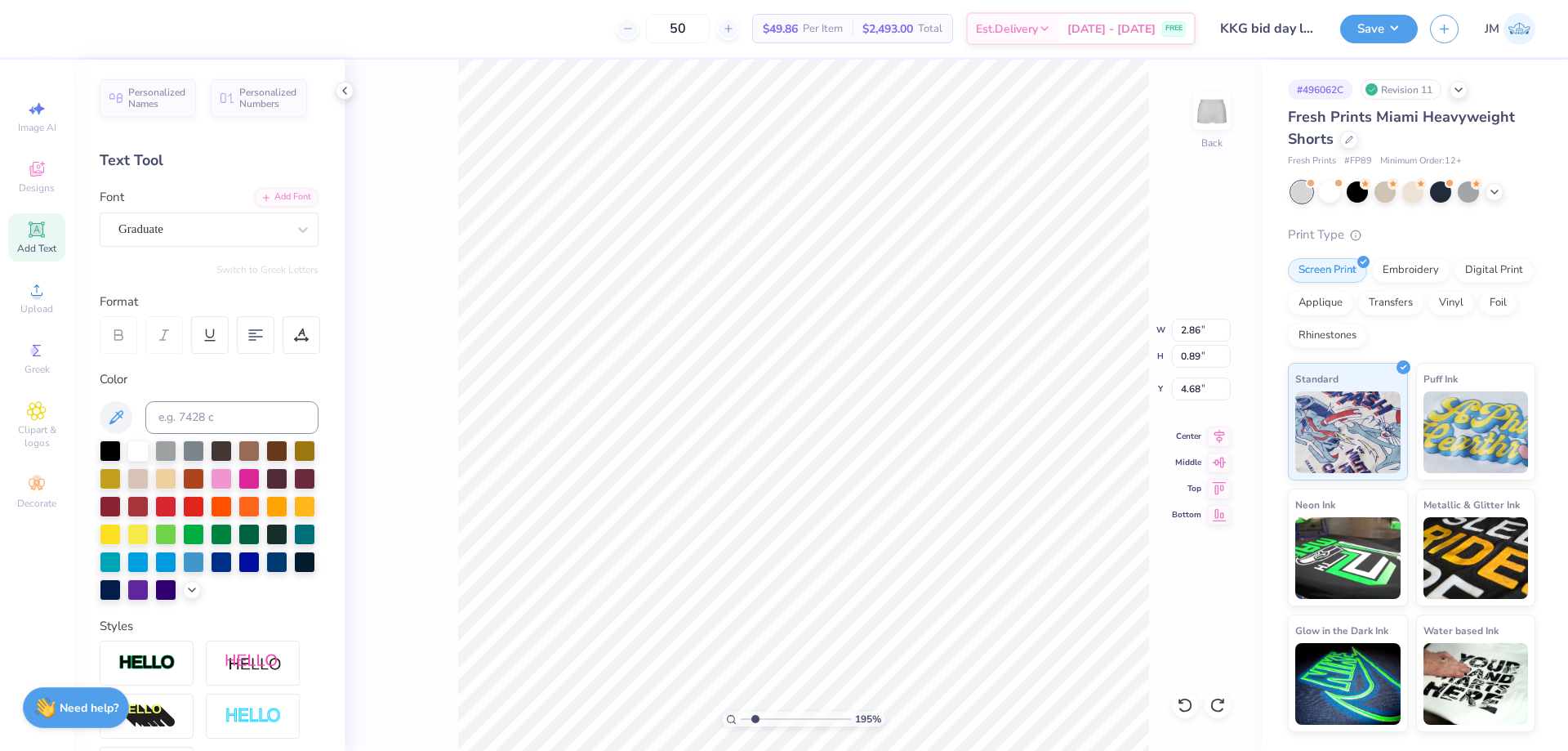
type textarea "&"
type input "1"
click at [1180, 713] on div at bounding box center [1184, 704] width 26 height 26
type input "4.50"
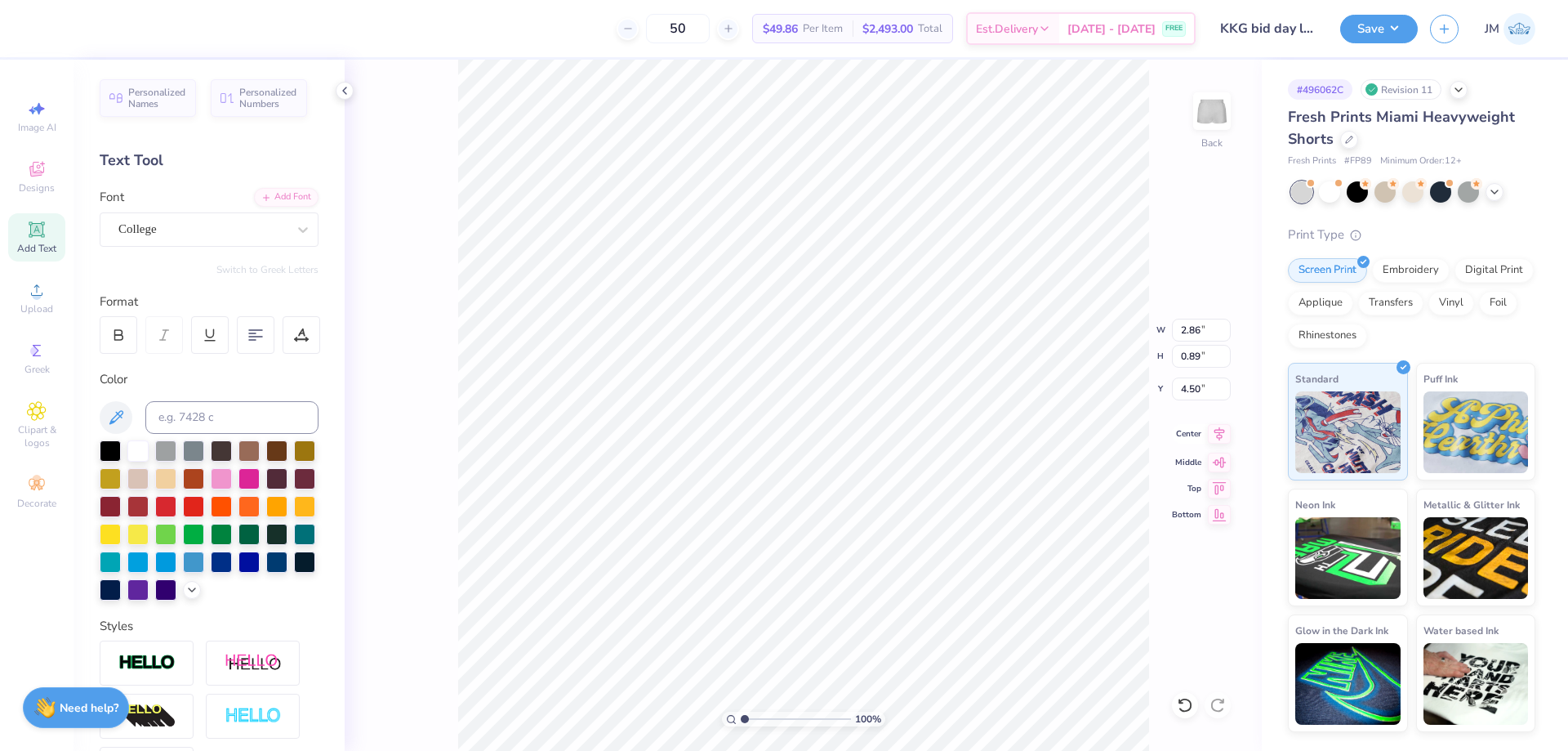
click at [1217, 441] on icon at bounding box center [1219, 434] width 23 height 20
click at [1183, 711] on icon at bounding box center [1184, 704] width 16 height 16
click at [217, 232] on div "College" at bounding box center [203, 229] width 171 height 25
click at [225, 350] on div "Graduate" at bounding box center [209, 358] width 176 height 17
type input "grad"
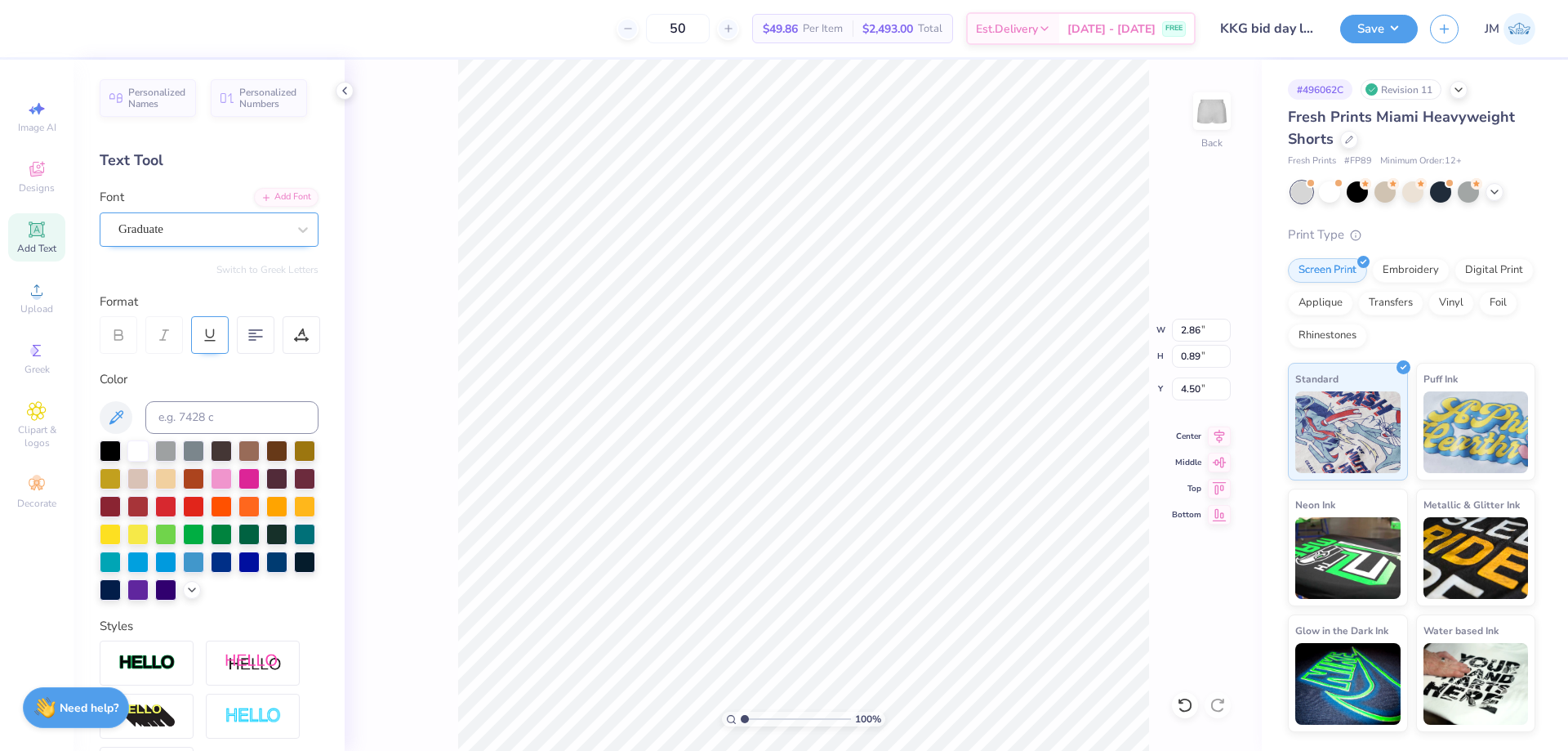
type input "3.13"
type input "0.98"
type input "4.46"
type textarea "&"
click at [70, 28] on div at bounding box center [73, 26] width 23 height 23
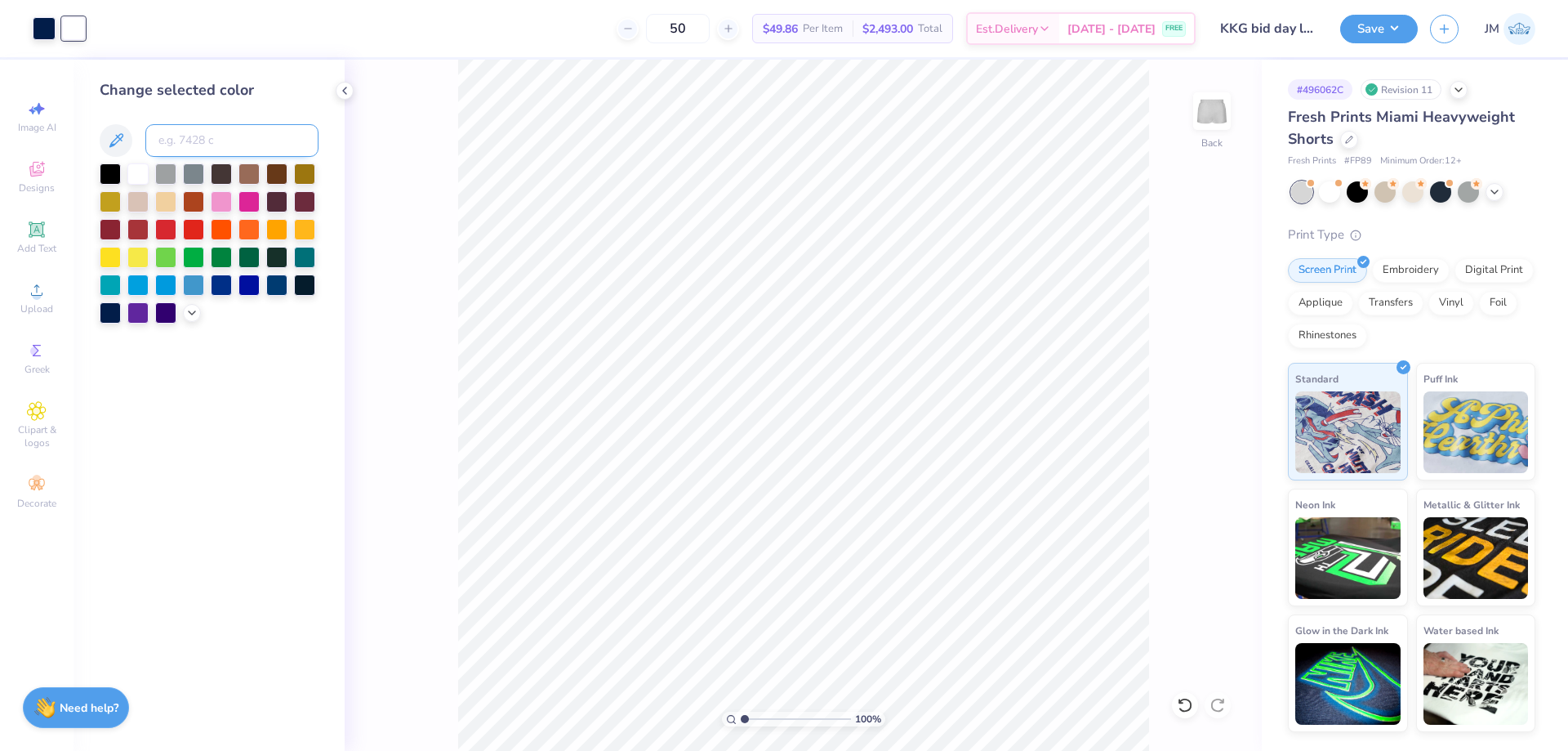
click at [180, 137] on input at bounding box center [232, 140] width 173 height 33
type input "2768"
click at [446, 191] on div "100 % Back" at bounding box center [803, 405] width 917 height 691
click at [339, 94] on icon at bounding box center [344, 90] width 13 height 13
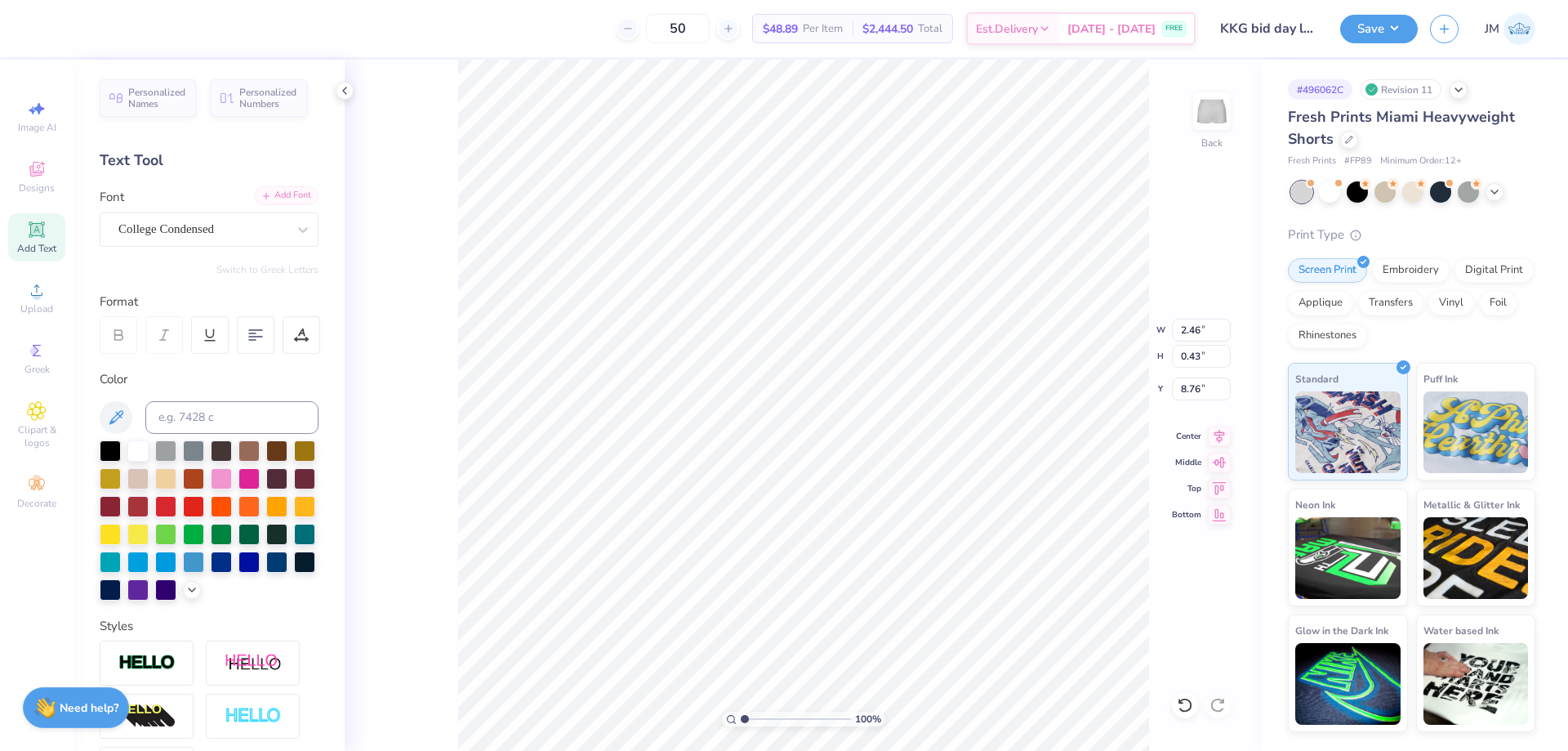
click at [267, 192] on div "Add Font" at bounding box center [286, 195] width 64 height 19
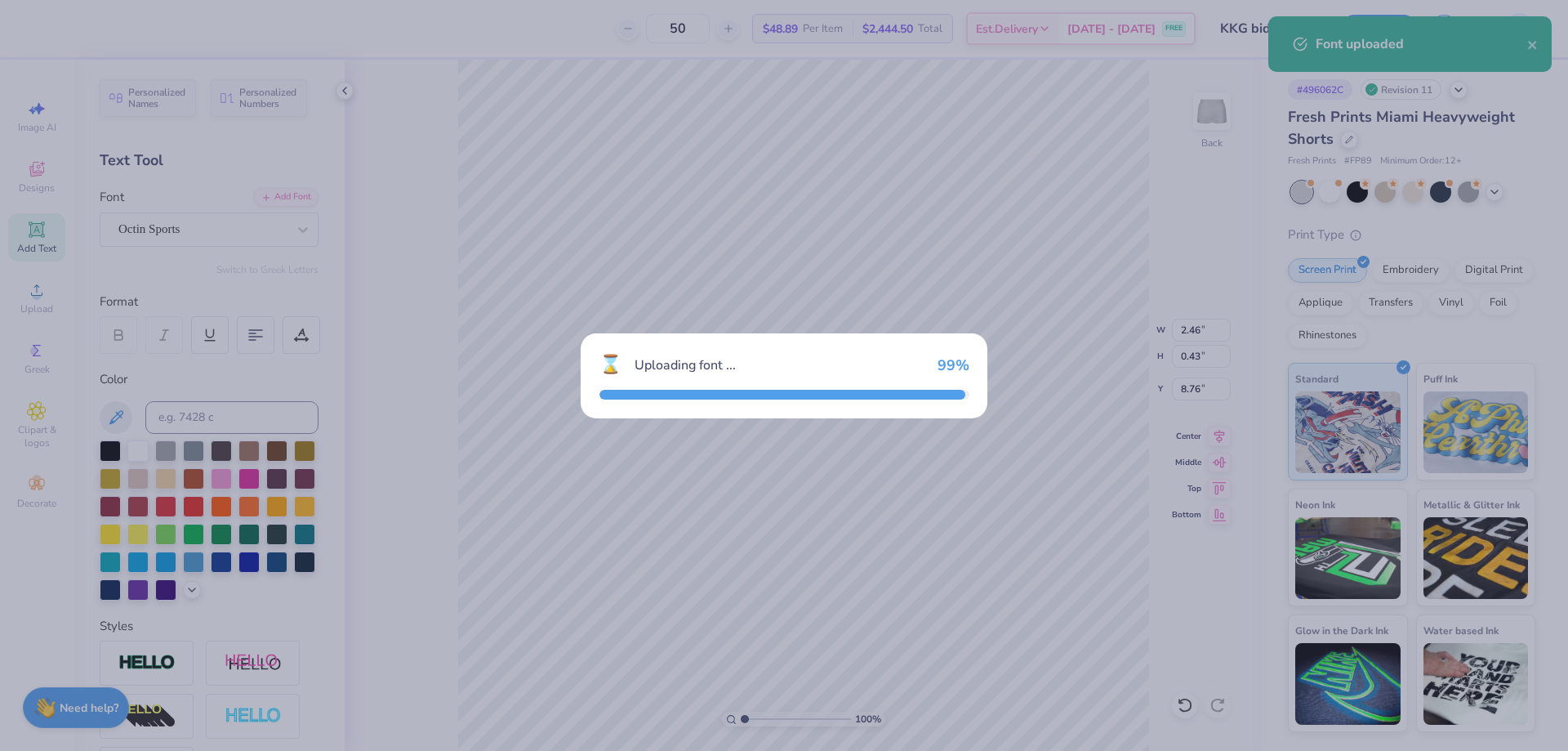
type input "3.03"
type input "0.44"
type input "8.75"
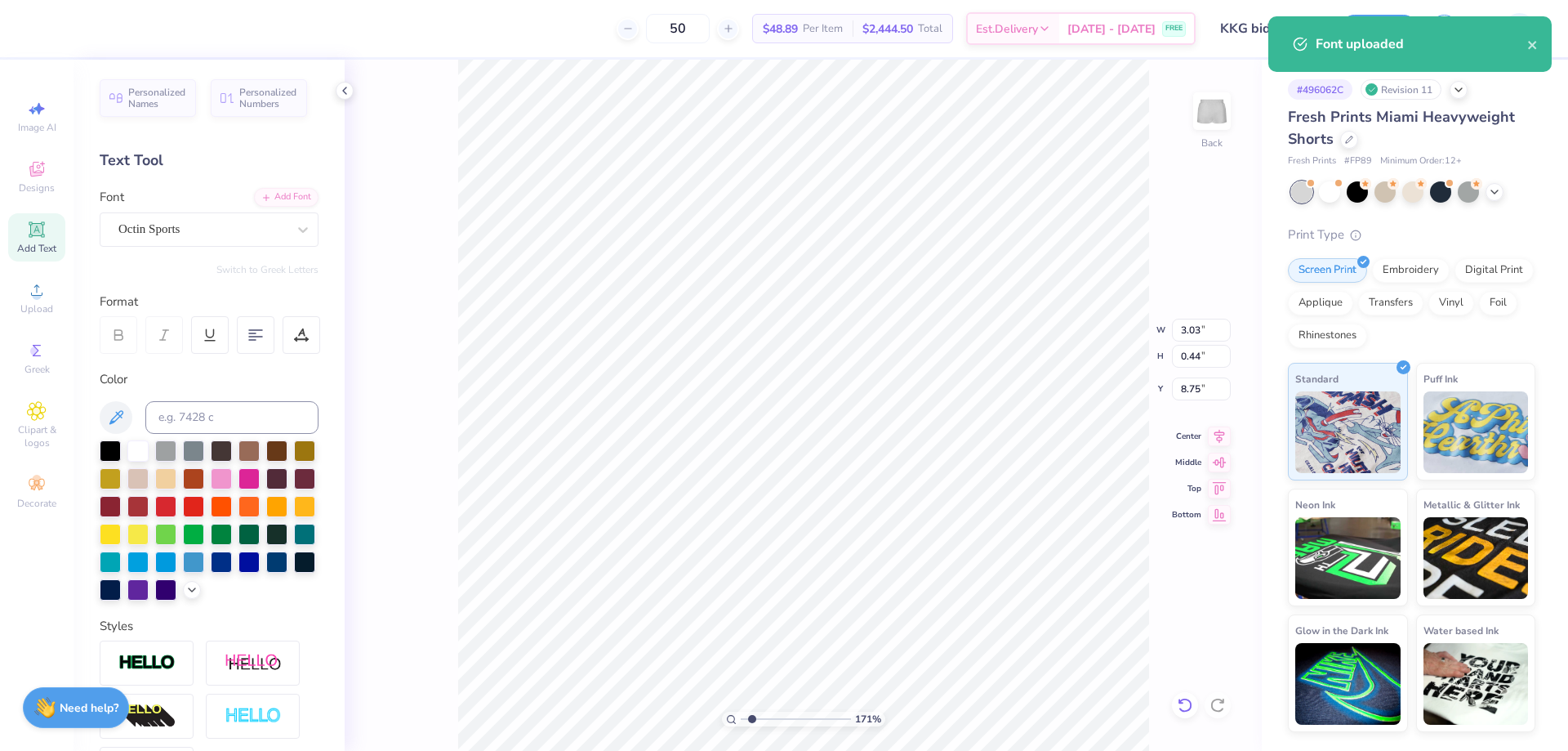
click at [1186, 709] on icon at bounding box center [1184, 704] width 16 height 16
type input "1.70505975587608"
type input "2.46"
type input "0.43"
type input "8.76"
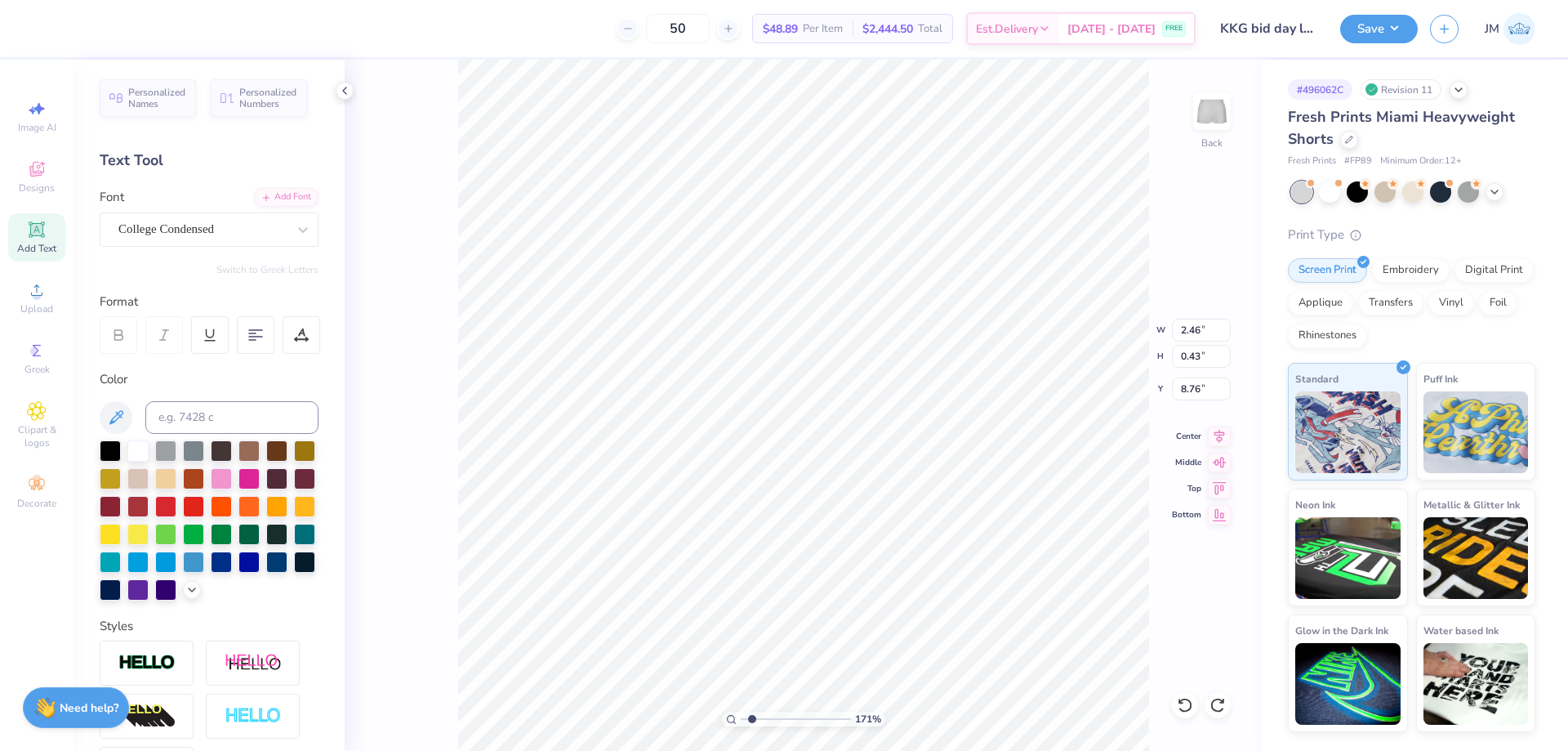
click at [263, 180] on div "Personalized Names Personalized Numbers Text Tool Add Font Font College Condens…" at bounding box center [210, 405] width 272 height 691
click at [265, 184] on div "Personalized Names Personalized Numbers Text Tool Add Font Font College Condens…" at bounding box center [210, 405] width 272 height 691
click at [266, 190] on div "Add Font" at bounding box center [286, 195] width 64 height 19
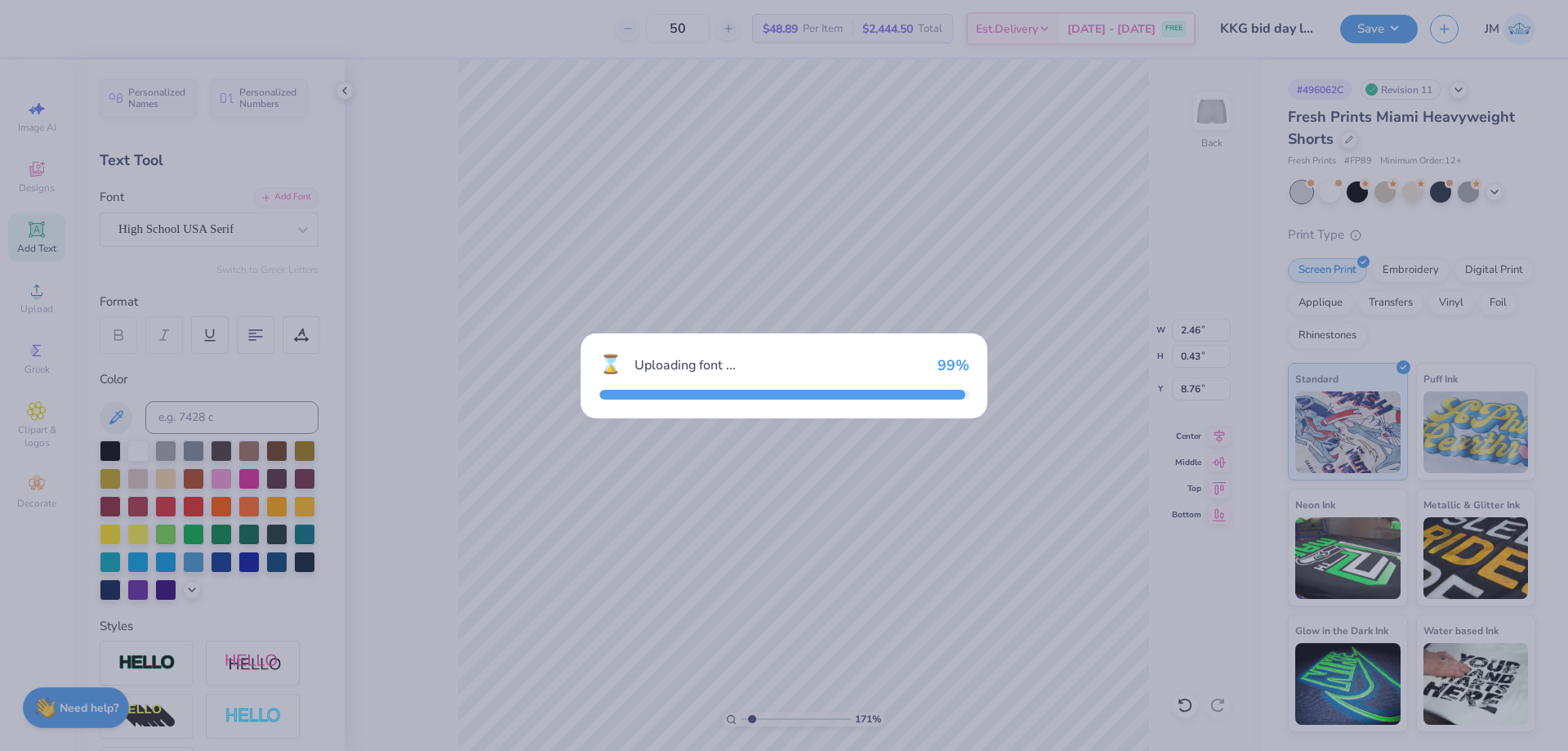
type input "1.70505975587608"
type input "2.91"
type input "0.50"
type input "8.72"
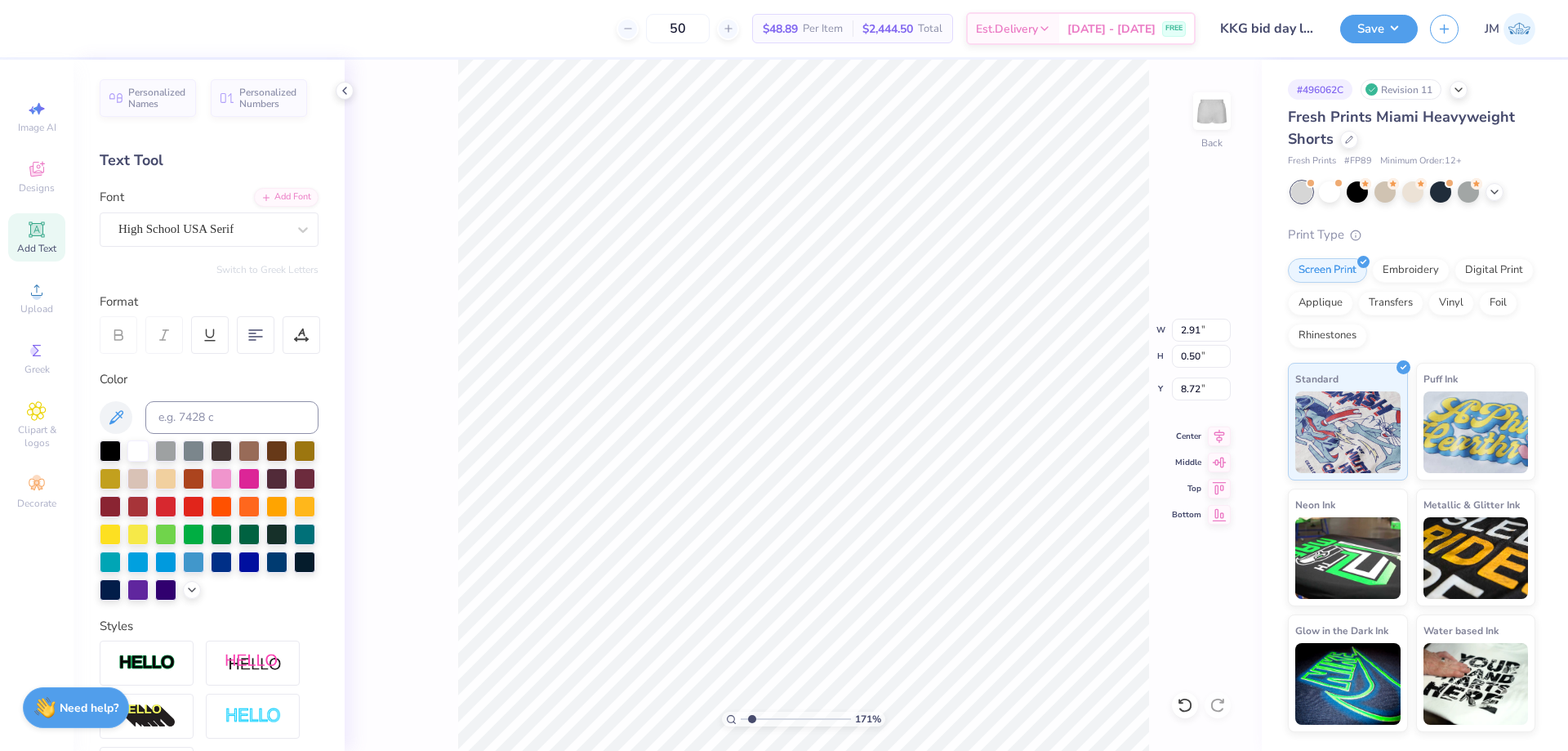
type input "1.70505975587608"
type textarea "TE"
type input "1.70505975587608"
type textarea "TEXA"
type input "1.70505975587608"
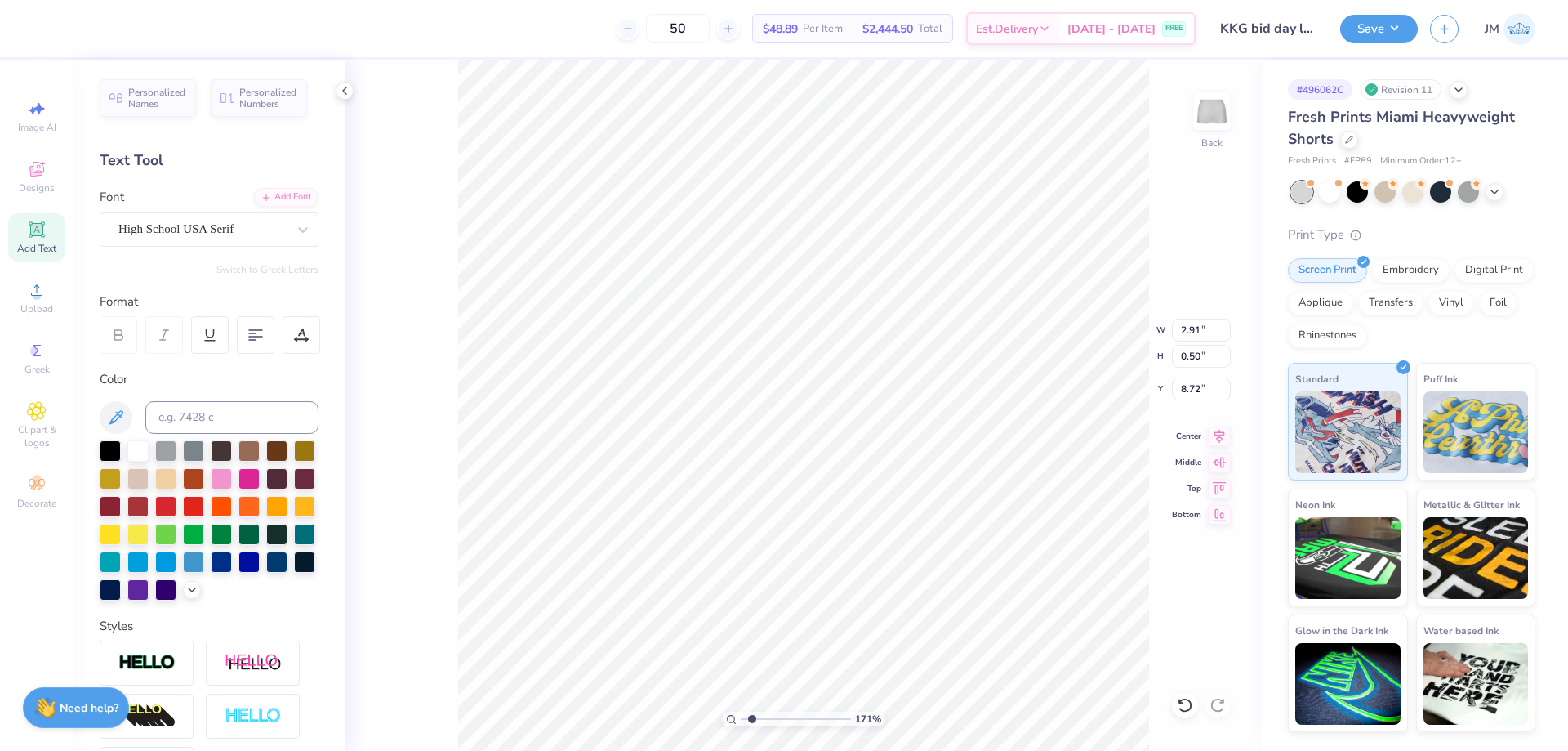
type textarea "TEXAS"
type input "1.70505975587608"
type textarea "TEXAS"
type input "1.70505975587608"
type textarea "TEXAS A"
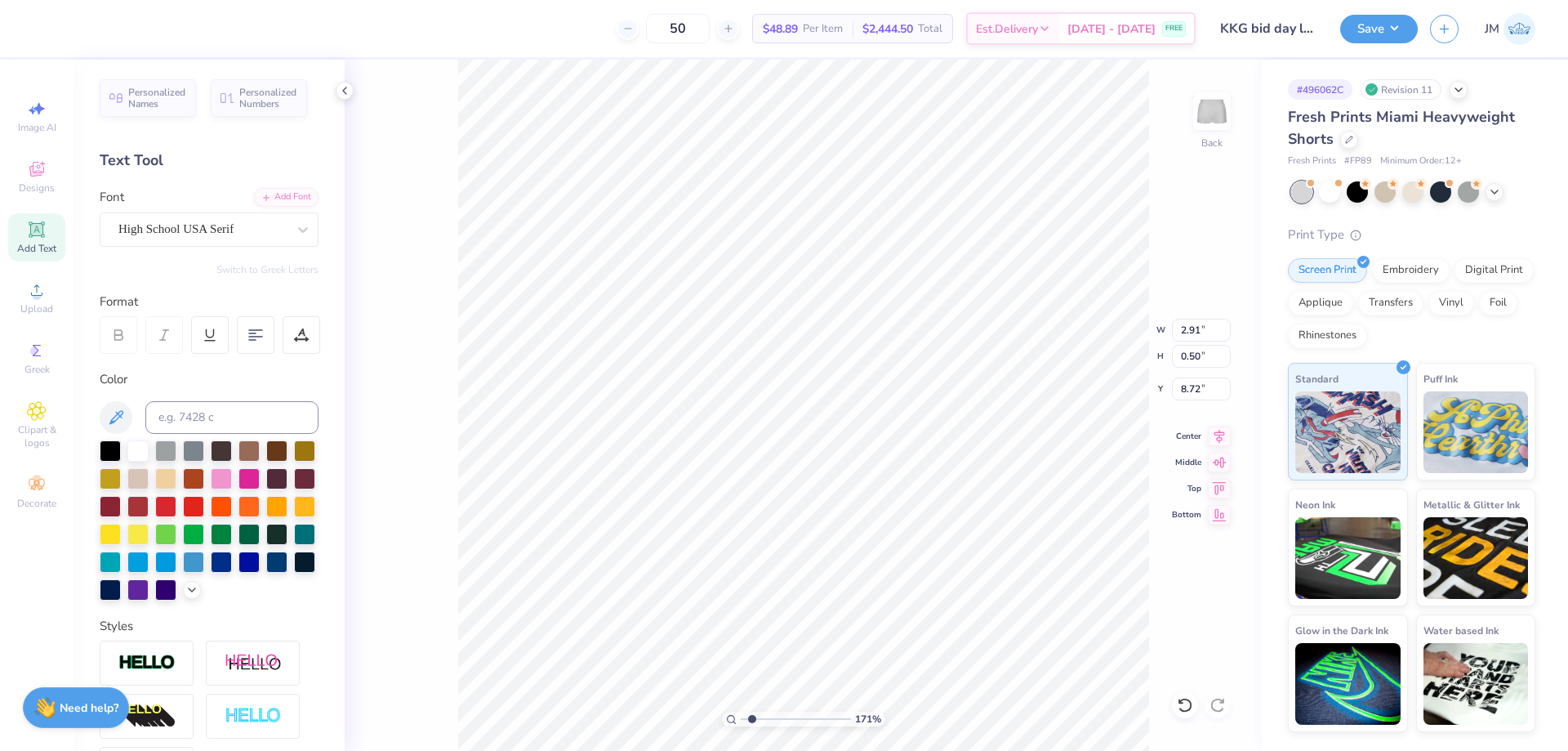
type input "1.70505975587608"
type textarea "TEXAS A&"
type input "1.70505975587608"
type textarea "TEXAS A&M"
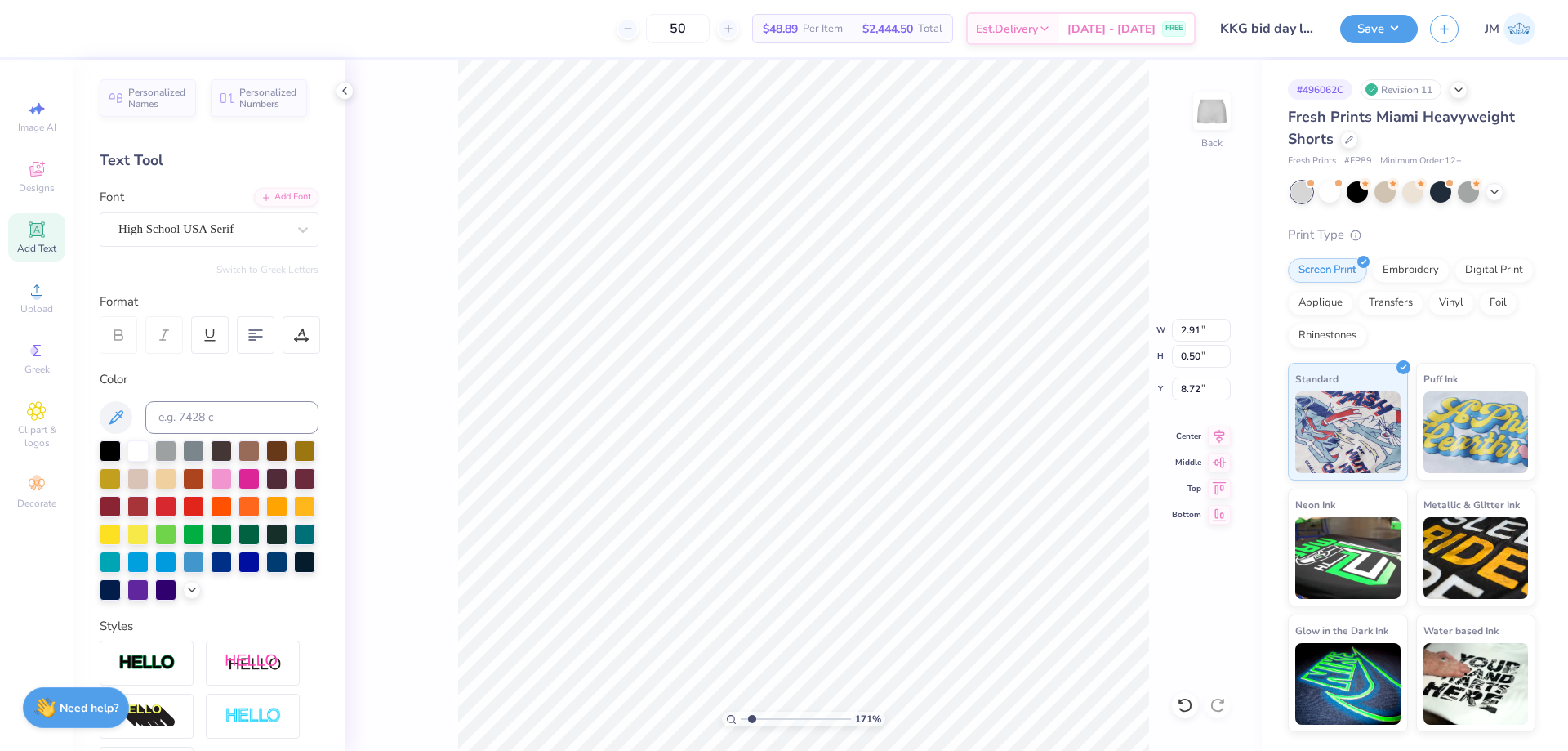
type input "1.70505975587608"
type input "3.15"
click at [1218, 438] on icon at bounding box center [1219, 433] width 11 height 14
type input "2.54415933633312"
click at [1198, 382] on input "8.72" at bounding box center [1201, 389] width 59 height 23
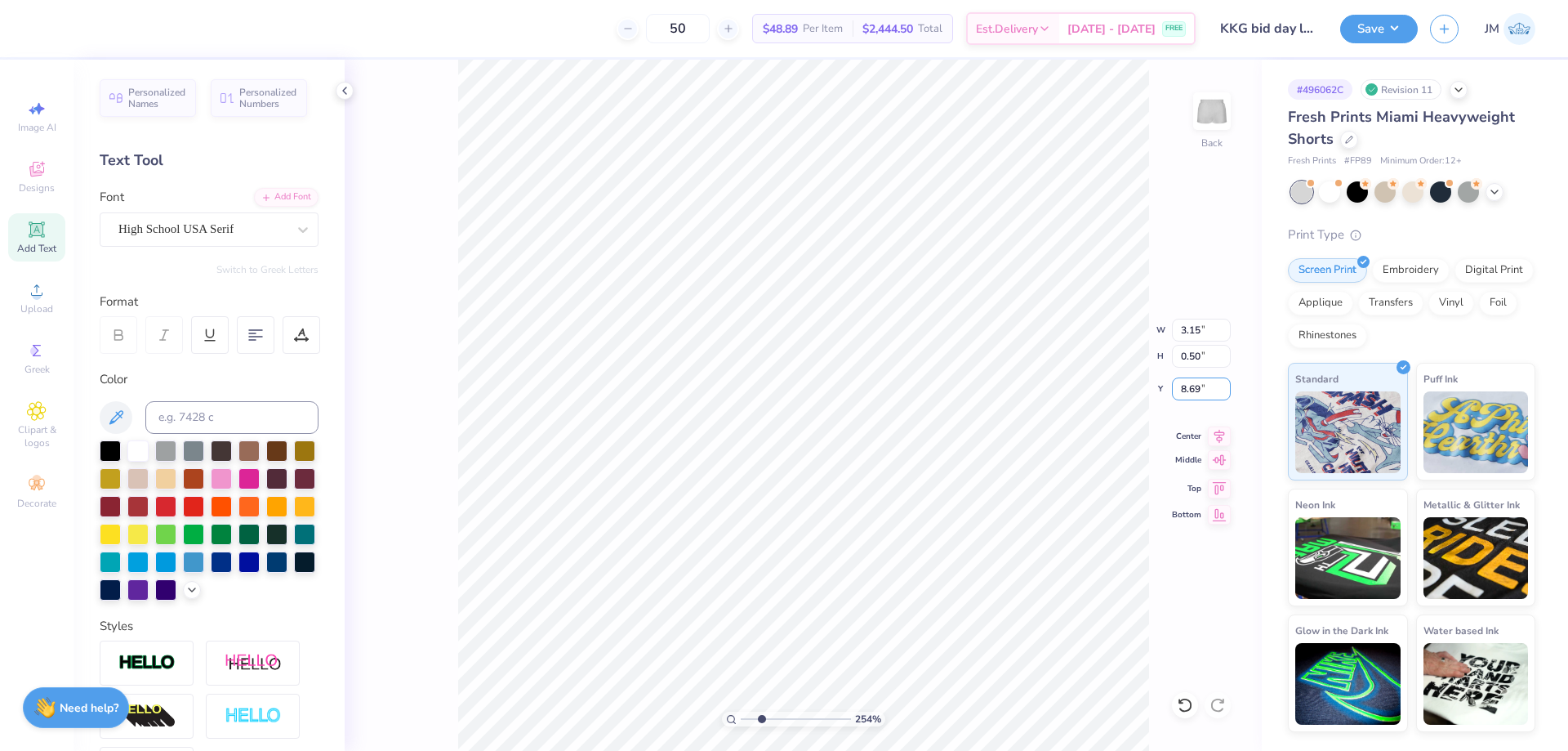
type input "8.69"
click at [18, 217] on div "Add Text" at bounding box center [36, 237] width 57 height 48
type input "1"
type input "3.94"
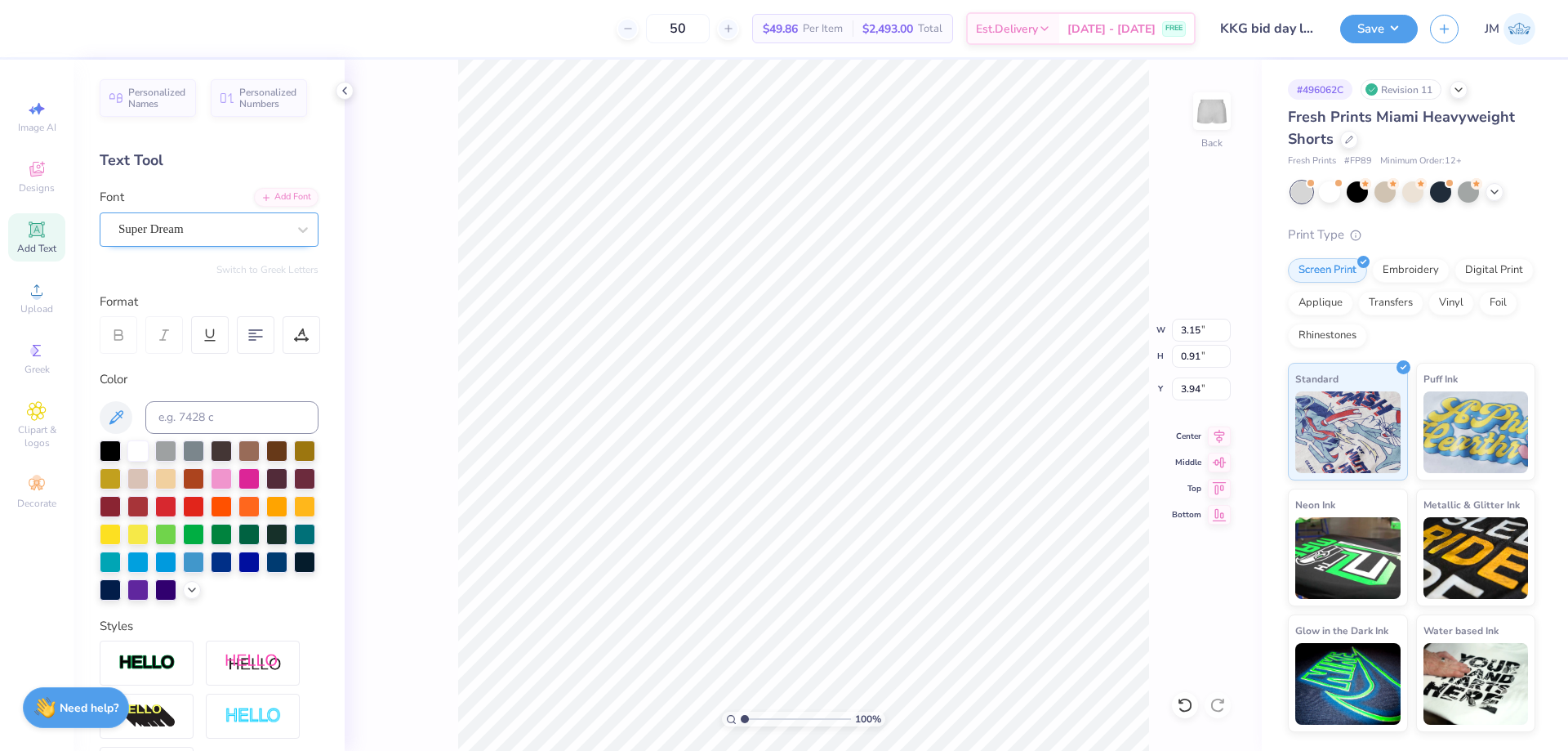
type textarea "®"
click at [221, 220] on div "Super Dream" at bounding box center [203, 229] width 171 height 25
click at [193, 353] on div at bounding box center [209, 358] width 176 height 17
type input "asim"
click at [73, 29] on div at bounding box center [73, 26] width 23 height 23
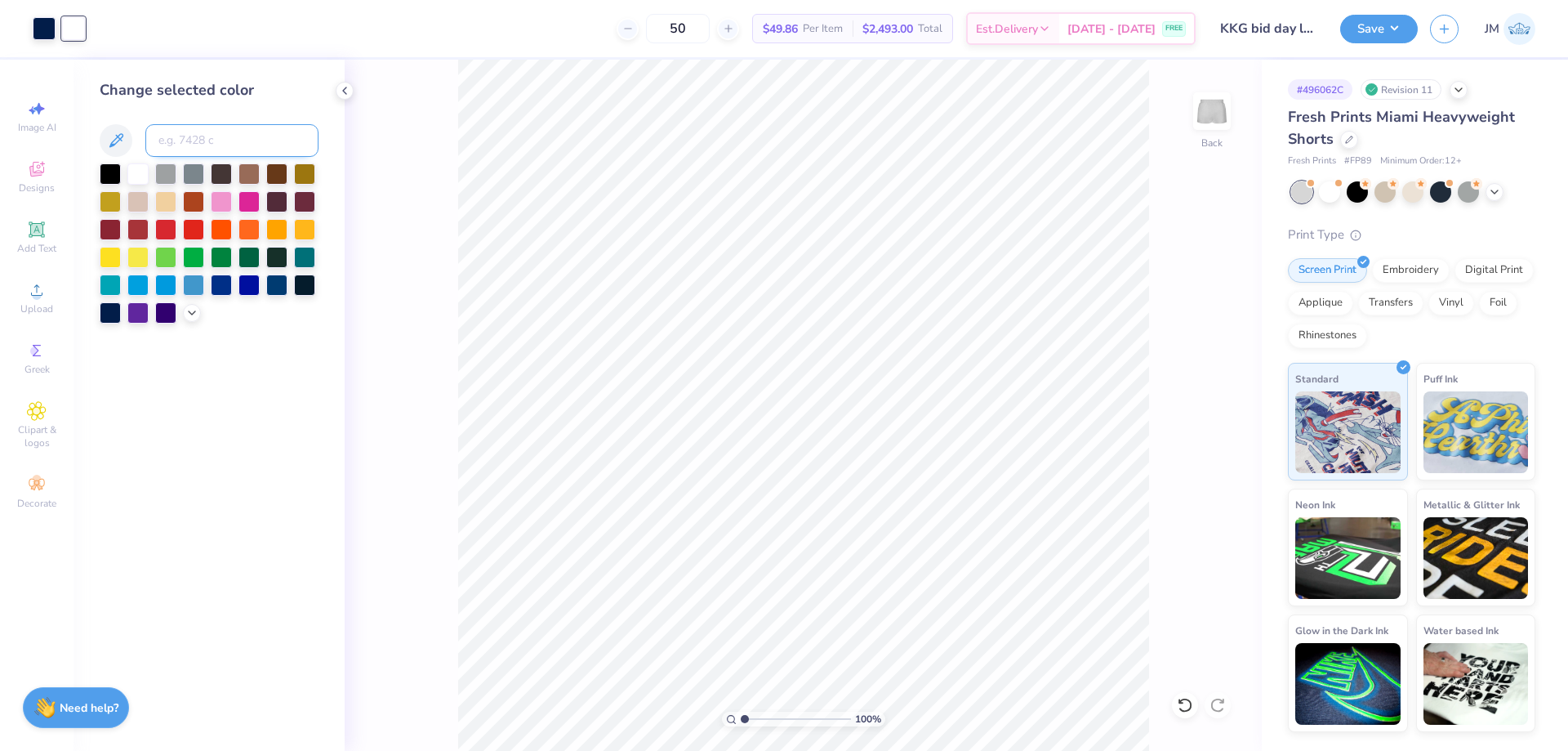
click at [176, 143] on input at bounding box center [232, 140] width 173 height 33
type input "2768"
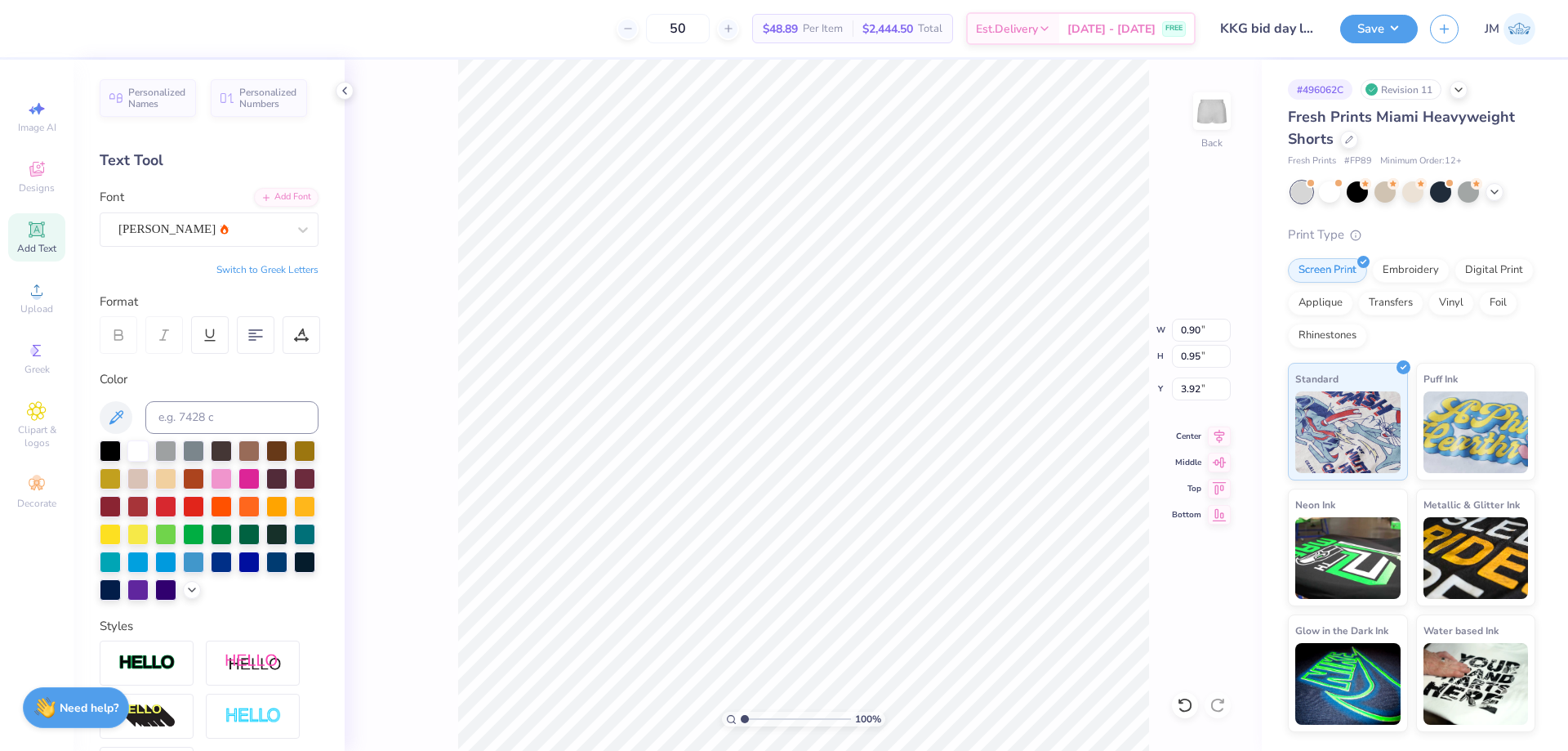
type input "8.46"
type input "2.90722877110821"
type input "0.27"
type input "0.29"
type input "2.90722877110821"
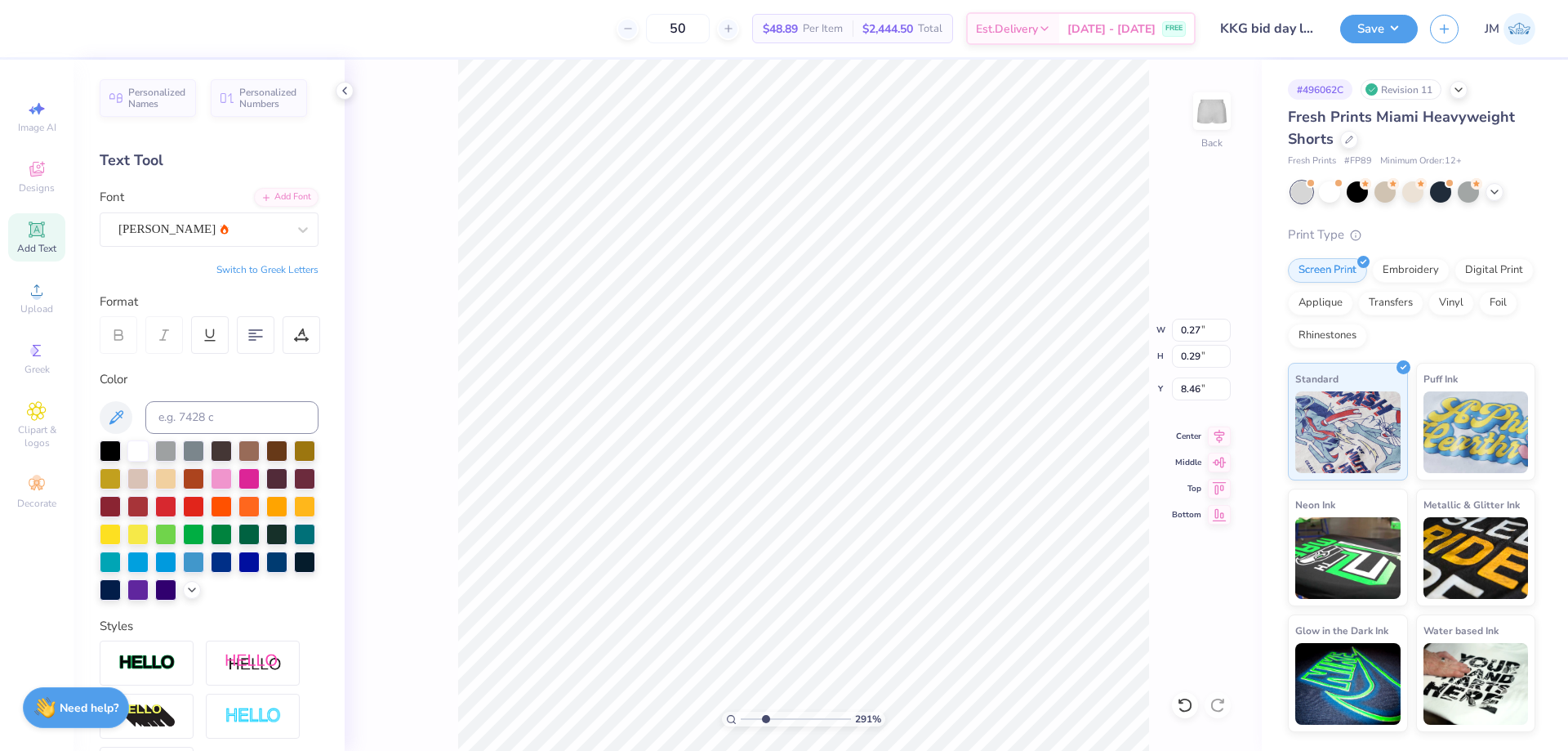
type input "0.15"
type input "2.90722877110821"
type input "8.69"
click at [1395, 27] on button "Save" at bounding box center [1379, 26] width 77 height 29
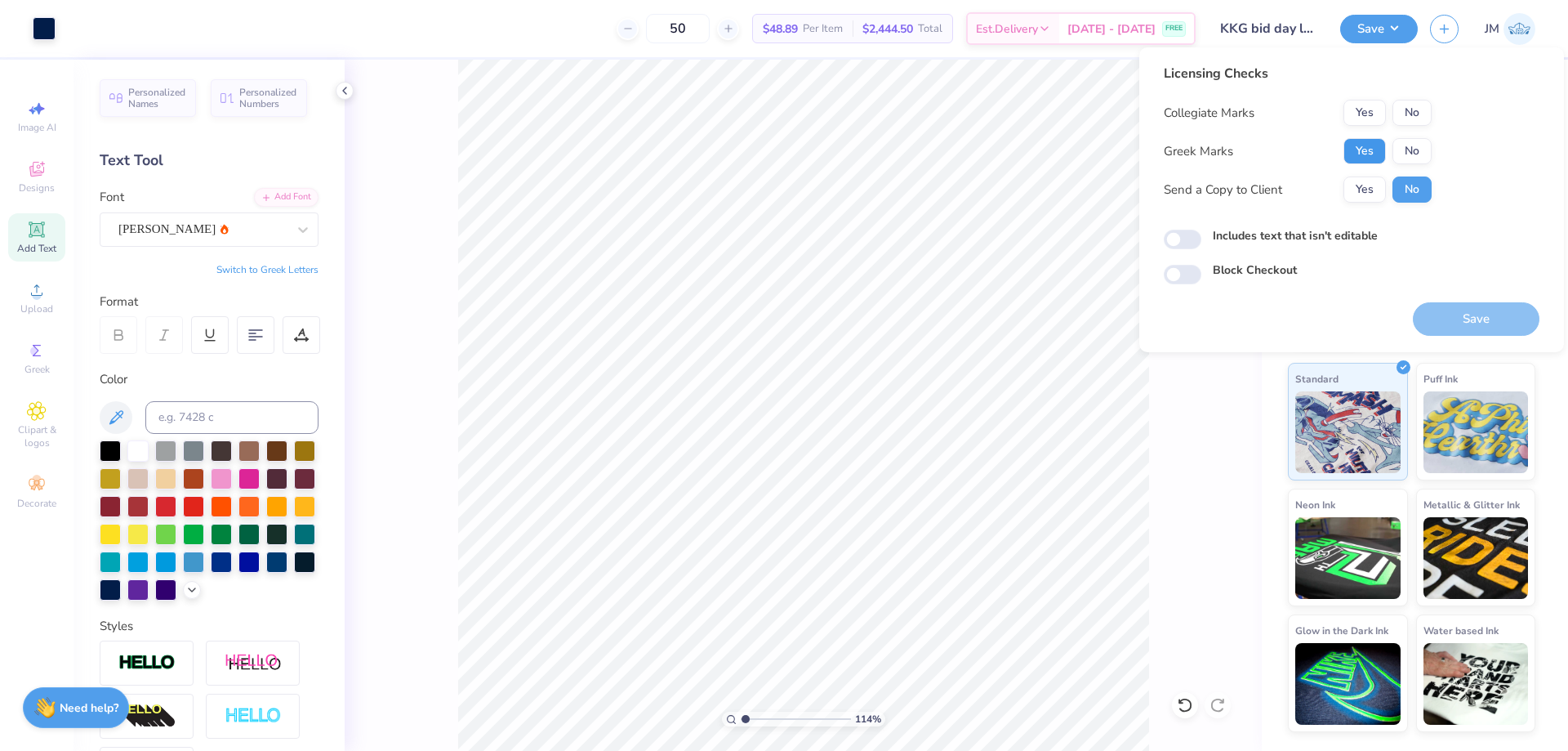
click at [1377, 138] on button "Yes" at bounding box center [1364, 151] width 42 height 26
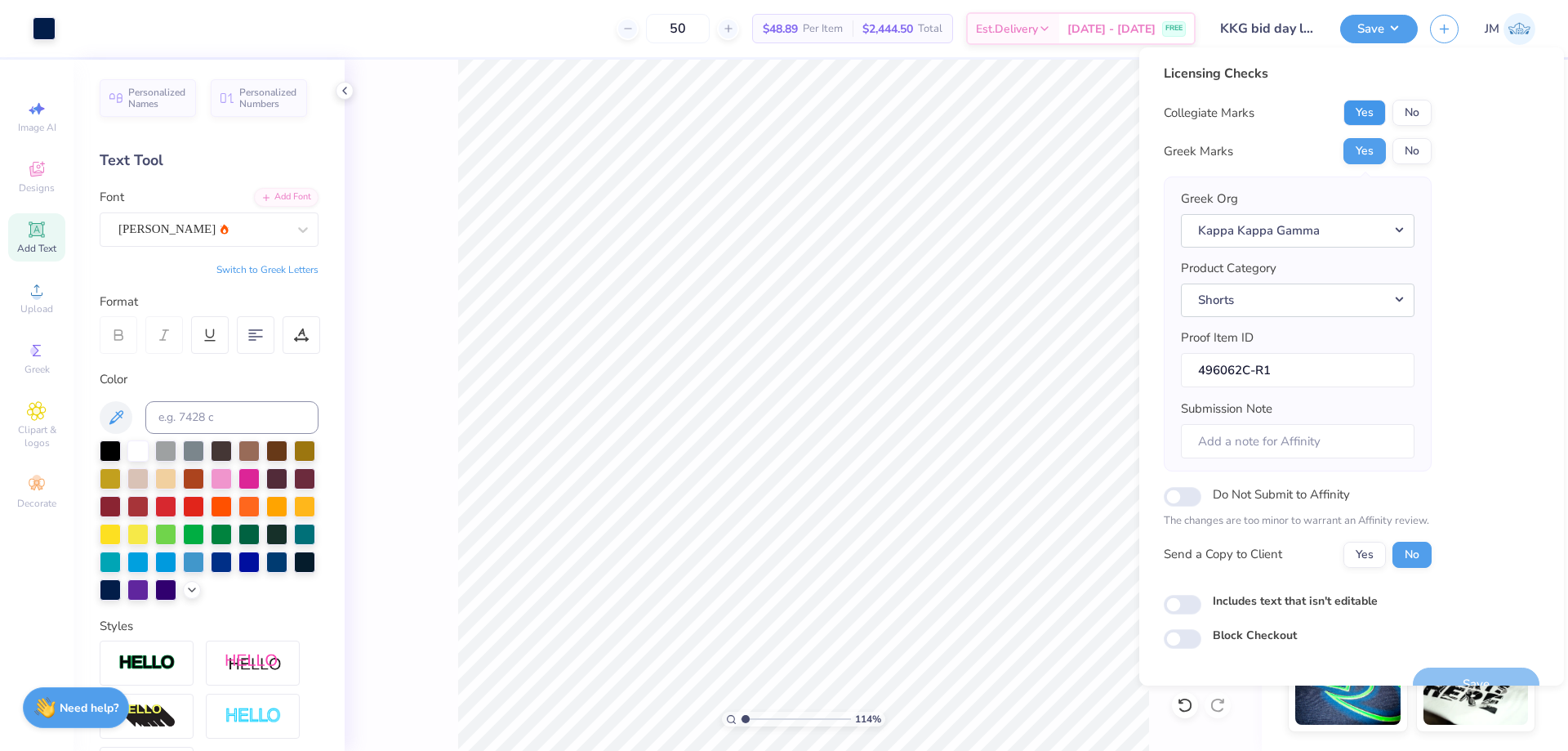
click at [1372, 110] on button "Yes" at bounding box center [1364, 112] width 42 height 26
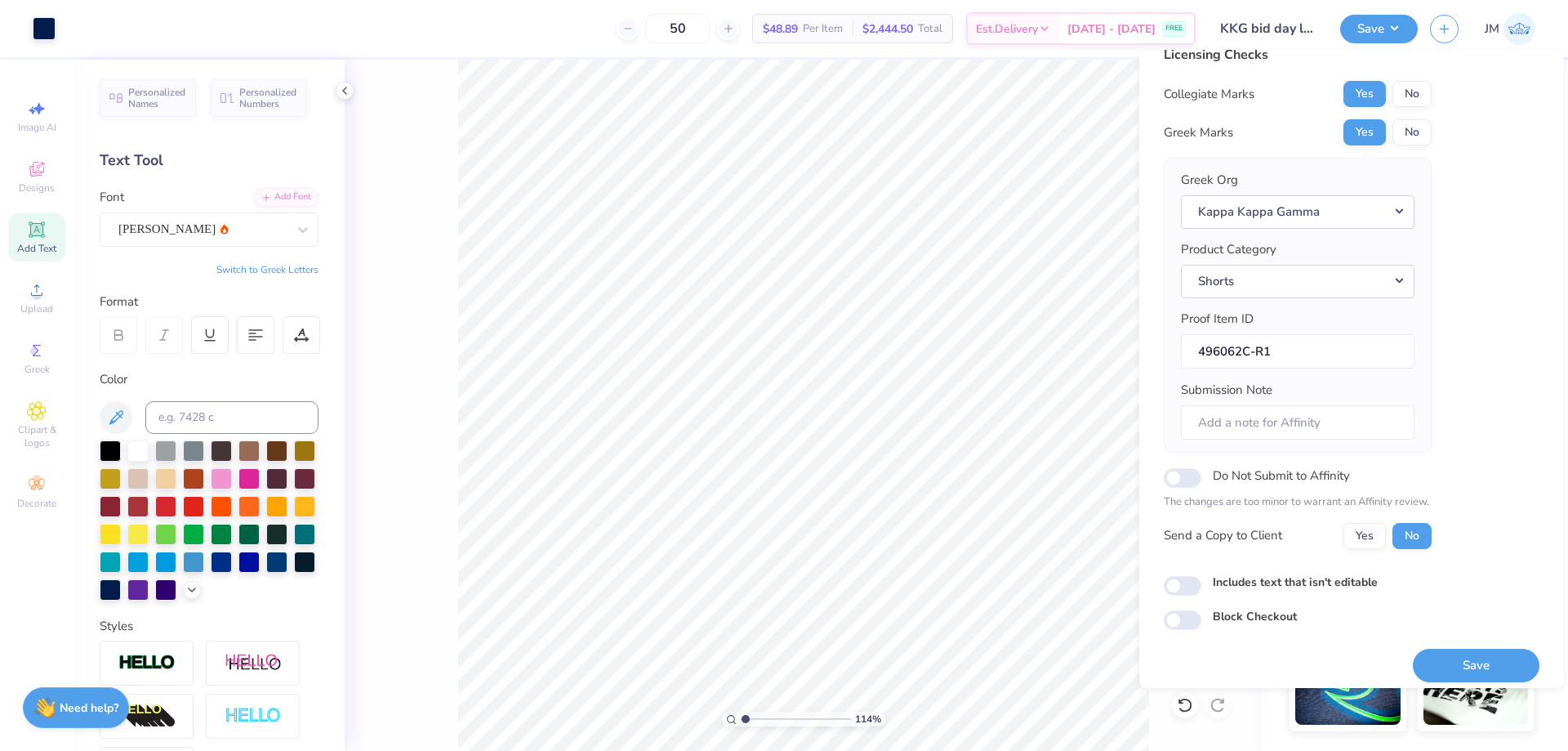
scroll to position [31, 0]
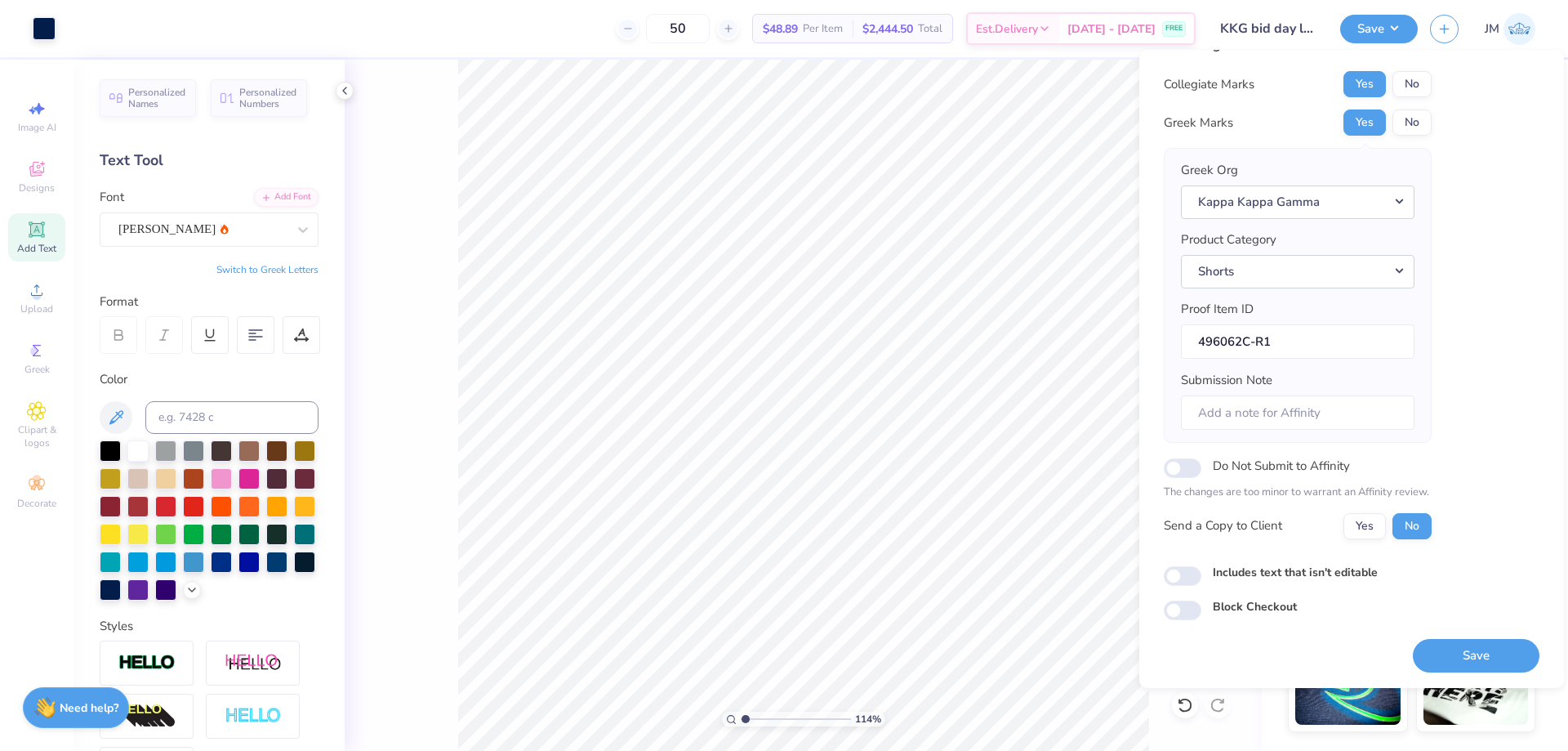
click at [1464, 637] on div "Save" at bounding box center [1476, 646] width 126 height 52
click at [1463, 652] on button "Save" at bounding box center [1476, 655] width 126 height 33
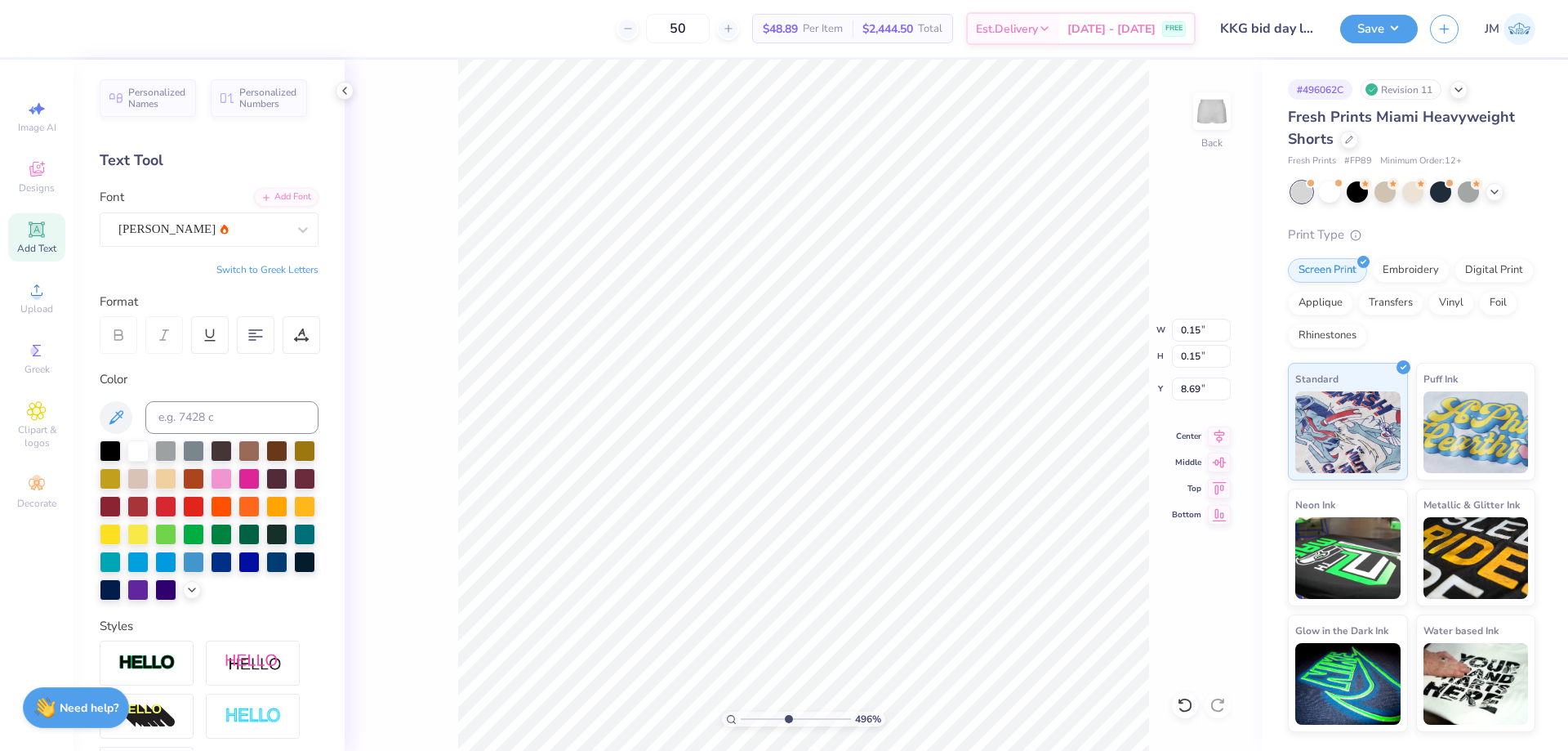
type input "4.95699877874169"
